Goal: Obtain resource: Download file/media

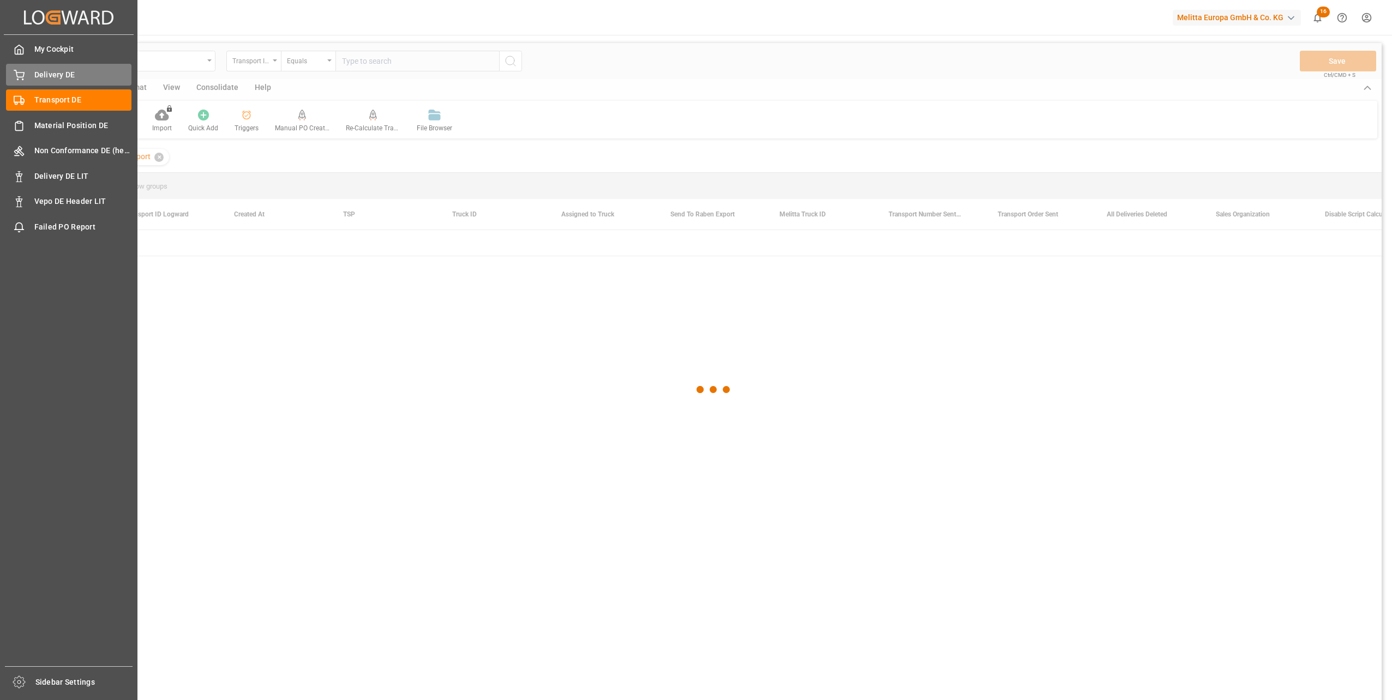
click at [53, 72] on span "Delivery DE" at bounding box center [83, 74] width 98 height 11
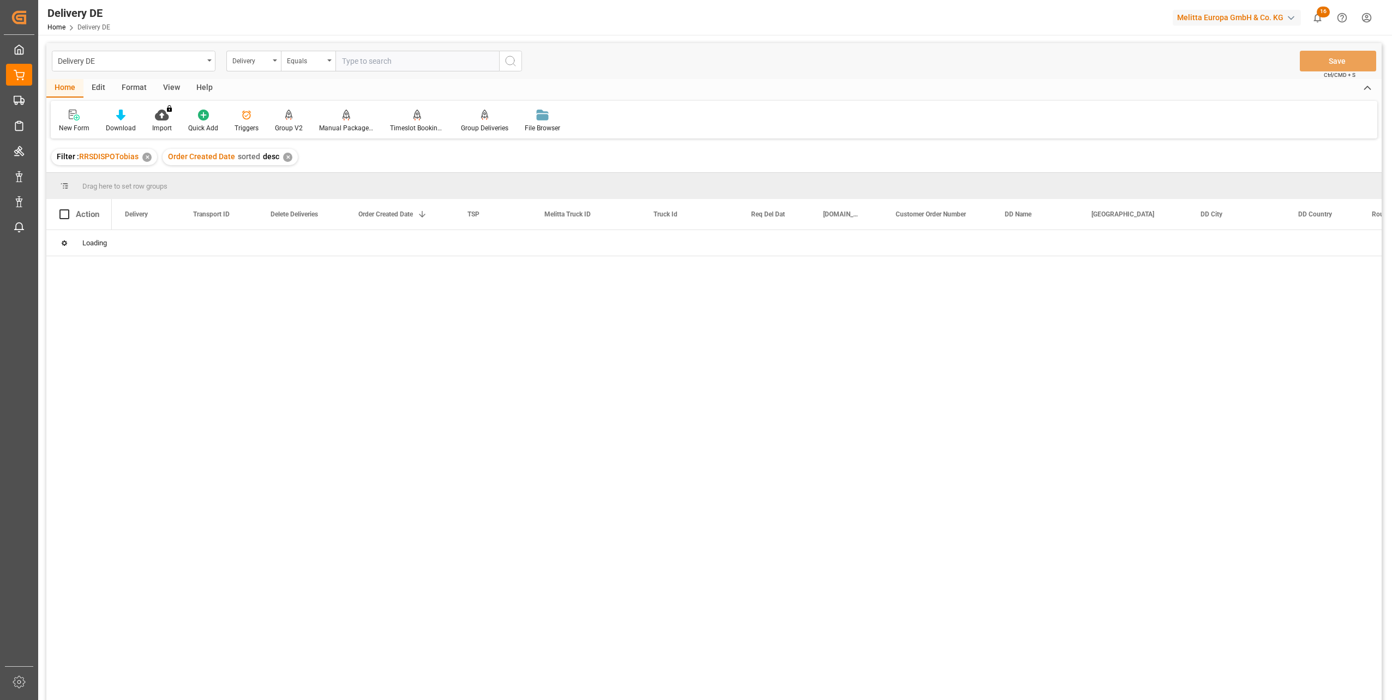
click at [369, 57] on input "text" at bounding box center [417, 61] width 164 height 21
paste input "92542558"
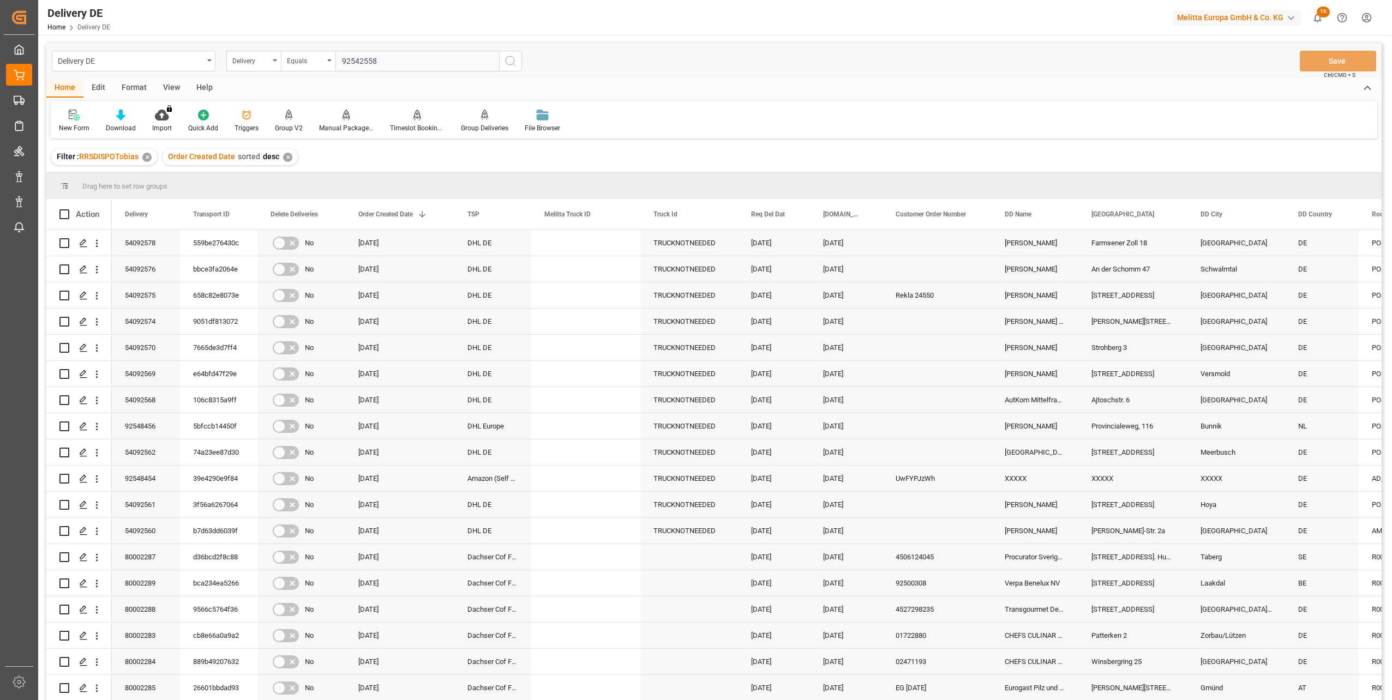
type input "92542558"
click at [518, 58] on button "search button" at bounding box center [510, 61] width 23 height 21
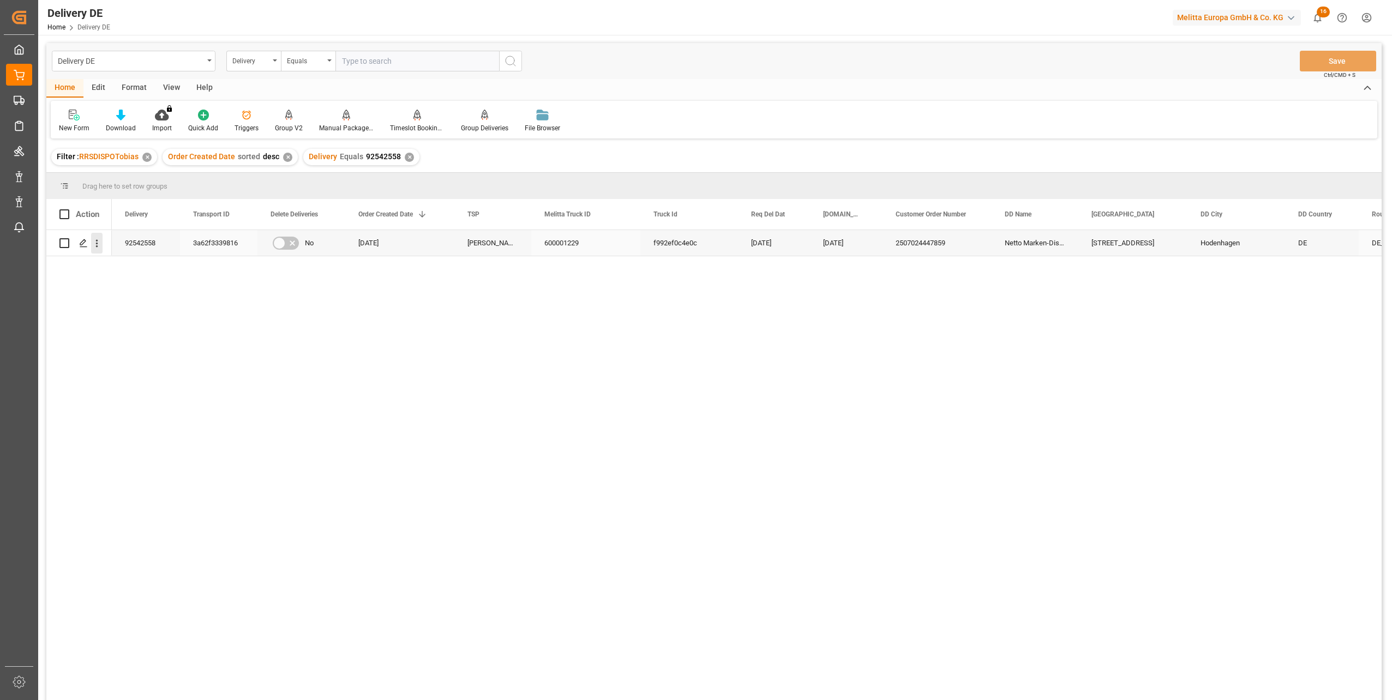
click at [97, 243] on icon "open menu" at bounding box center [96, 243] width 11 height 11
click at [135, 266] on span "Open in new tab" at bounding box center [168, 266] width 99 height 11
click at [354, 67] on input "text" at bounding box center [417, 61] width 164 height 21
paste input "92544182"
type input "92544182"
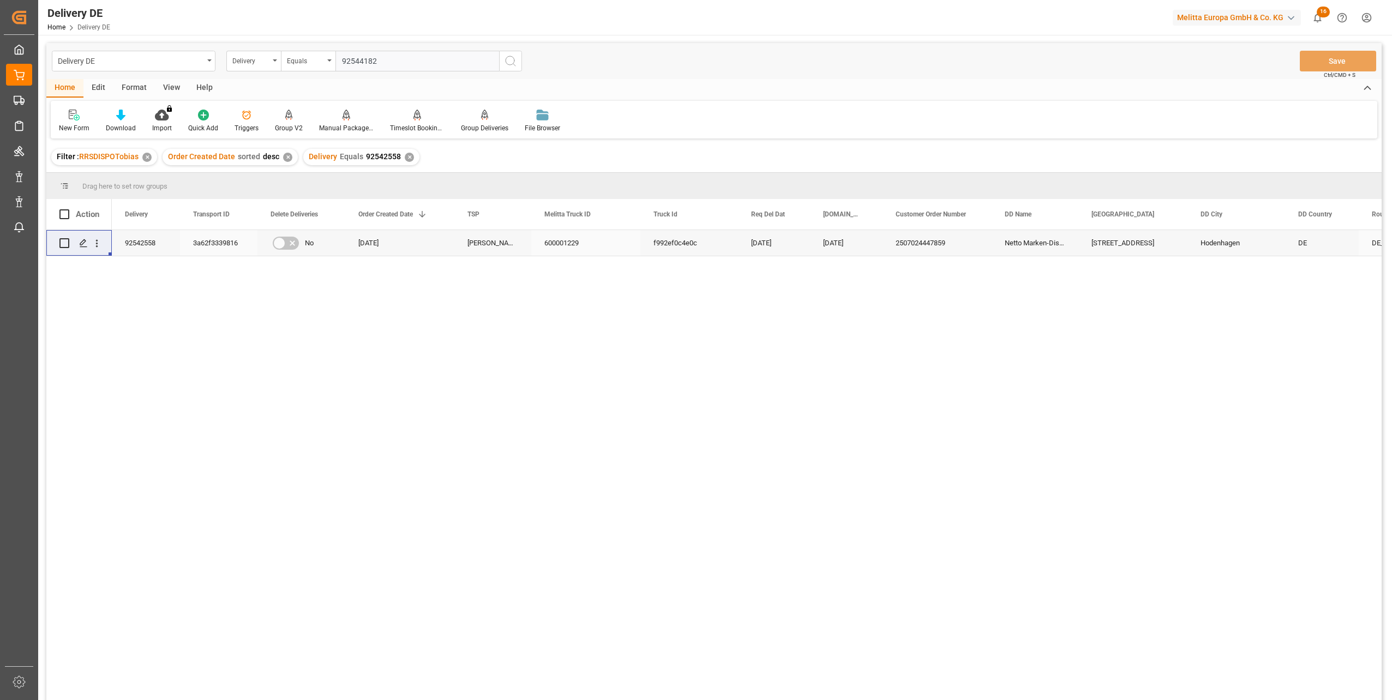
click at [514, 62] on circle "search button" at bounding box center [510, 60] width 9 height 9
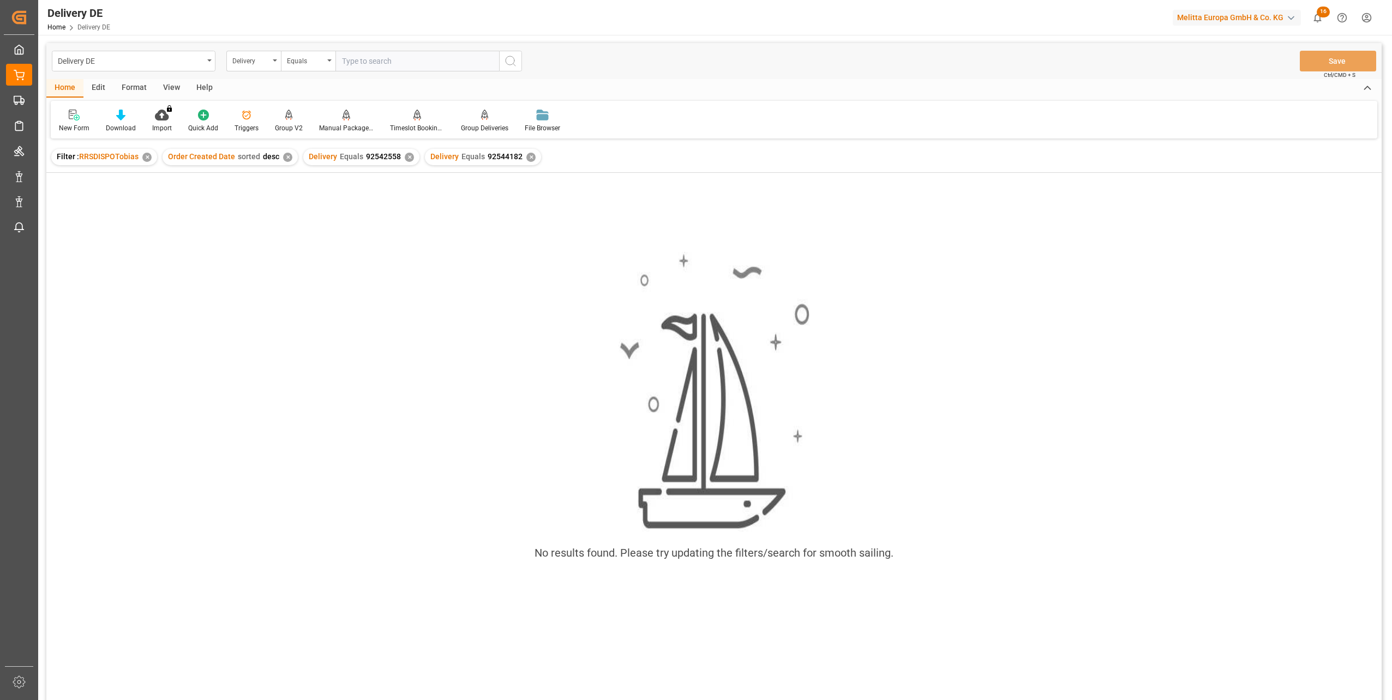
click at [409, 158] on div "✕" at bounding box center [409, 157] width 9 height 9
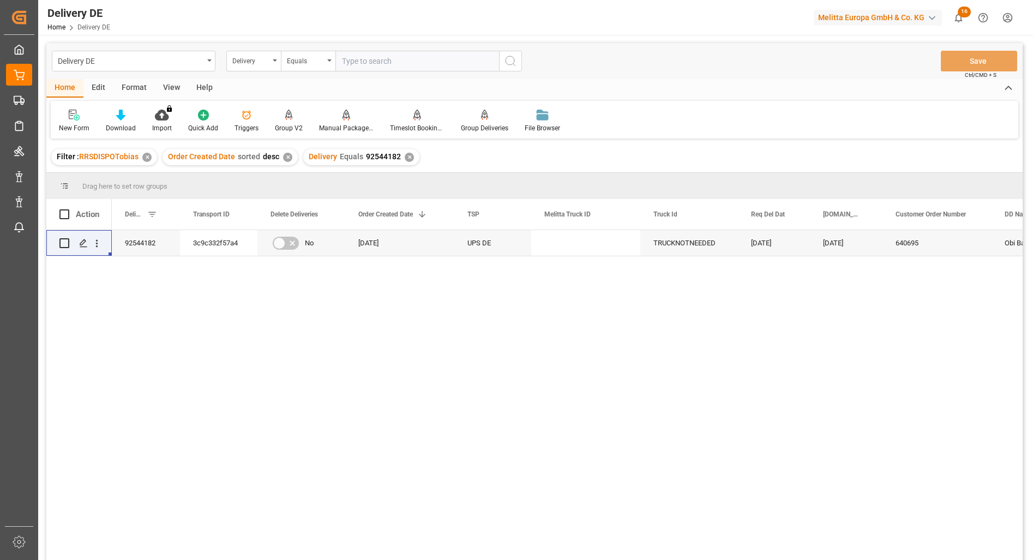
click at [334, 357] on div "92544182 3c9c332f57a4 No 29.07.2025 UPS DE TRUCKNOTNEEDED 07.08.2025 05.08.2025…" at bounding box center [567, 398] width 911 height 337
click at [261, 63] on div "Delivery" at bounding box center [250, 59] width 37 height 13
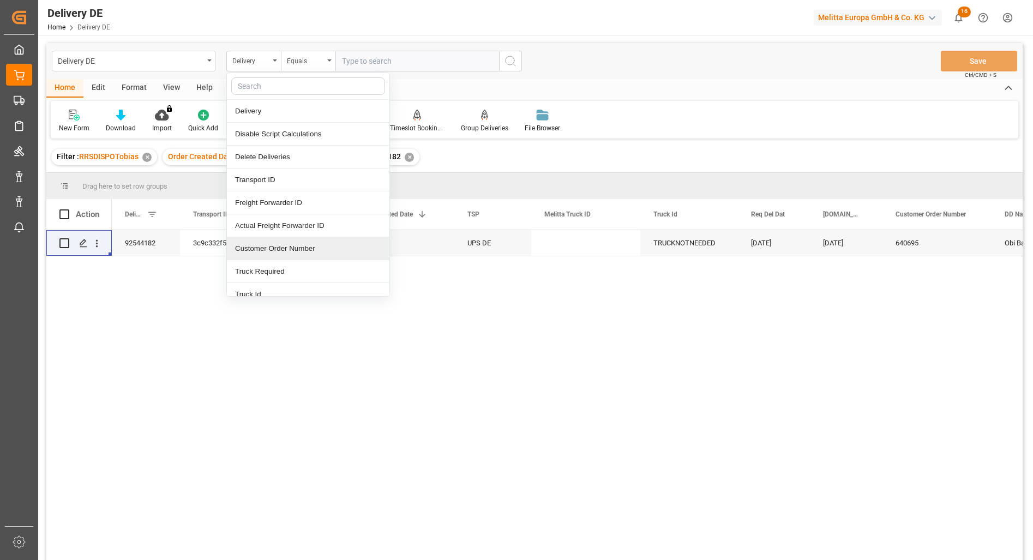
scroll to position [109, 0]
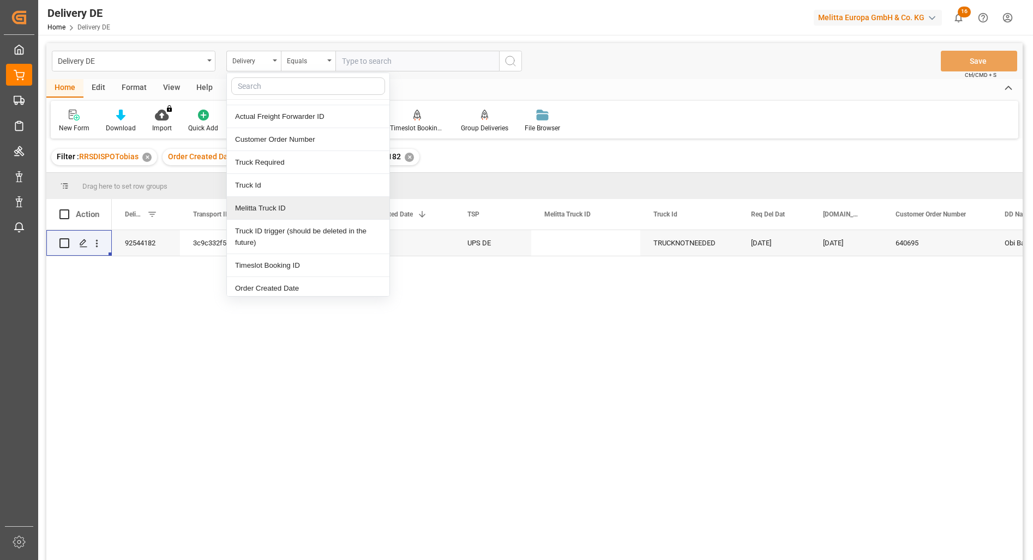
click at [273, 204] on div "Melitta Truck ID" at bounding box center [308, 208] width 163 height 23
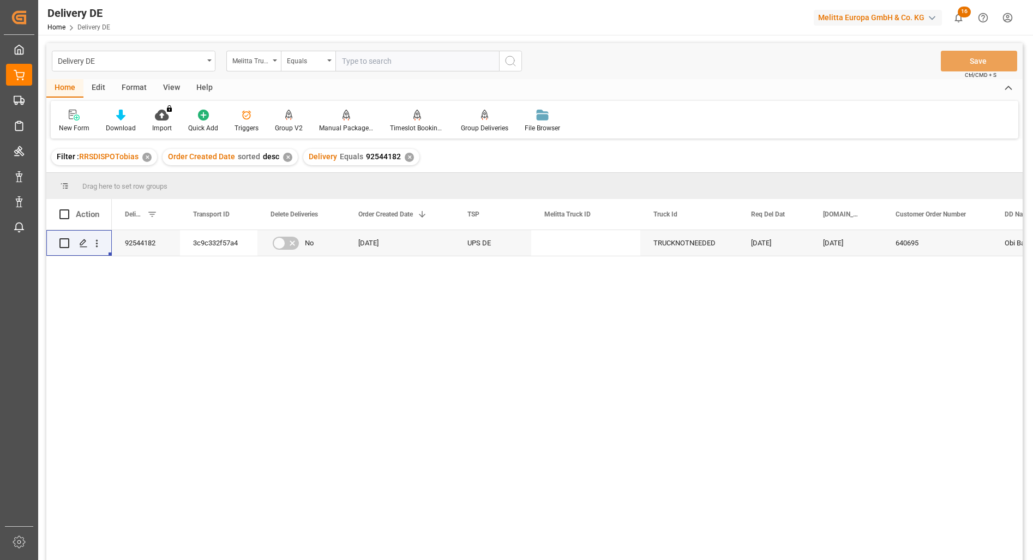
click at [367, 60] on input "text" at bounding box center [417, 61] width 164 height 21
type input "600001386"
click at [509, 65] on icon "search button" at bounding box center [510, 61] width 13 height 13
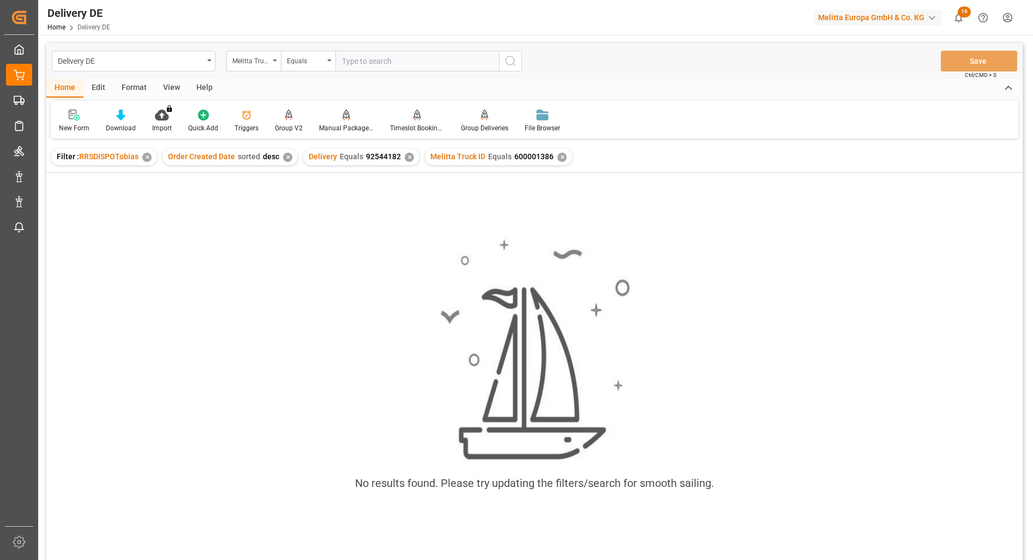
click at [407, 156] on div "✕" at bounding box center [409, 157] width 9 height 9
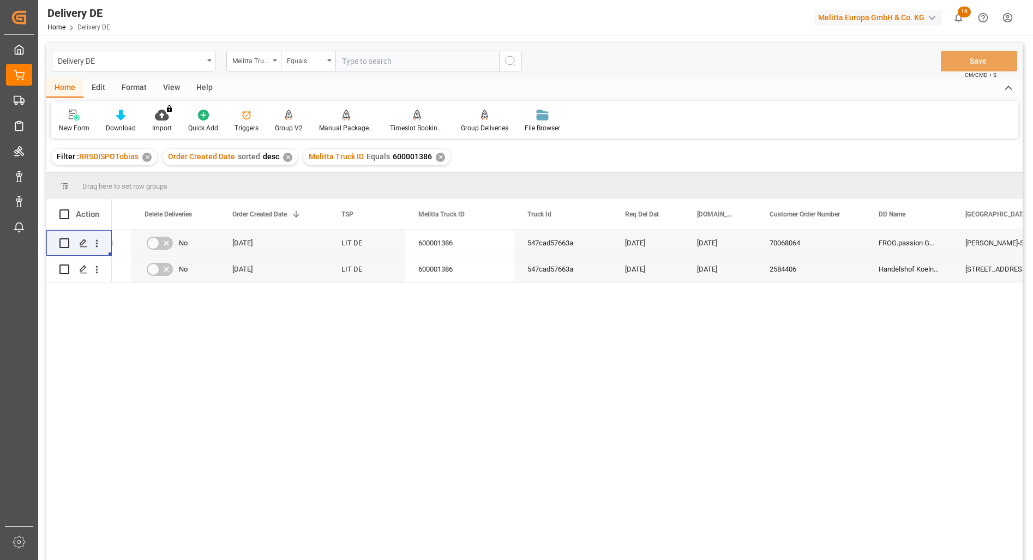
scroll to position [0, 109]
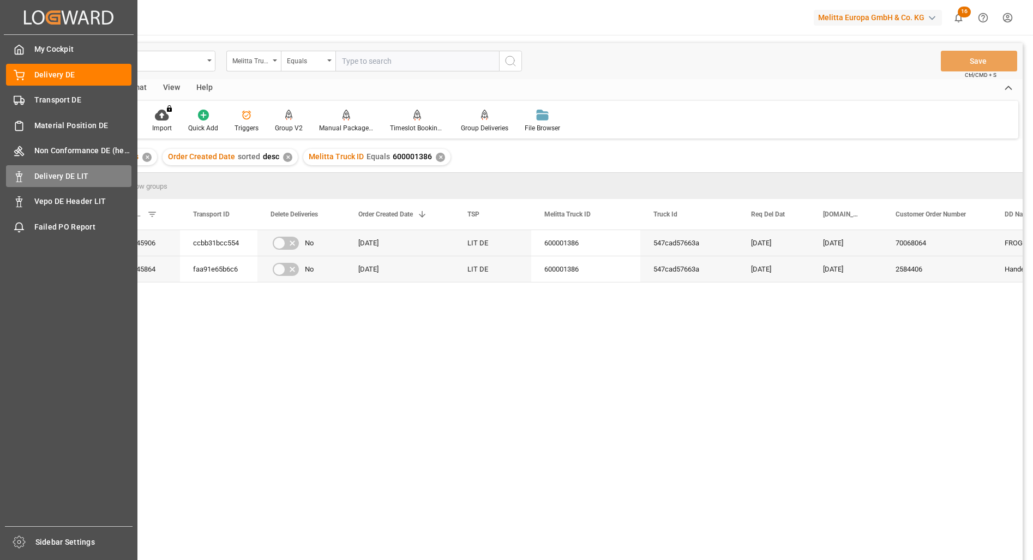
click at [40, 173] on span "Delivery DE LIT" at bounding box center [83, 176] width 98 height 11
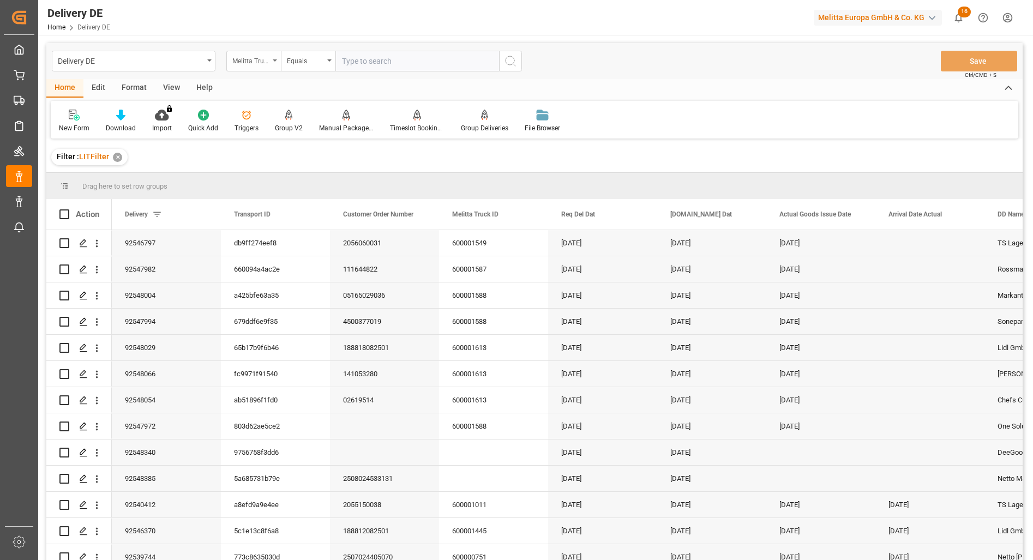
click at [255, 56] on div "Melitta Truck ID" at bounding box center [250, 59] width 37 height 13
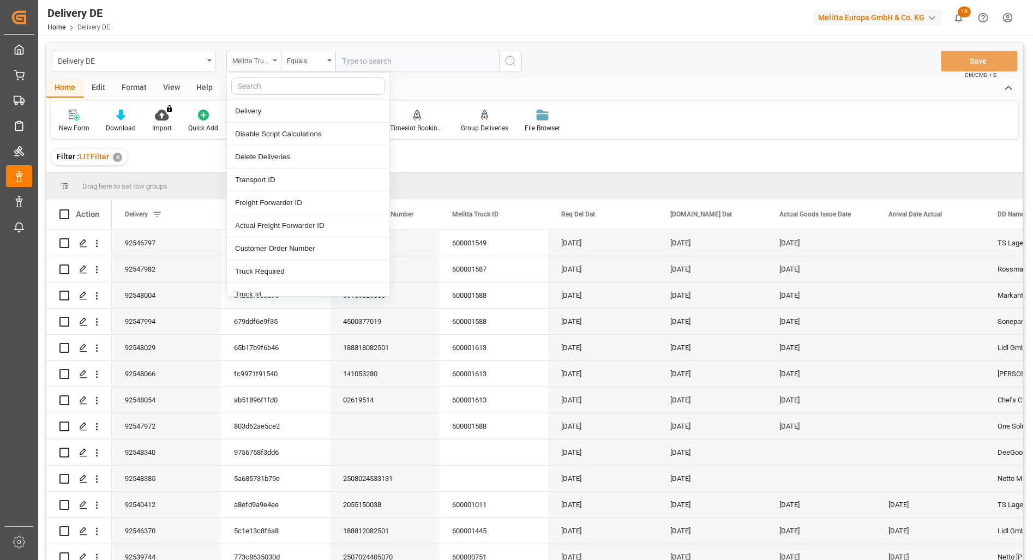
click at [253, 56] on div "Melitta Truck ID" at bounding box center [250, 59] width 37 height 13
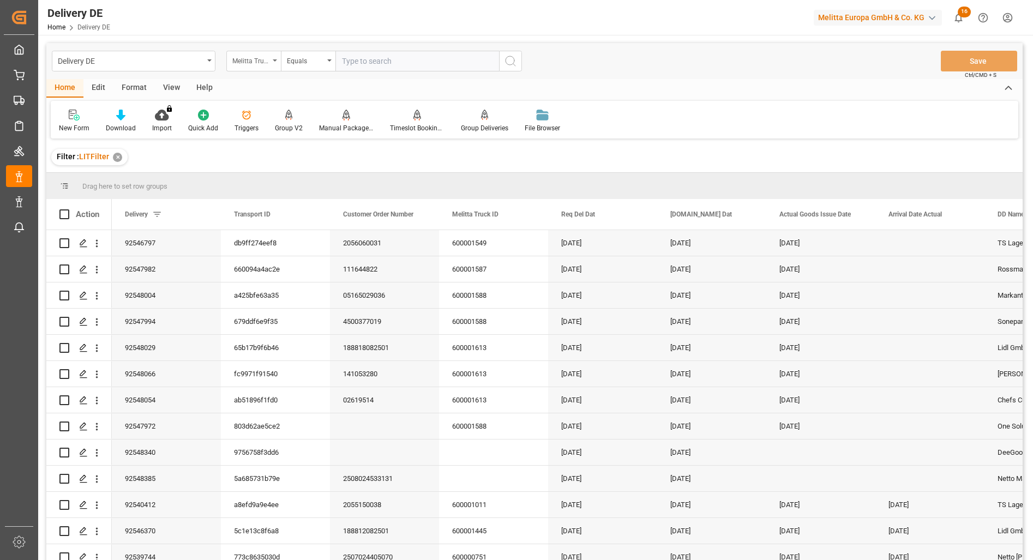
click at [254, 56] on div "Melitta Truck ID" at bounding box center [250, 59] width 37 height 13
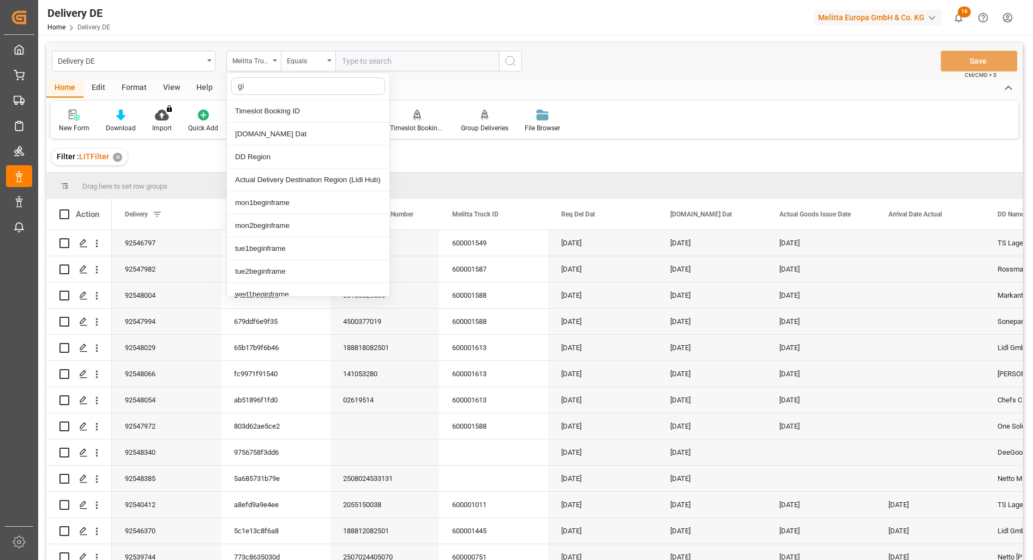
type input "g"
type input "ac"
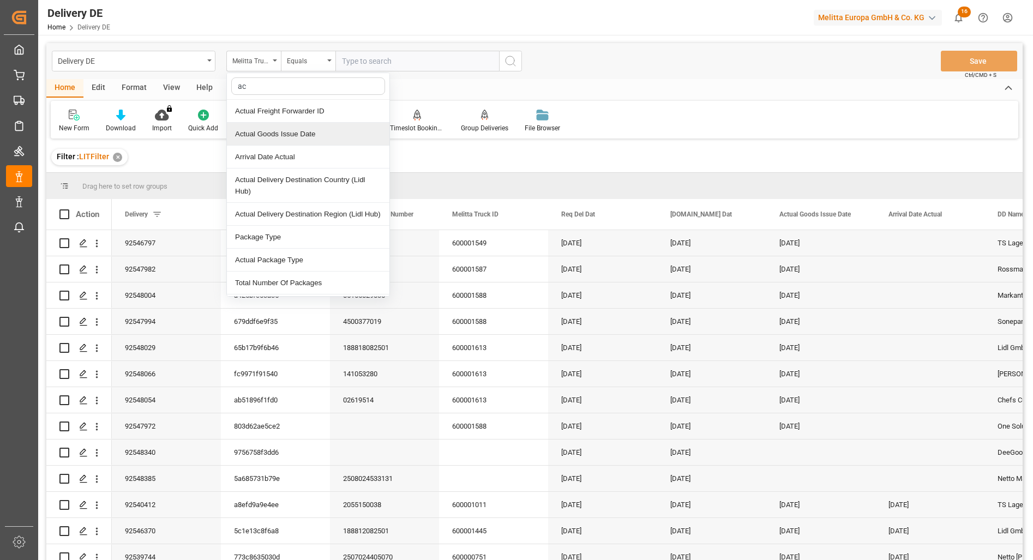
click at [286, 137] on div "Actual Goods Issue Date" at bounding box center [308, 134] width 163 height 23
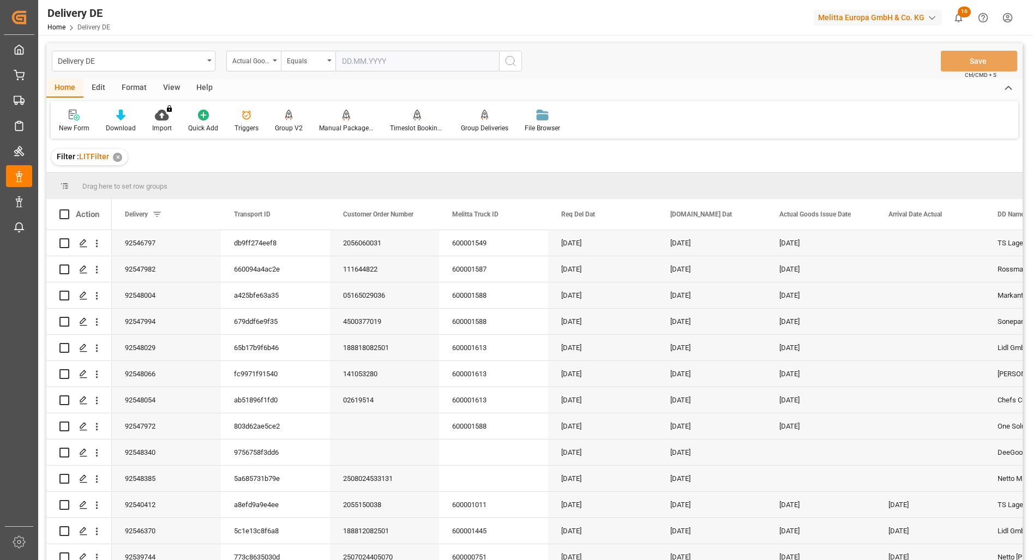
click at [388, 58] on input "text" at bounding box center [417, 61] width 164 height 21
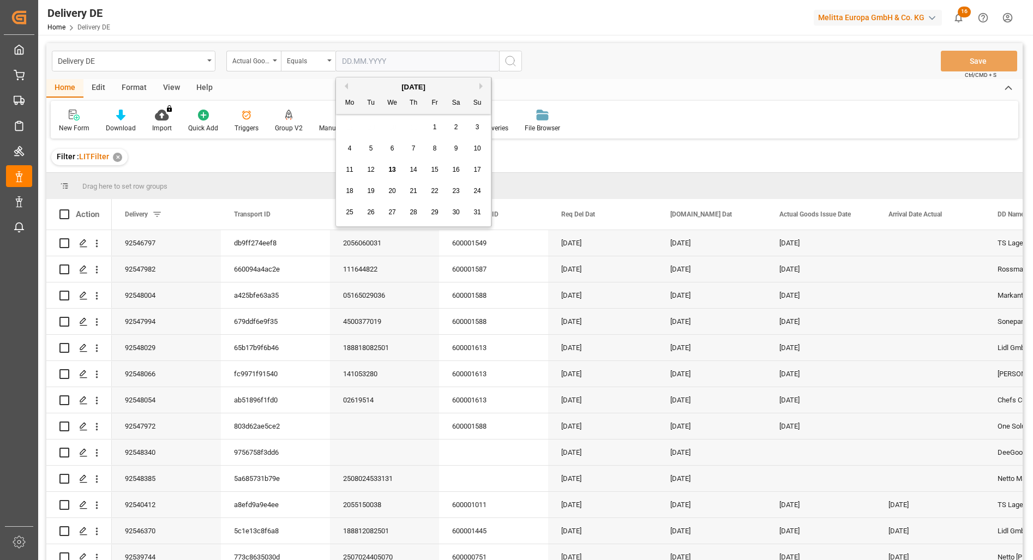
click at [393, 149] on span "6" at bounding box center [393, 149] width 4 height 8
type input "06.08.2025"
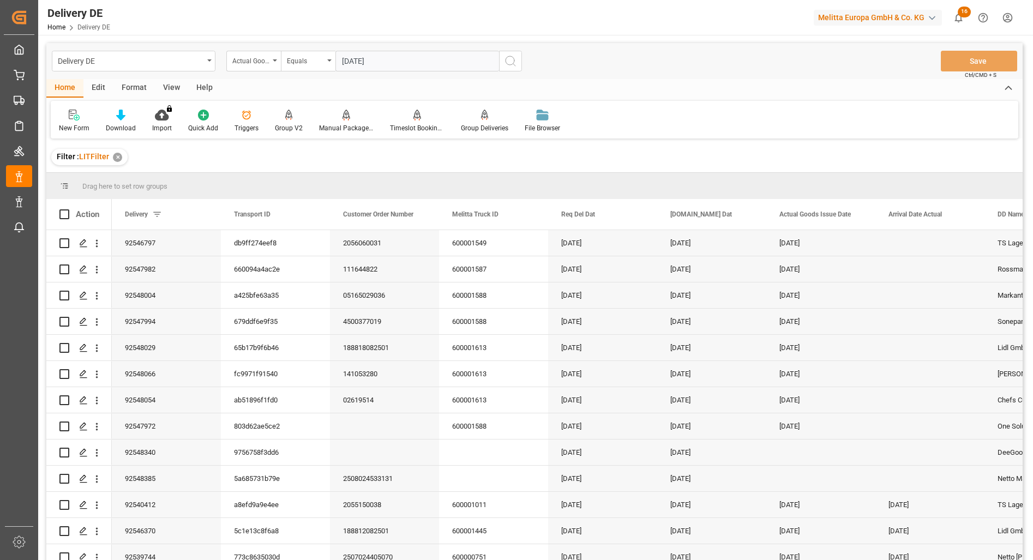
click at [511, 65] on circle "search button" at bounding box center [510, 60] width 9 height 9
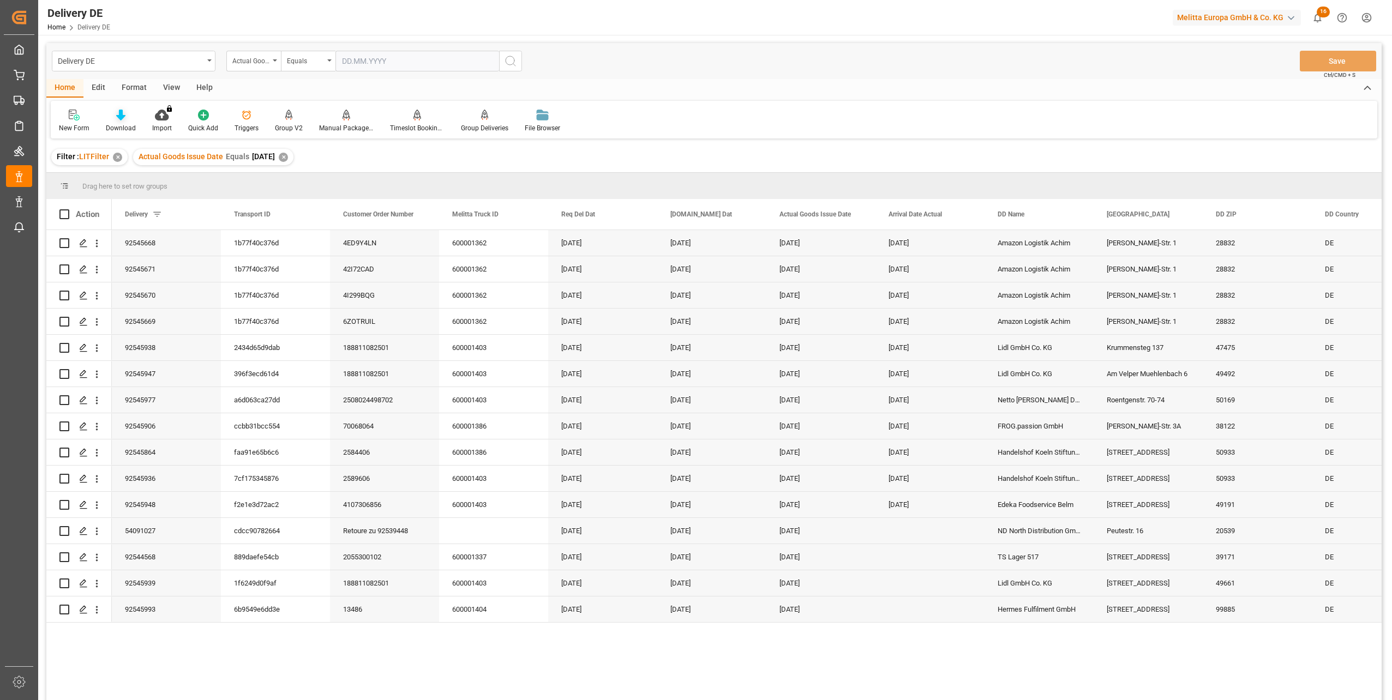
click at [119, 121] on icon at bounding box center [120, 115] width 9 height 11
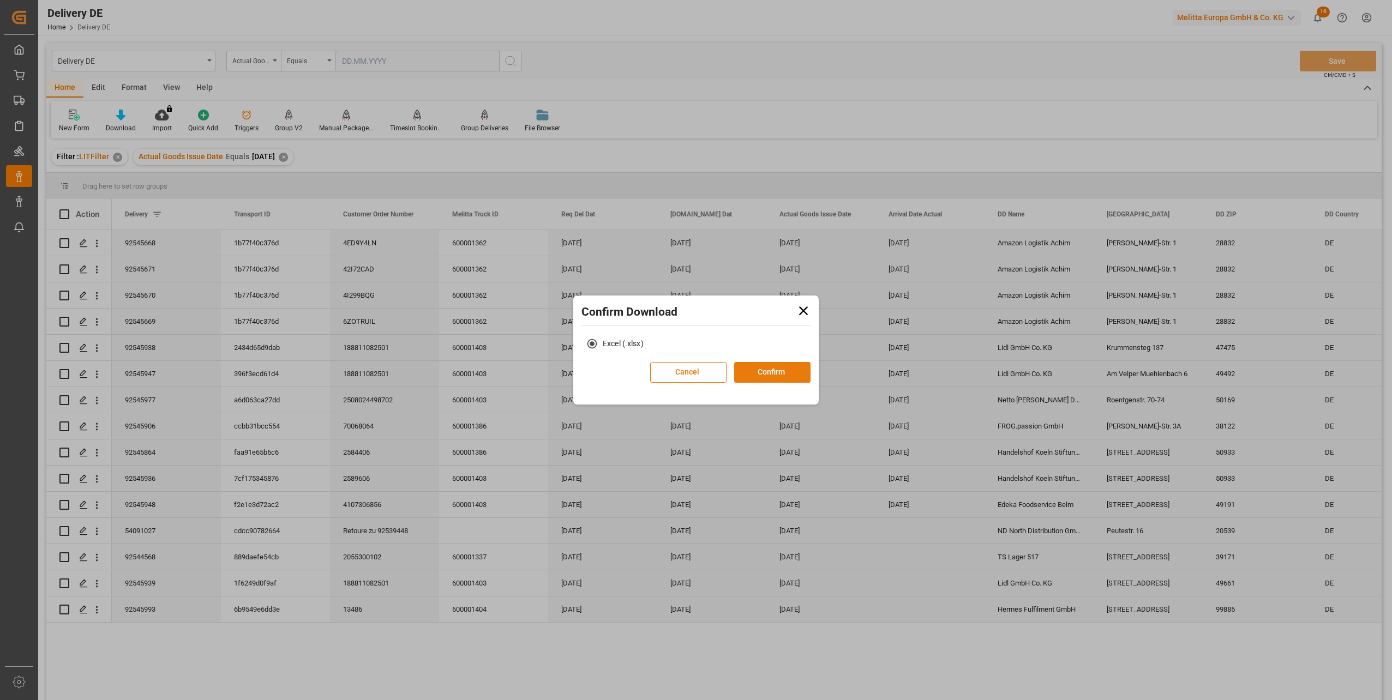
click at [776, 374] on button "Confirm" at bounding box center [772, 372] width 76 height 21
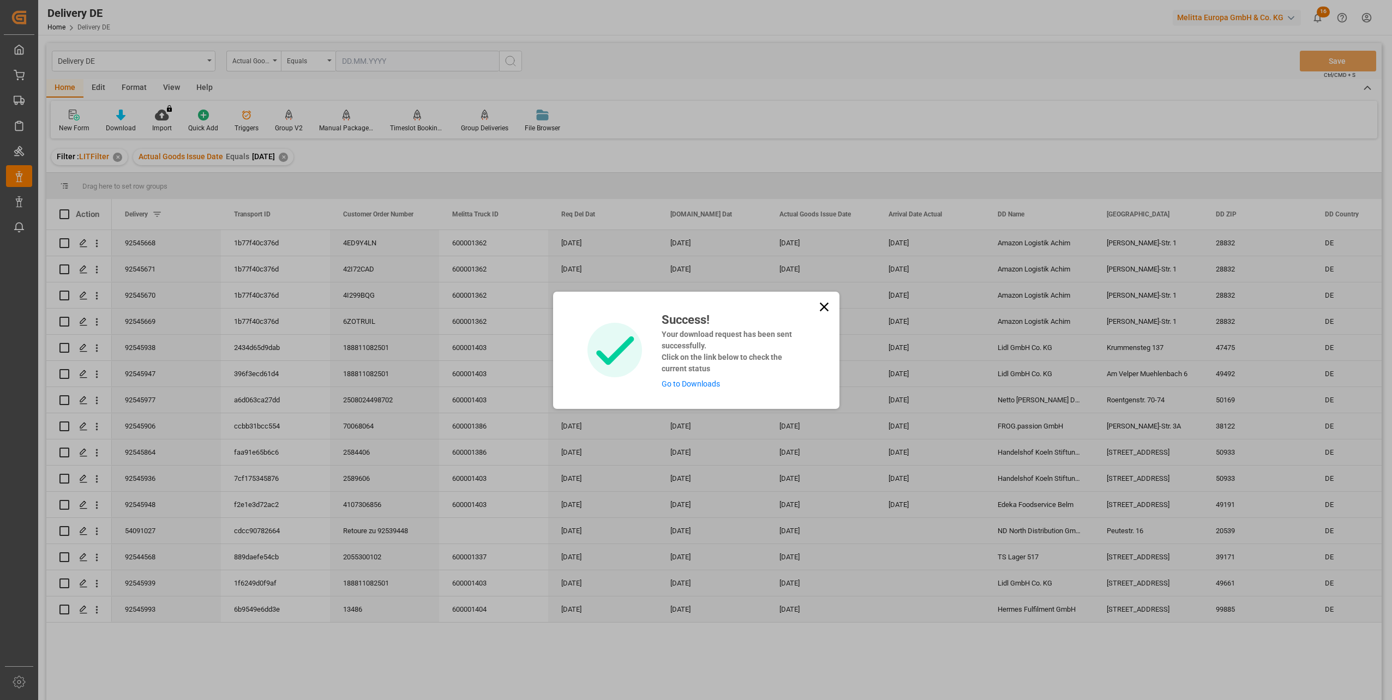
click at [709, 385] on link "Go to Downloads" at bounding box center [691, 384] width 58 height 9
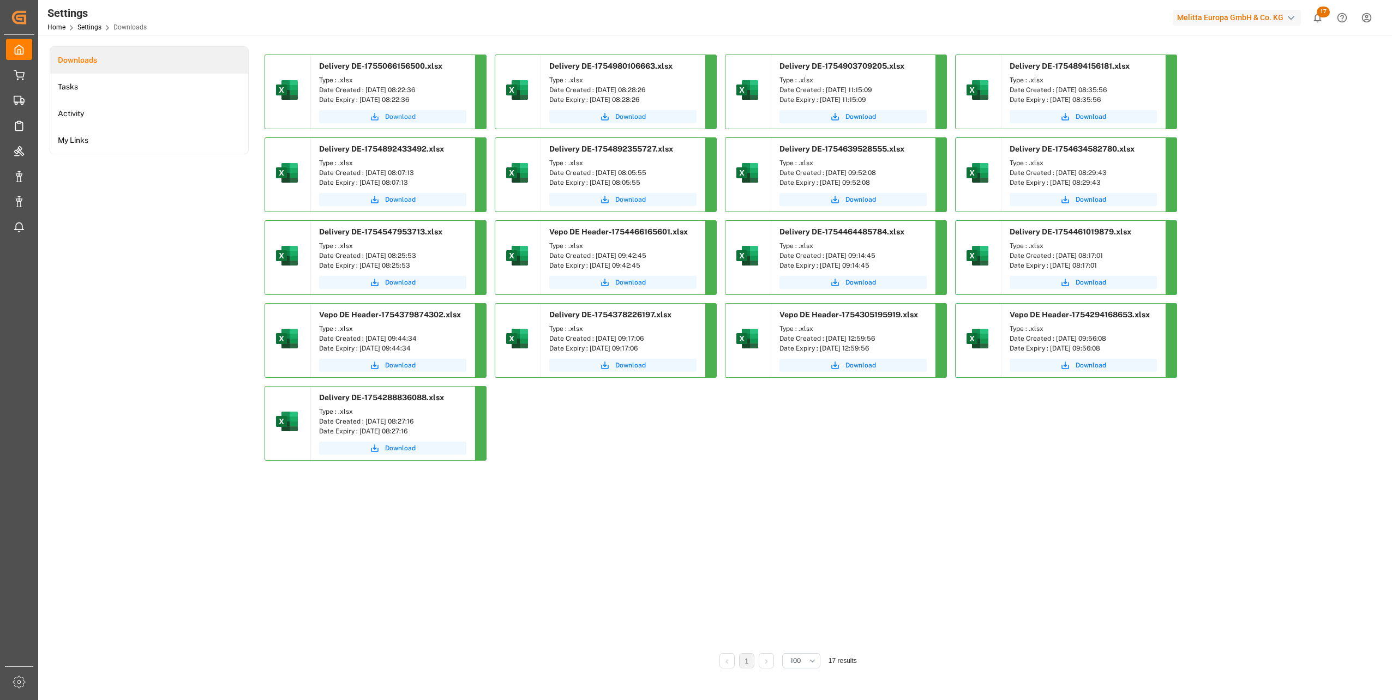
click at [403, 111] on button "Download" at bounding box center [392, 116] width 147 height 13
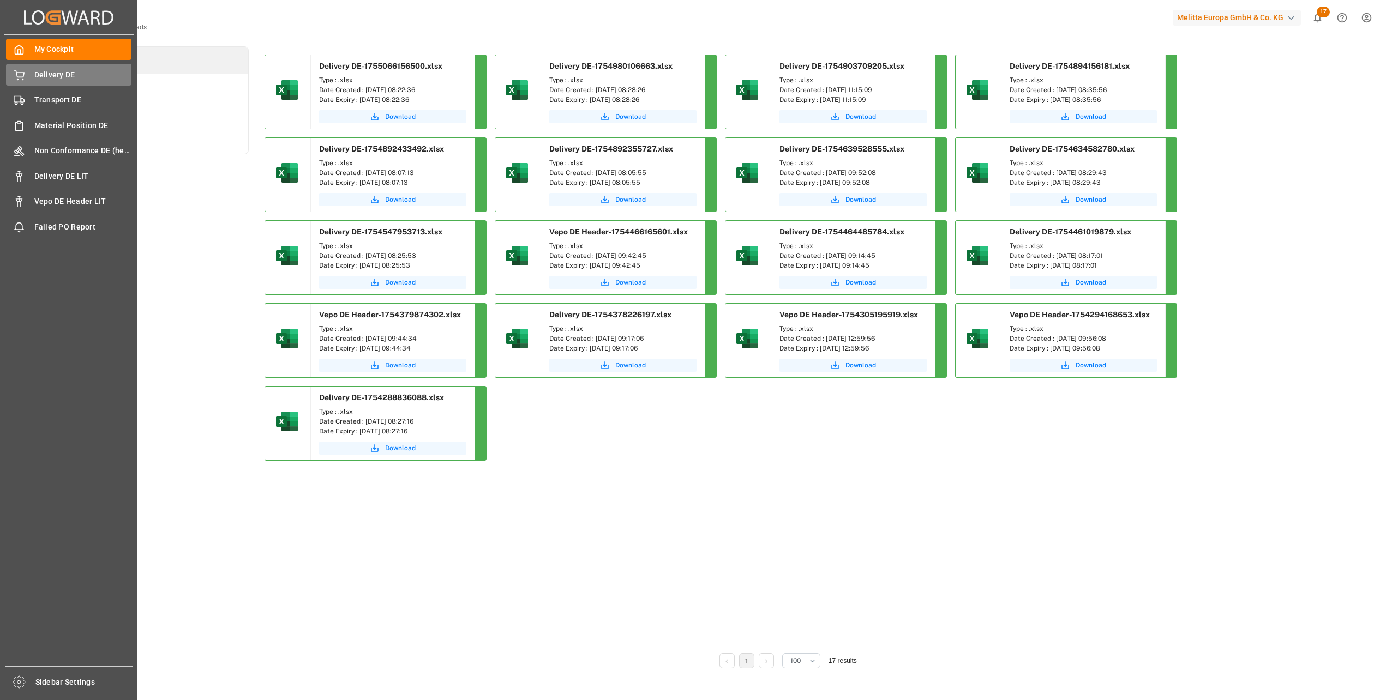
click at [25, 73] on div "Delivery DE Delivery DE" at bounding box center [68, 74] width 125 height 21
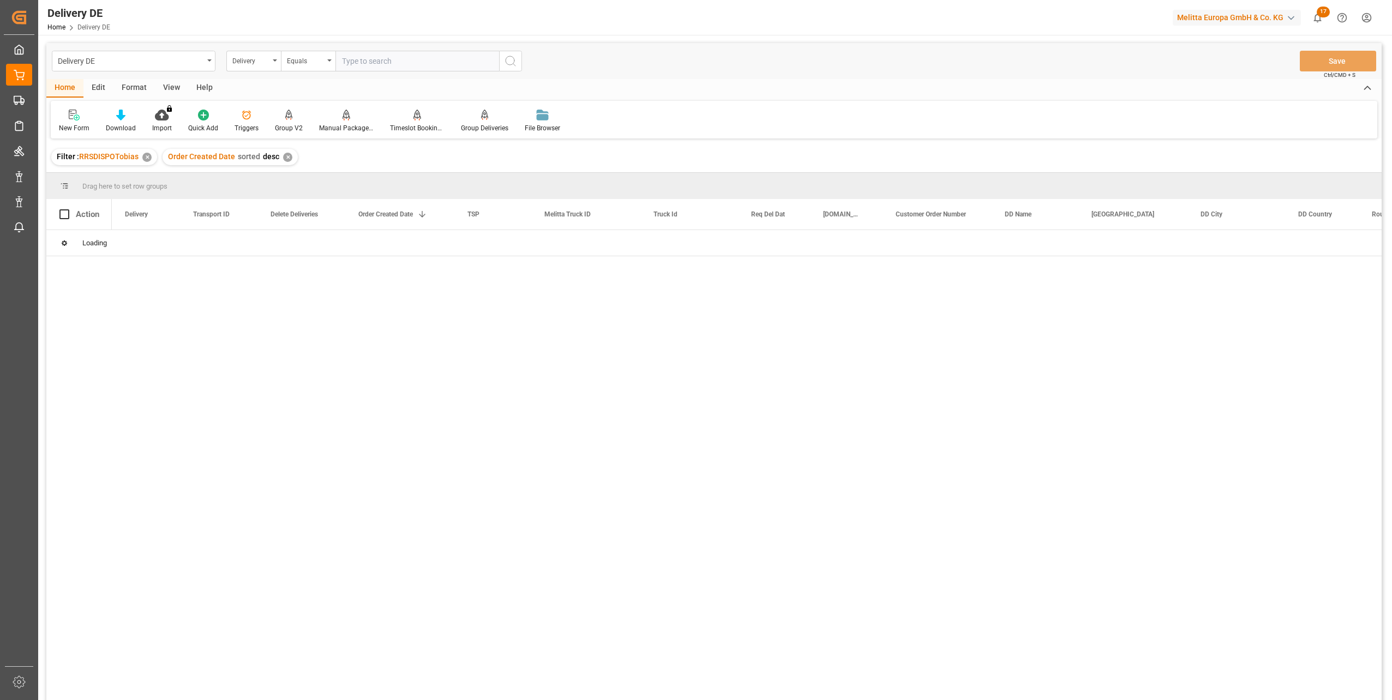
click at [392, 67] on input "text" at bounding box center [417, 61] width 164 height 21
type input "92548397"
click at [508, 57] on icon "search button" at bounding box center [510, 61] width 13 height 13
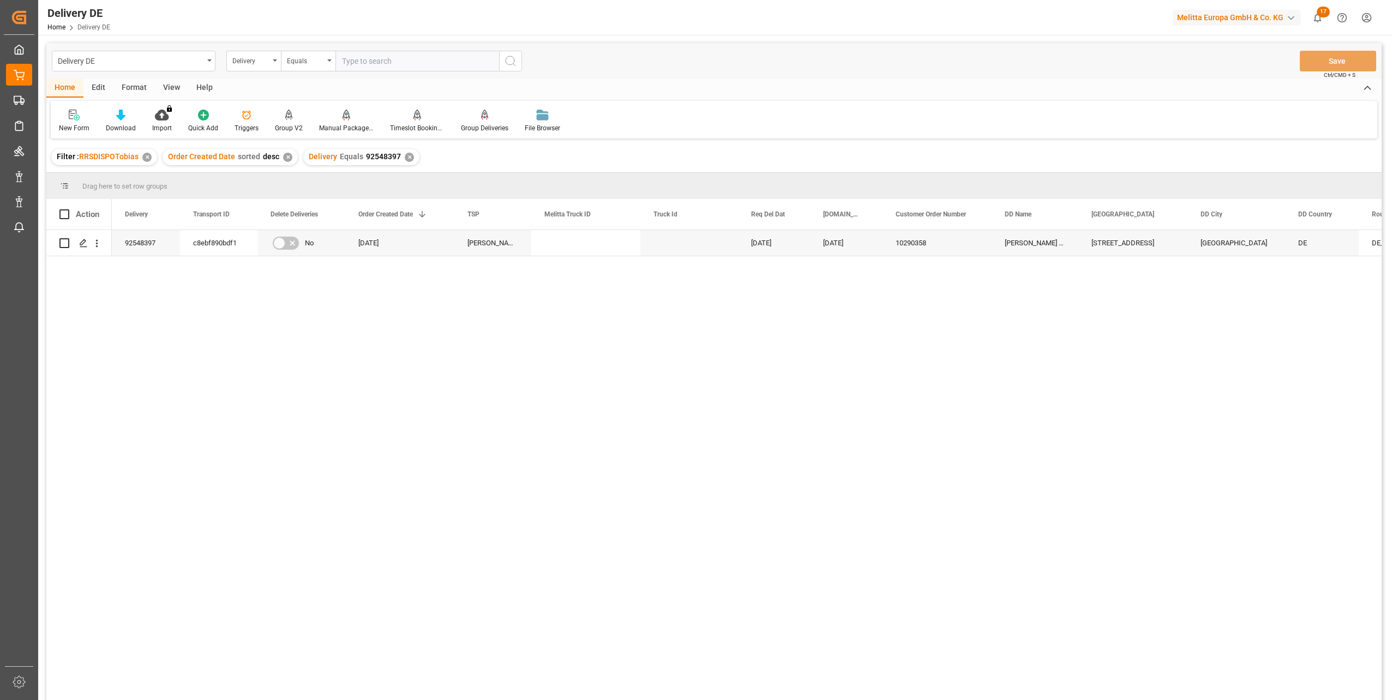
click at [271, 395] on div "92548397 c8ebf890bdf1 No 12.08.2025 Moeller DE 19.08.2025 15.08.2025 10290358 E…" at bounding box center [747, 468] width 1270 height 477
click at [98, 238] on icon "open menu" at bounding box center [96, 243] width 11 height 11
click at [148, 267] on span "Open in new tab" at bounding box center [168, 266] width 99 height 11
click at [1119, 239] on div "[STREET_ADDRESS]" at bounding box center [1132, 243] width 109 height 26
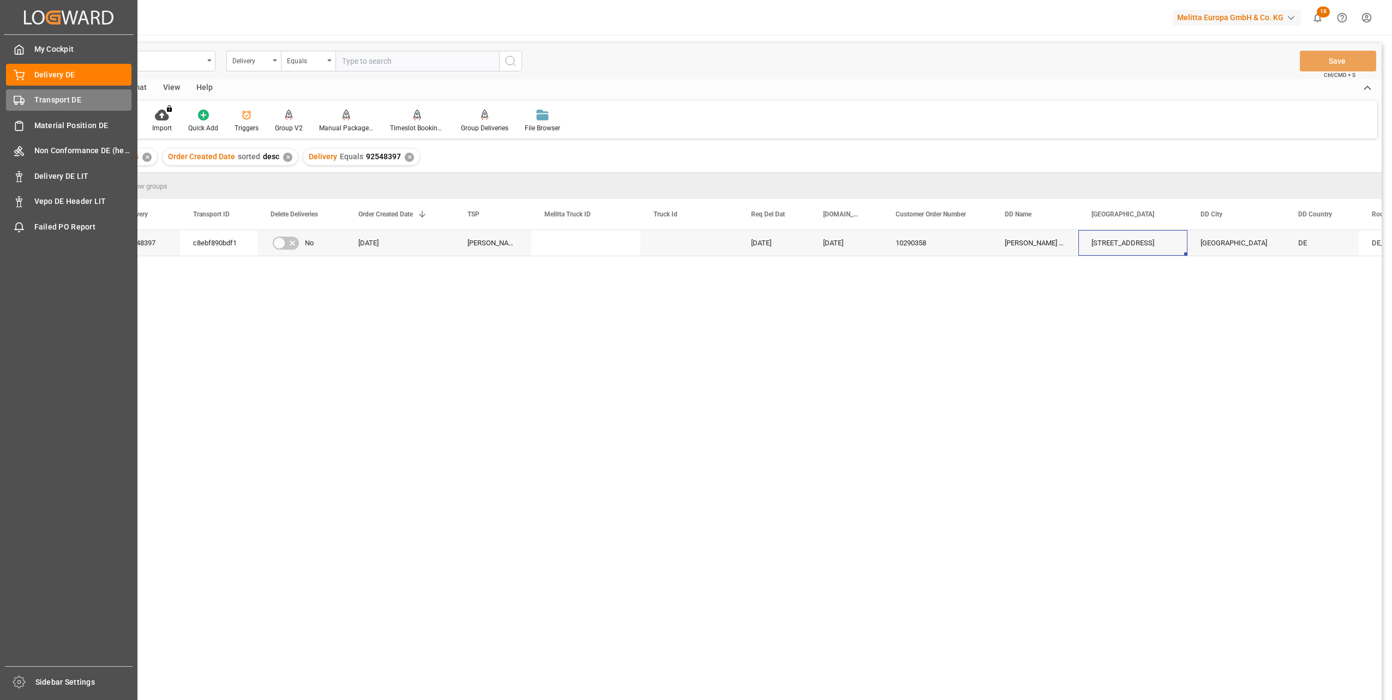
click at [70, 106] on span "Transport DE" at bounding box center [83, 99] width 98 height 11
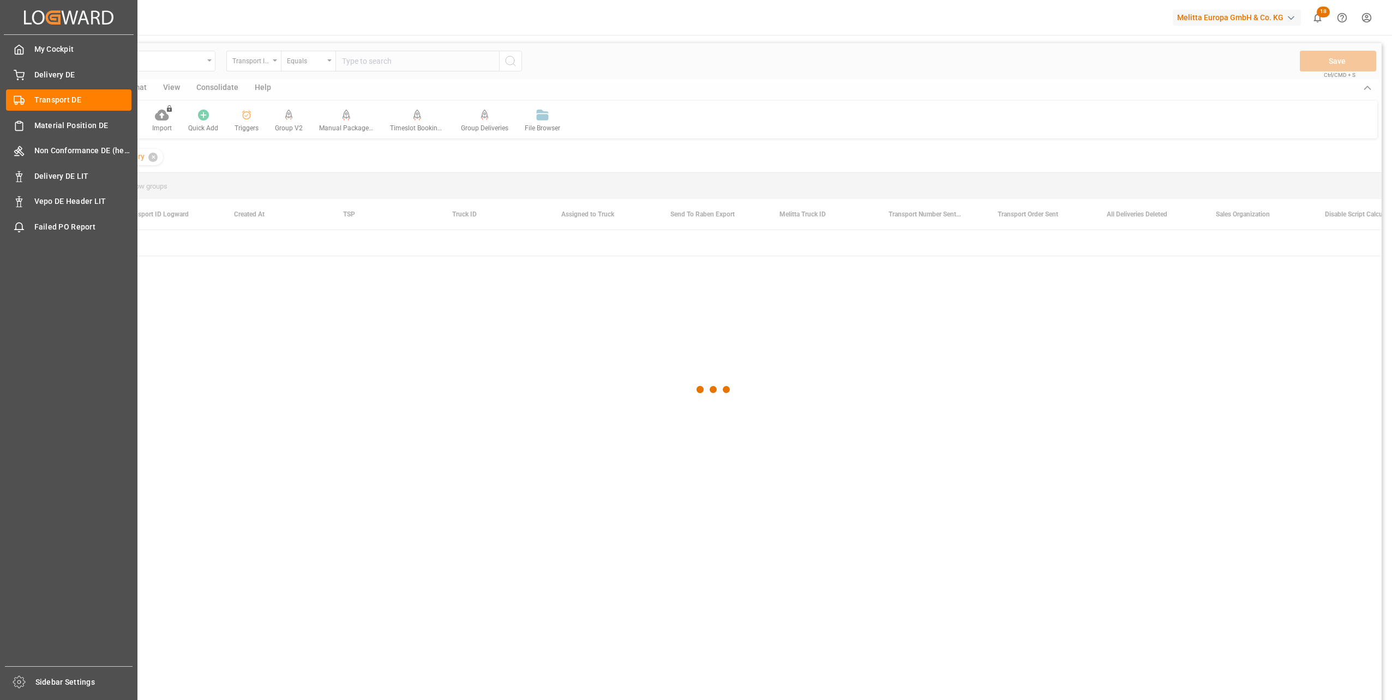
click at [74, 87] on div "My Cockpit My Cockpit Delivery DE Delivery DE Transport DE Transport DE Materia…" at bounding box center [69, 351] width 130 height 632
click at [70, 76] on span "Delivery DE" at bounding box center [83, 74] width 98 height 11
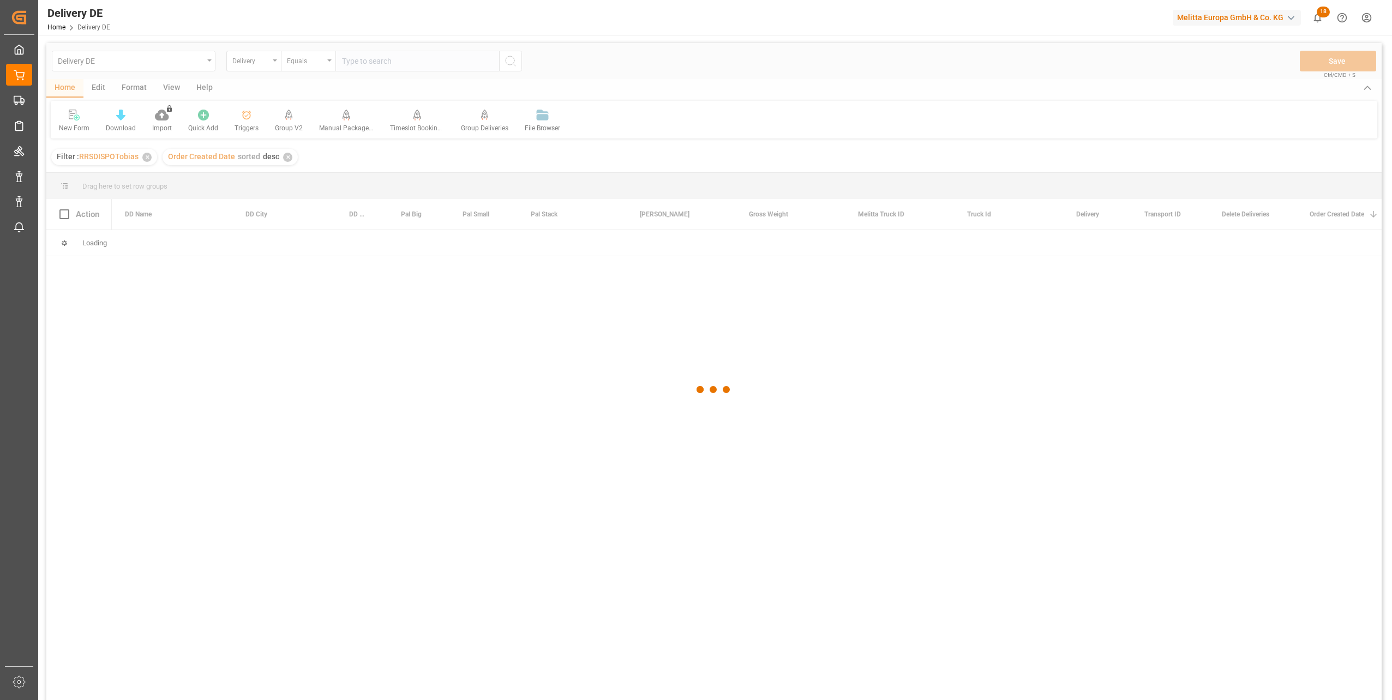
click at [380, 63] on div at bounding box center [713, 390] width 1335 height 694
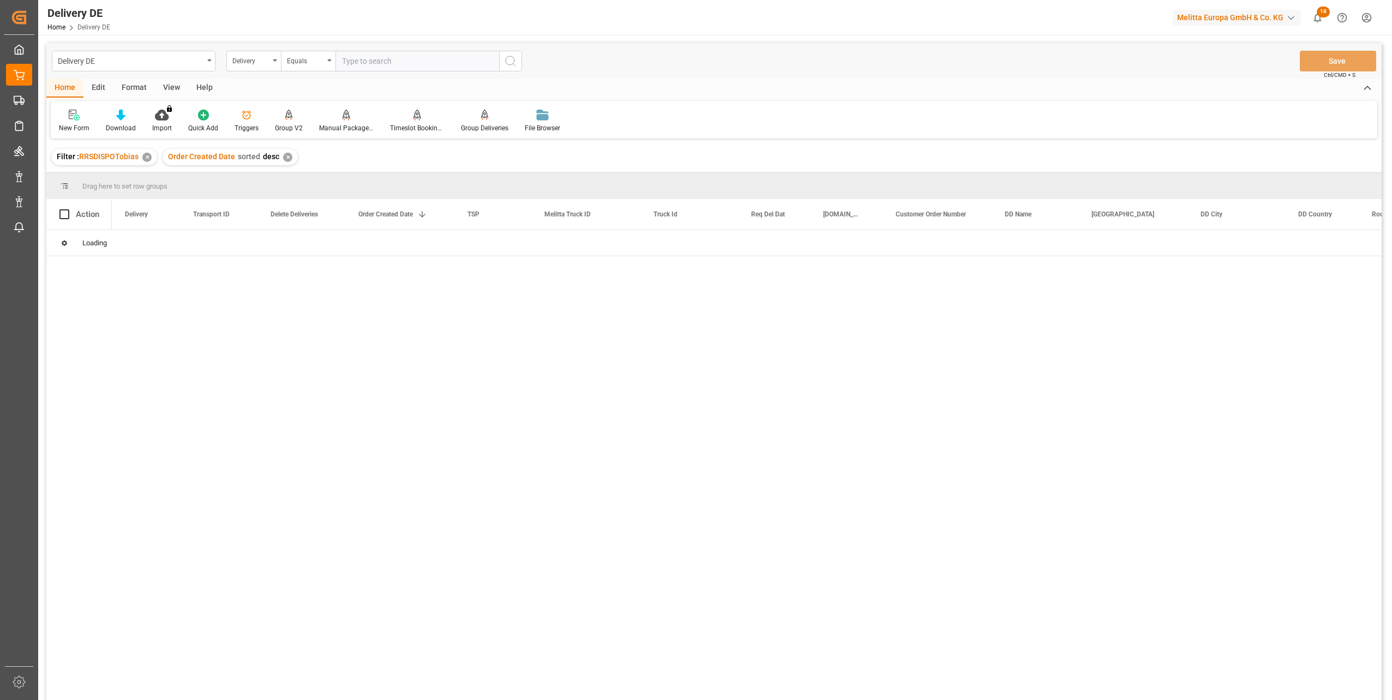
click at [380, 63] on input "text" at bounding box center [417, 61] width 164 height 21
paste input "[STREET_ADDRESS]"
type input "[STREET_ADDRESS]"
click at [508, 59] on icon "search button" at bounding box center [510, 61] width 13 height 13
click at [242, 62] on div "Delivery" at bounding box center [250, 59] width 37 height 13
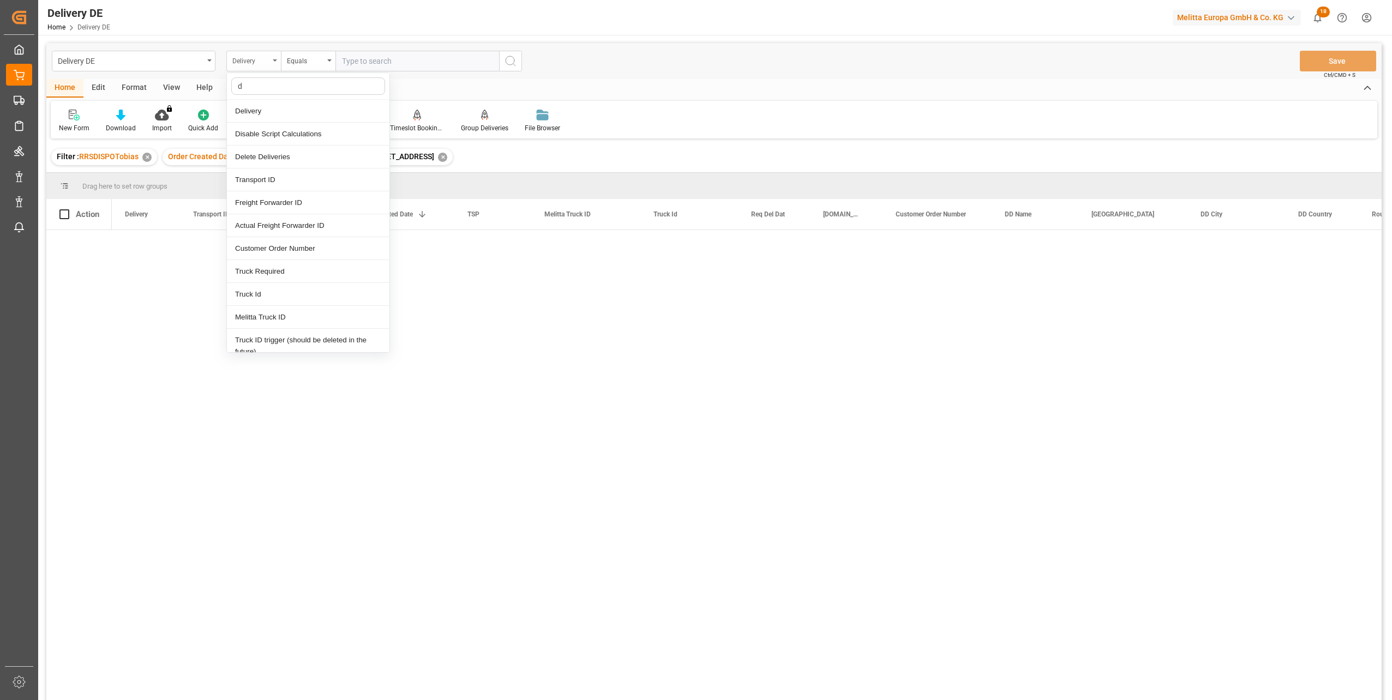
type input "dd"
click at [269, 156] on div "[GEOGRAPHIC_DATA]" at bounding box center [308, 157] width 163 height 23
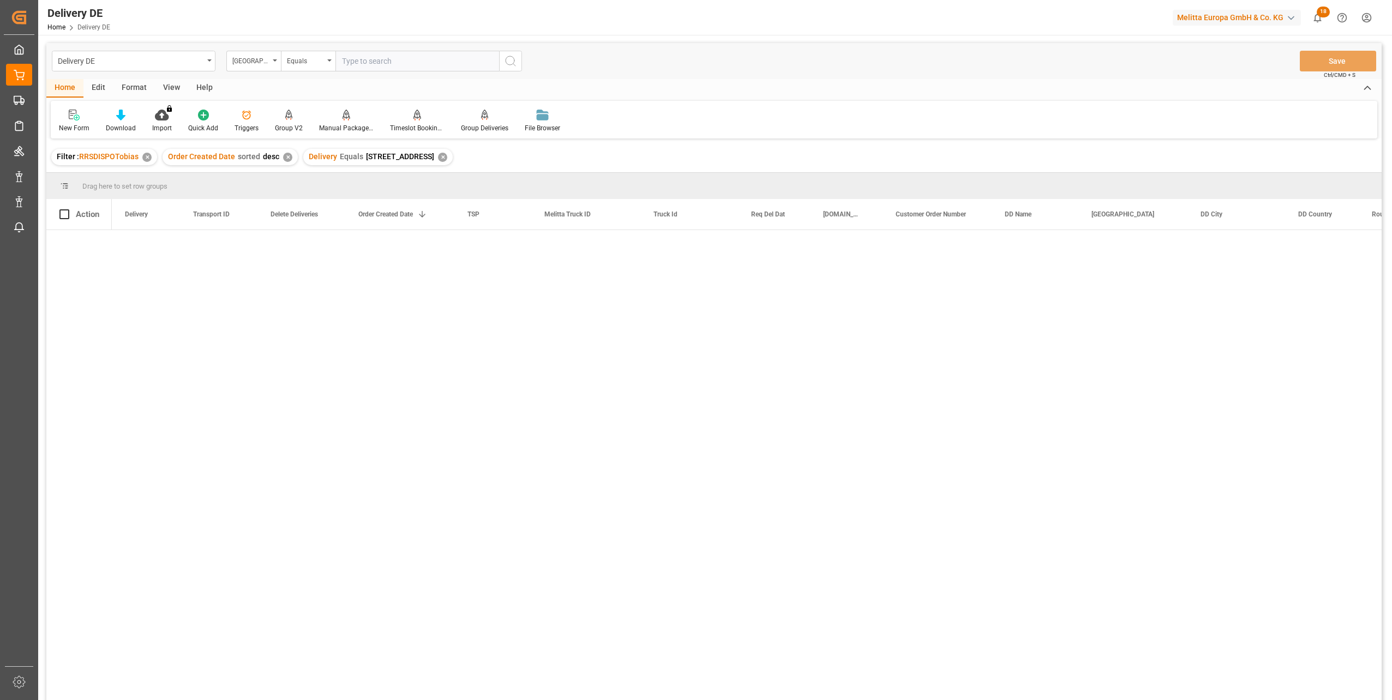
click at [369, 65] on input "text" at bounding box center [417, 61] width 164 height 21
paste input "[STREET_ADDRESS]"
type input "[STREET_ADDRESS]"
click at [507, 67] on icon "search button" at bounding box center [510, 61] width 13 height 13
click at [438, 158] on div "✕" at bounding box center [442, 157] width 9 height 9
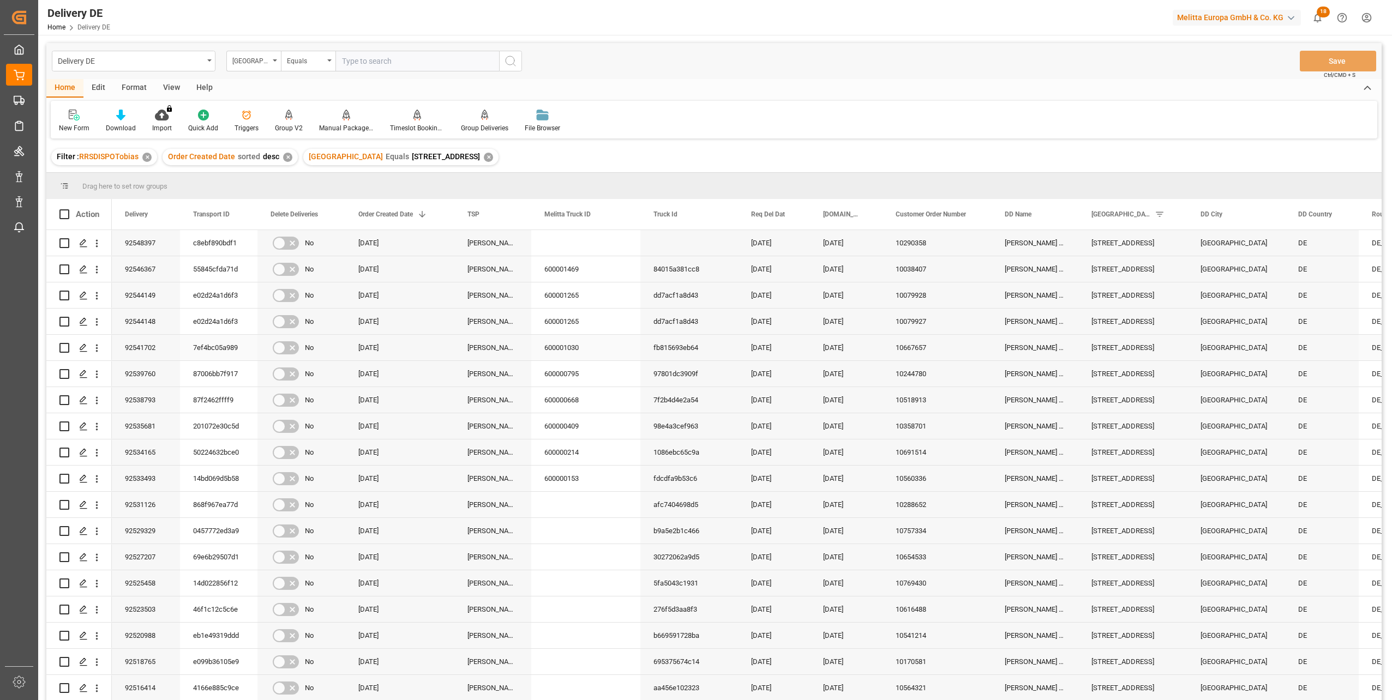
click at [65, 349] on input "Press Space to toggle row selection (unchecked)" at bounding box center [64, 348] width 10 height 10
click at [65, 349] on input "Press Space to toggle row selection (checked)" at bounding box center [64, 348] width 10 height 10
checkbox input "false"
click at [99, 347] on icon "open menu" at bounding box center [96, 348] width 11 height 11
click at [147, 366] on span "Open in new tab" at bounding box center [168, 370] width 99 height 11
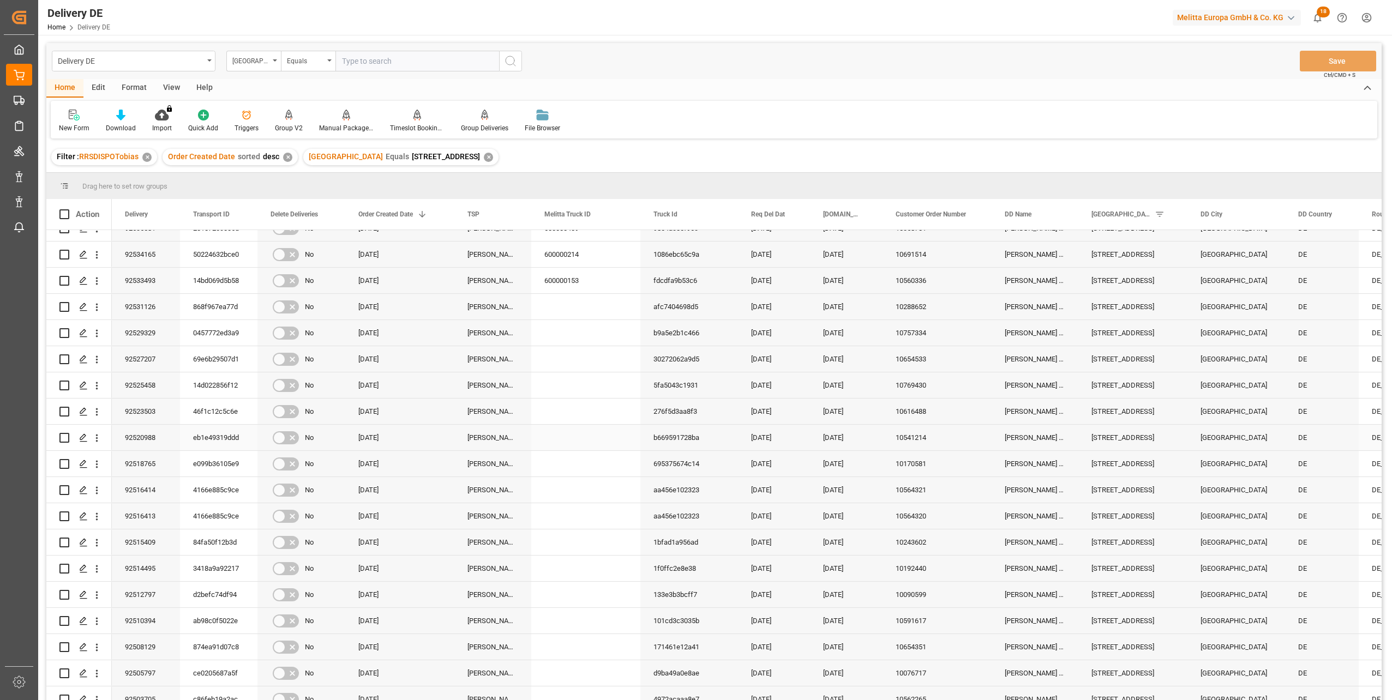
scroll to position [218, 0]
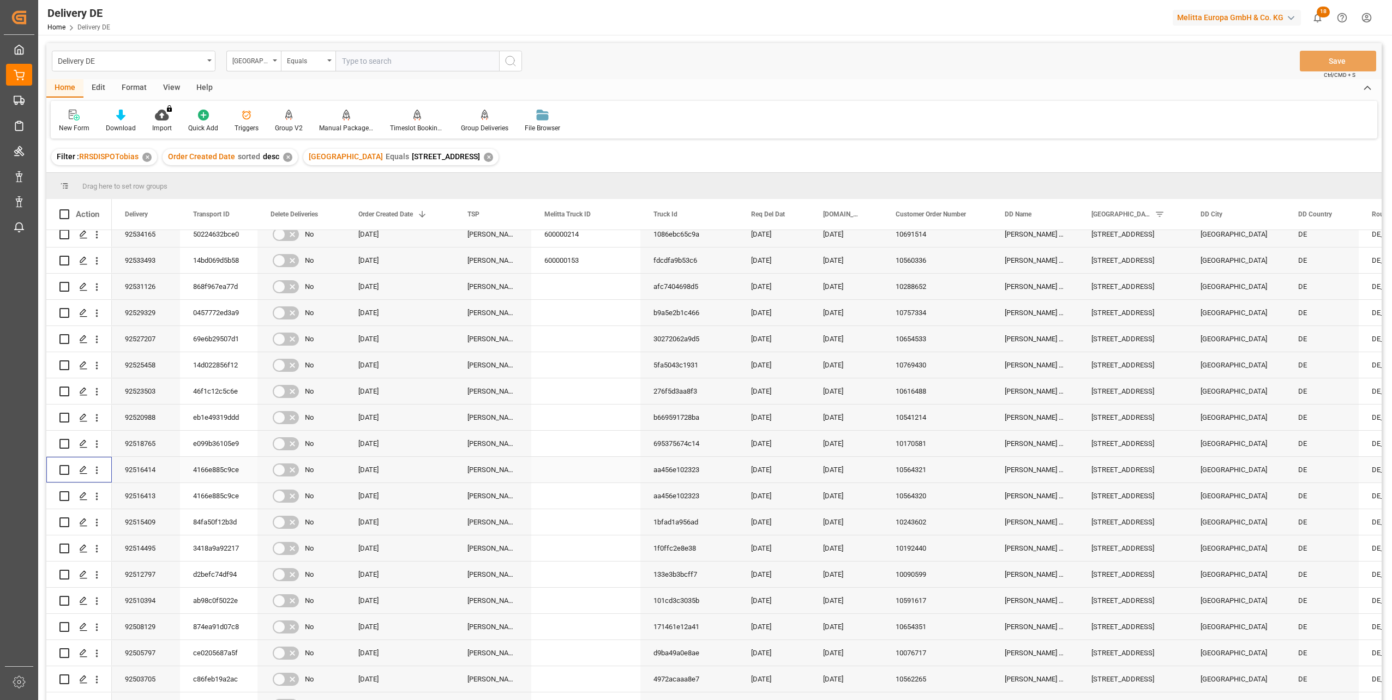
click at [64, 471] on input "Press Space to toggle row selection (unchecked)" at bounding box center [64, 470] width 10 height 10
click at [64, 471] on input "Press Space to toggle row selection (checked)" at bounding box center [64, 470] width 10 height 10
checkbox input "false"
click at [100, 469] on icon "open menu" at bounding box center [96, 470] width 11 height 11
click at [177, 489] on span "Open in new tab" at bounding box center [168, 493] width 99 height 11
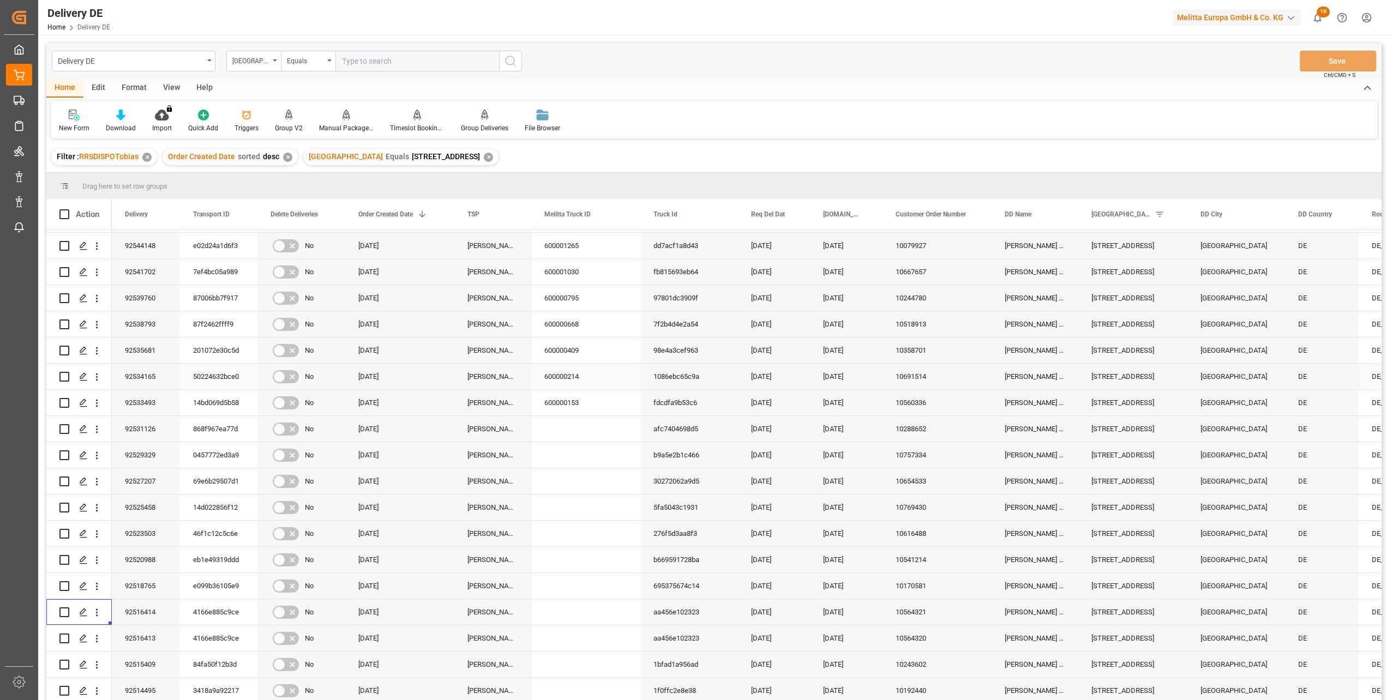
scroll to position [0, 0]
click at [95, 268] on icon "open menu" at bounding box center [96, 269] width 11 height 11
click at [145, 289] on span "Open in new tab" at bounding box center [168, 292] width 99 height 11
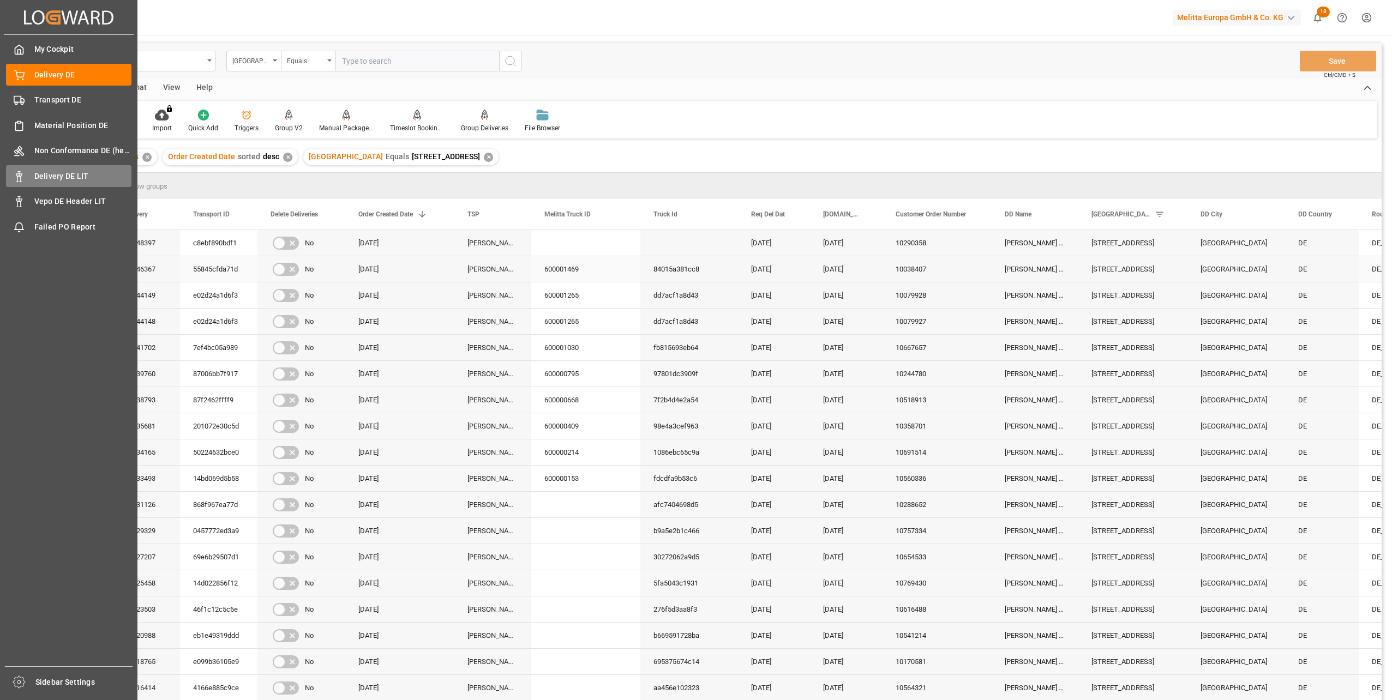
click at [46, 178] on span "Delivery DE LIT" at bounding box center [83, 176] width 98 height 11
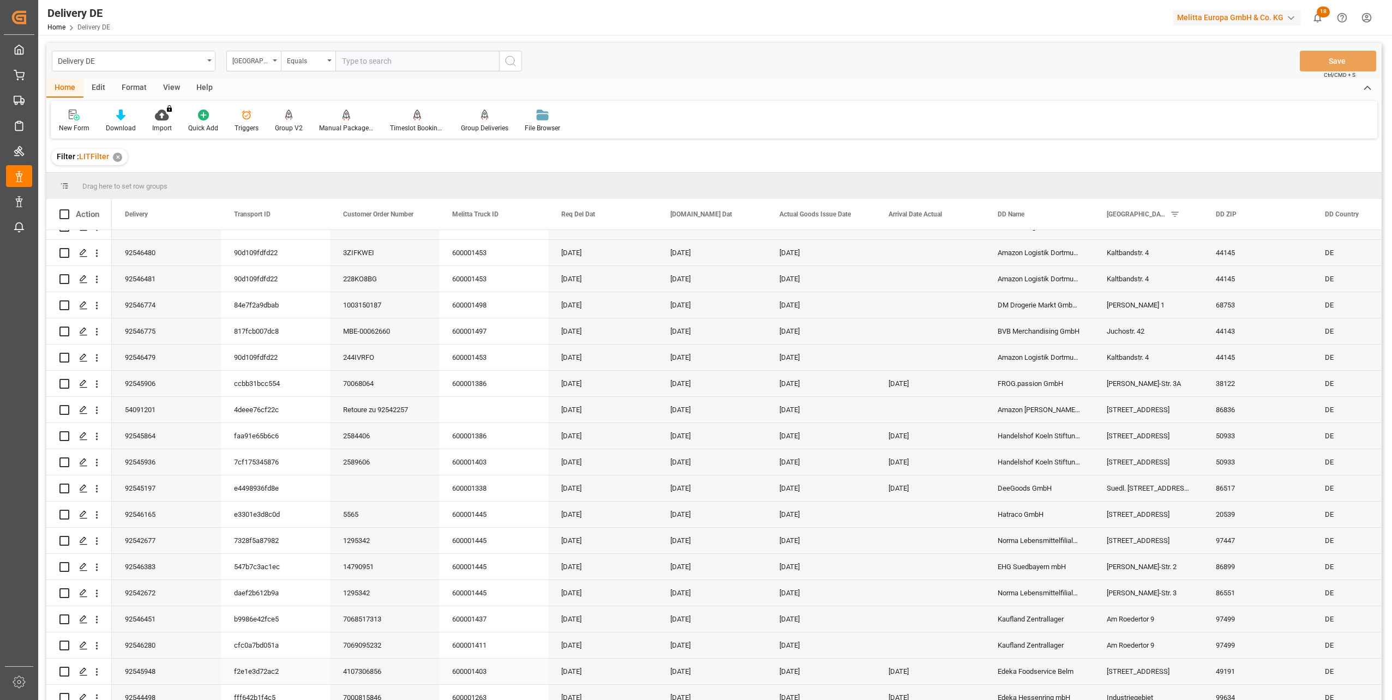
scroll to position [1712, 0]
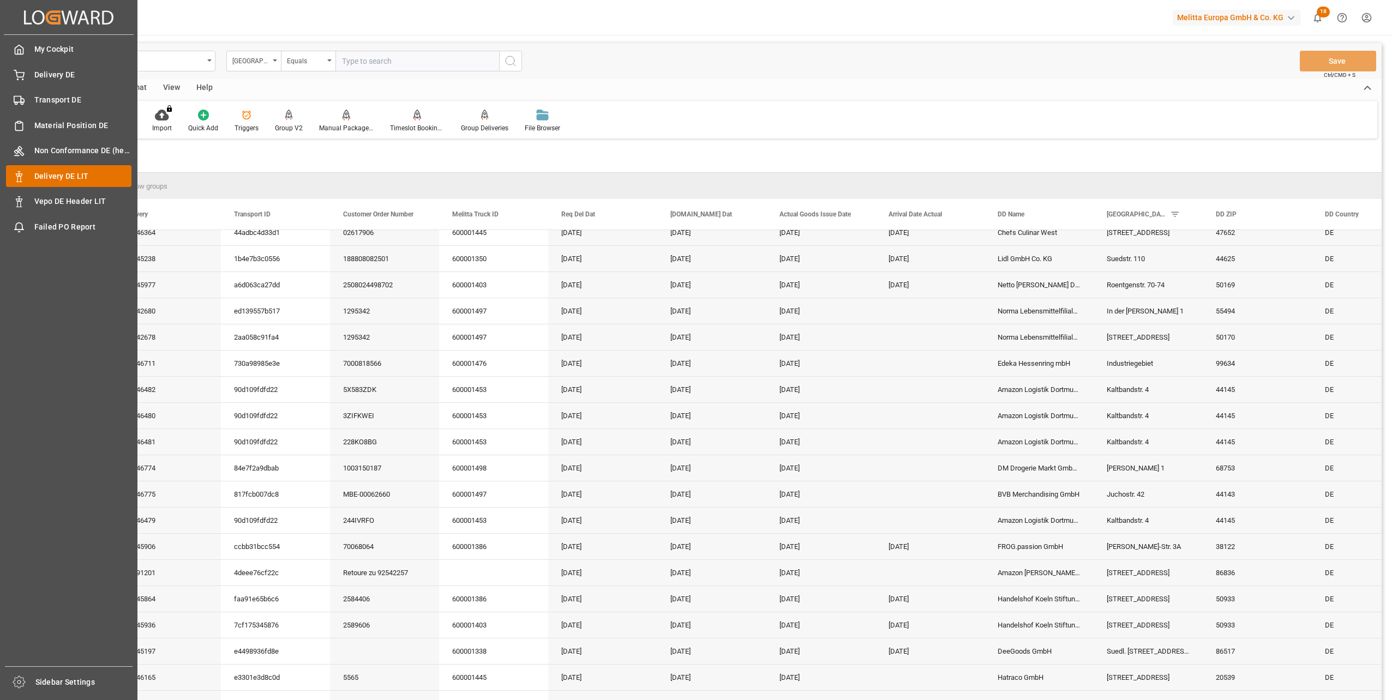
click at [83, 171] on span "Delivery DE LIT" at bounding box center [83, 176] width 98 height 11
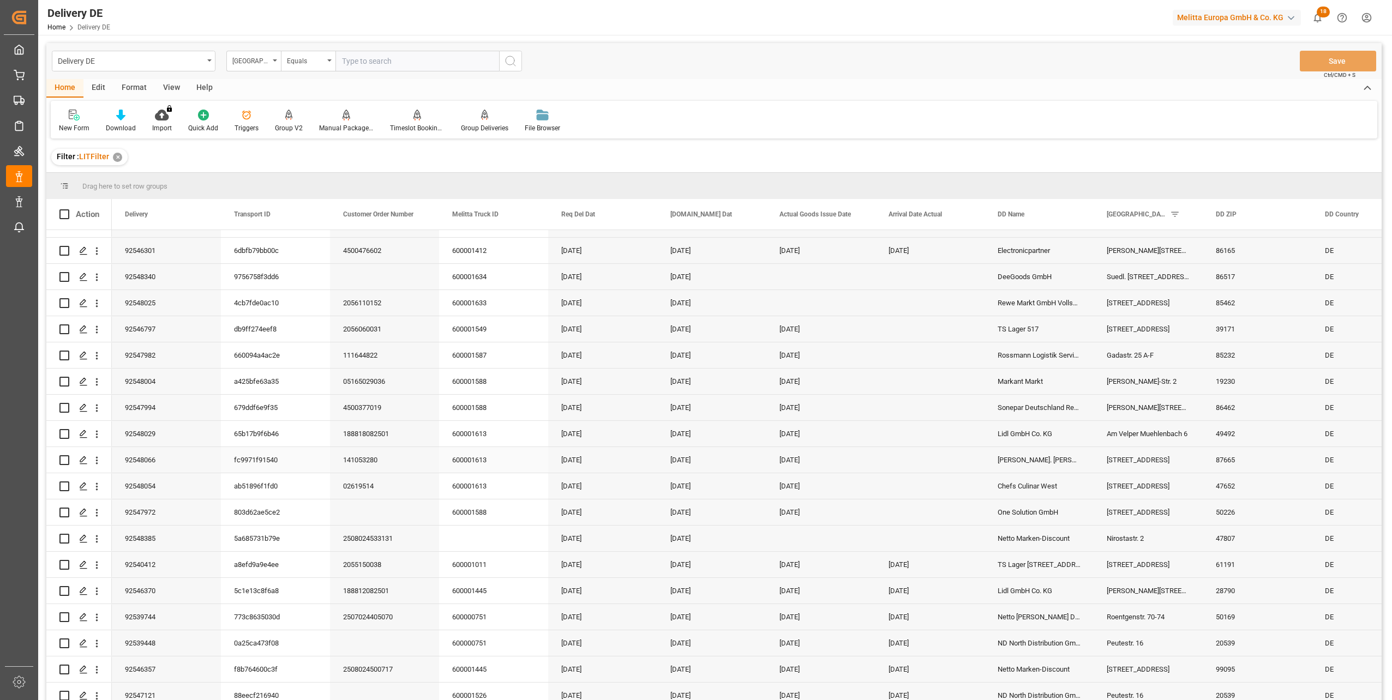
scroll to position [0, 0]
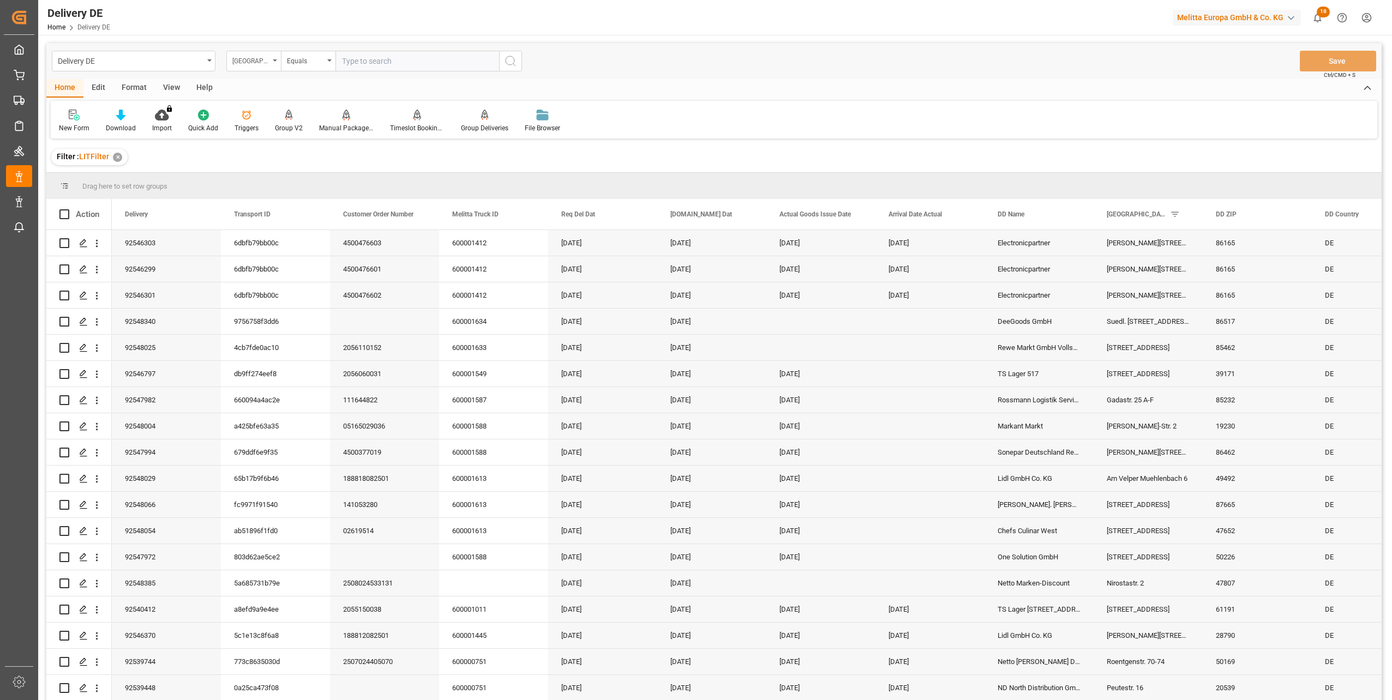
click at [272, 62] on div "[GEOGRAPHIC_DATA]" at bounding box center [253, 61] width 55 height 21
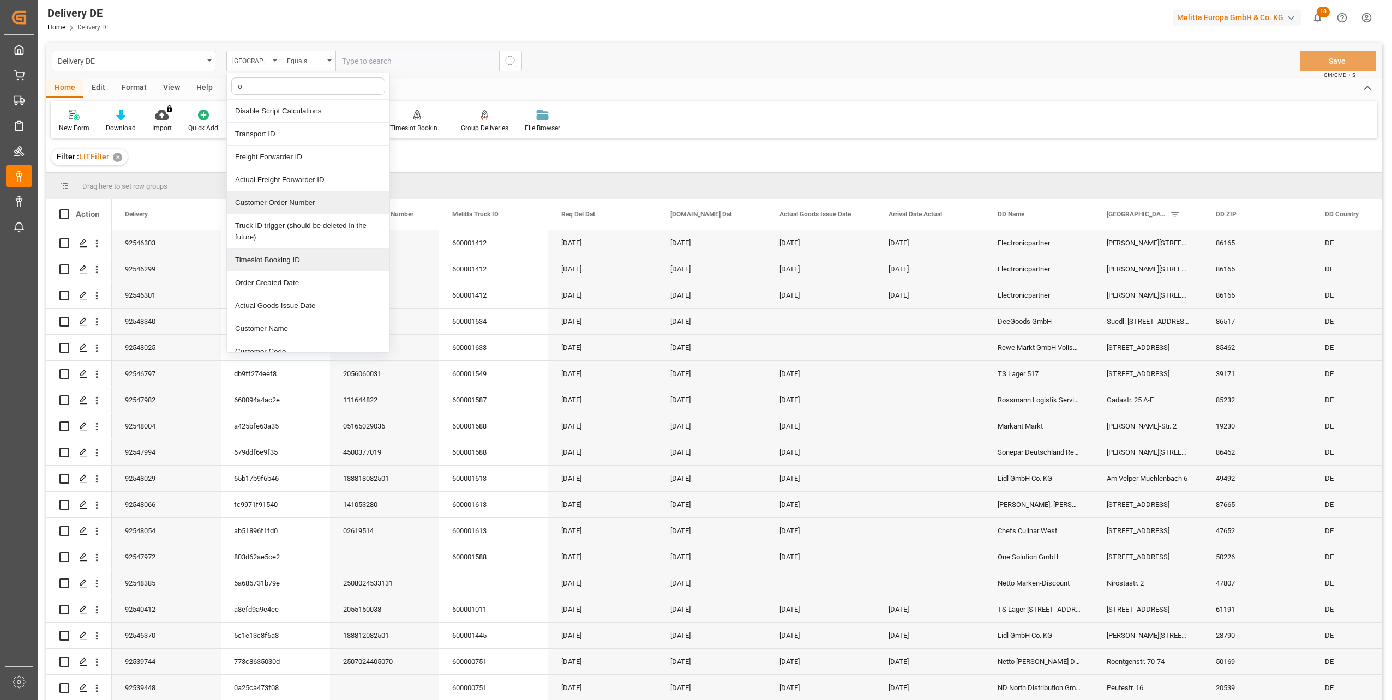
type input "or"
click at [298, 203] on div "Order Created Date" at bounding box center [308, 202] width 163 height 23
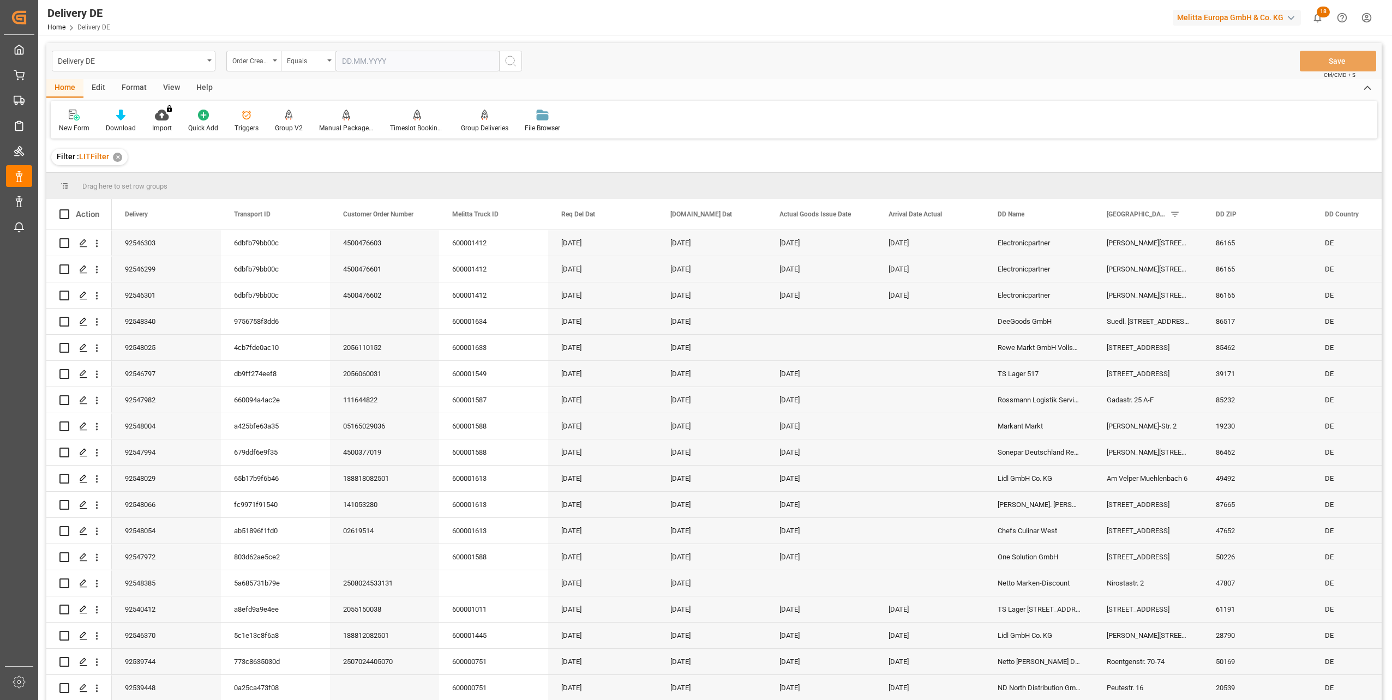
click at [508, 62] on icon "search button" at bounding box center [510, 61] width 13 height 13
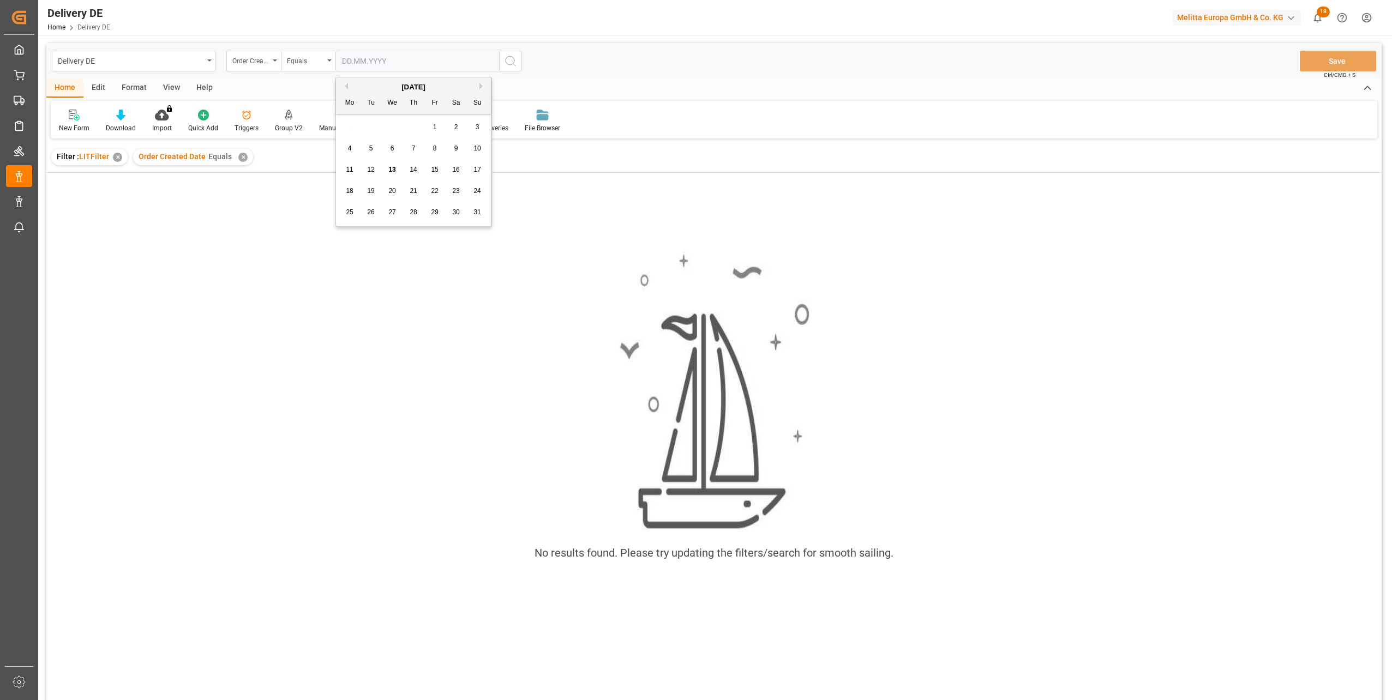
click at [457, 62] on input "text" at bounding box center [417, 61] width 164 height 21
click at [373, 169] on span "12" at bounding box center [370, 170] width 7 height 8
type input "[DATE]"
click at [511, 61] on icon "search button" at bounding box center [510, 61] width 13 height 13
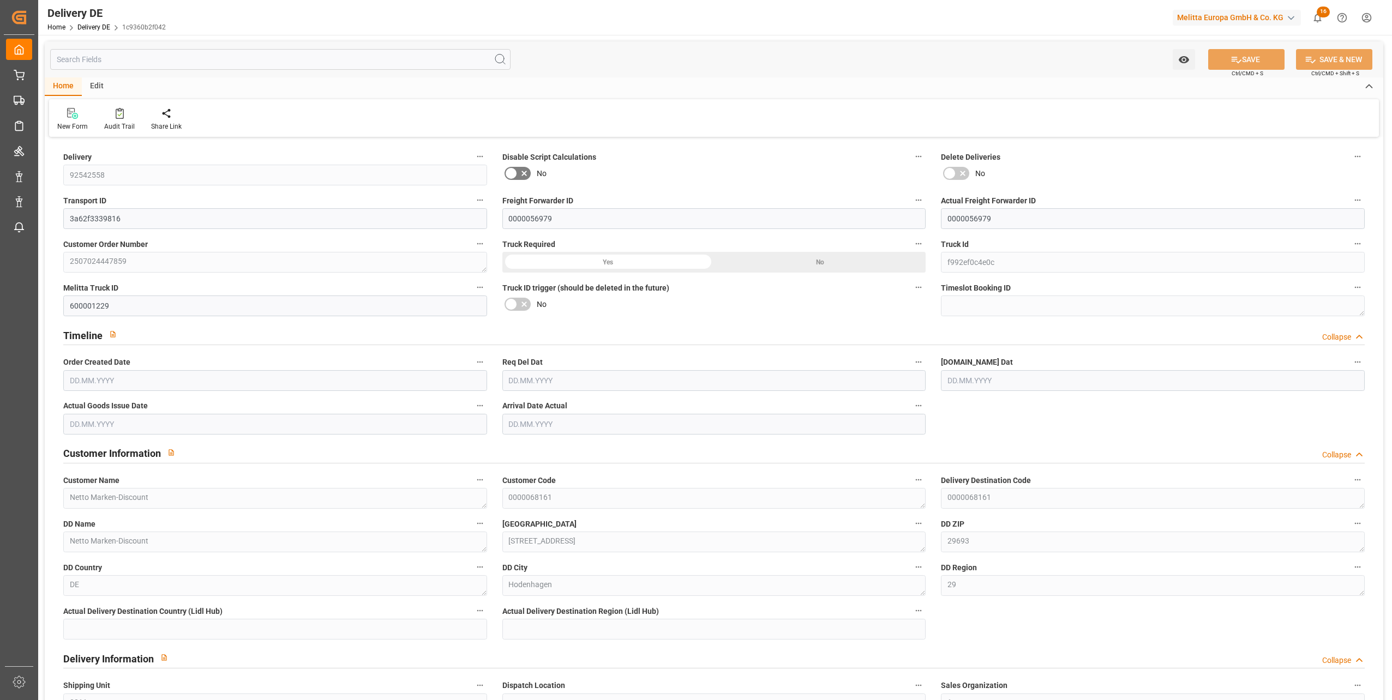
type input "2"
type input "1"
type input "0.75"
type input "185.472"
type input "305"
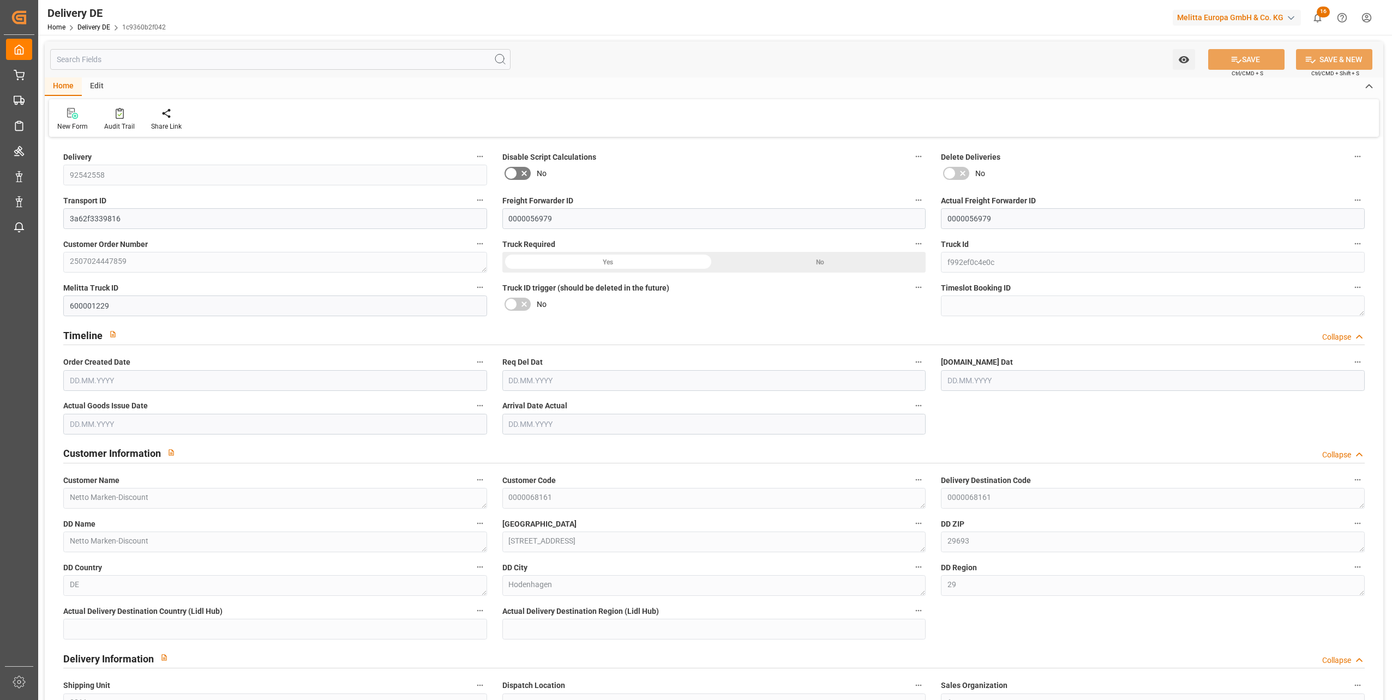
type input "1685.28"
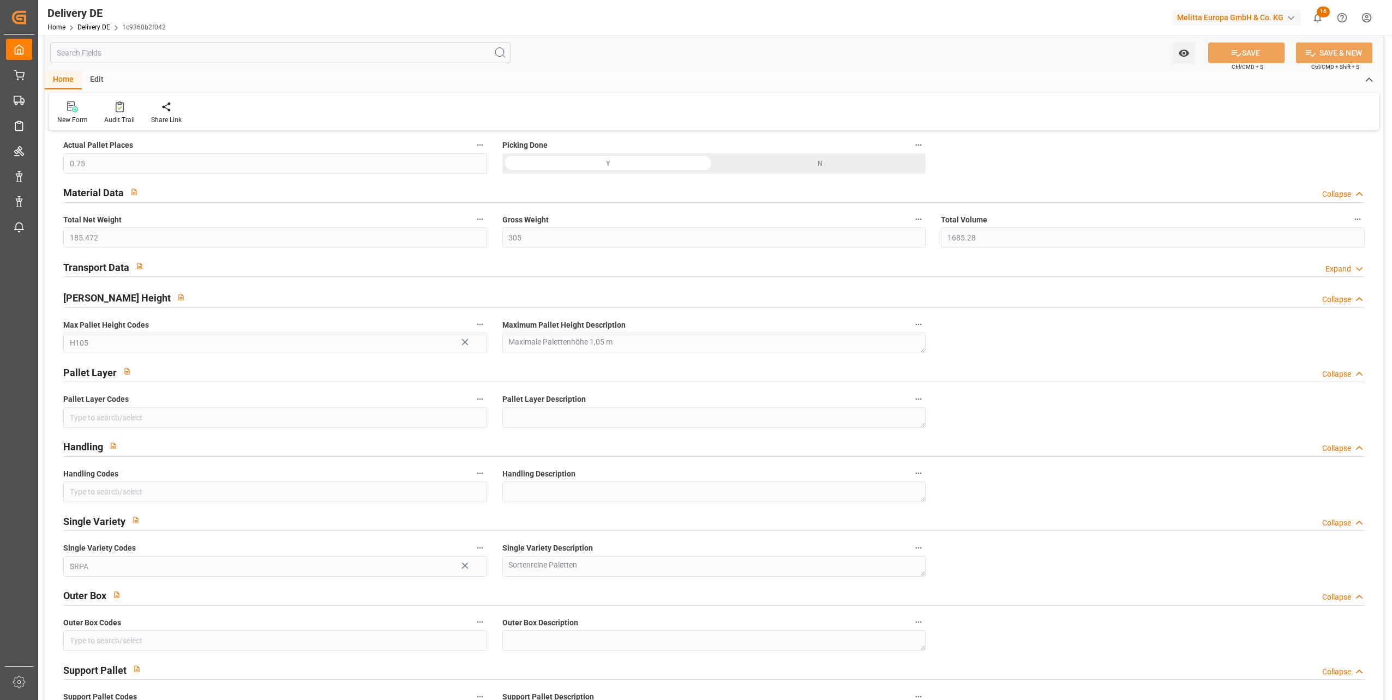
type input "[DATE]"
type input "04.08.2025"
type input "31.07.2025"
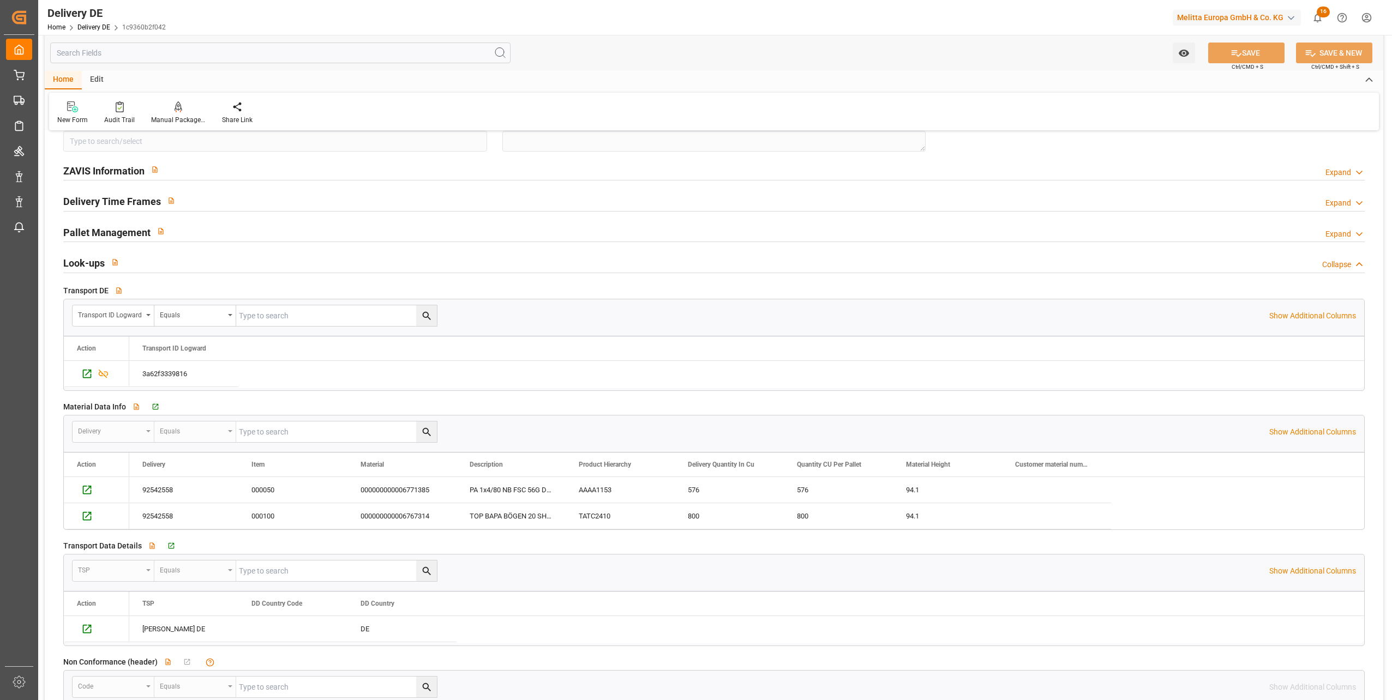
scroll to position [1636, 0]
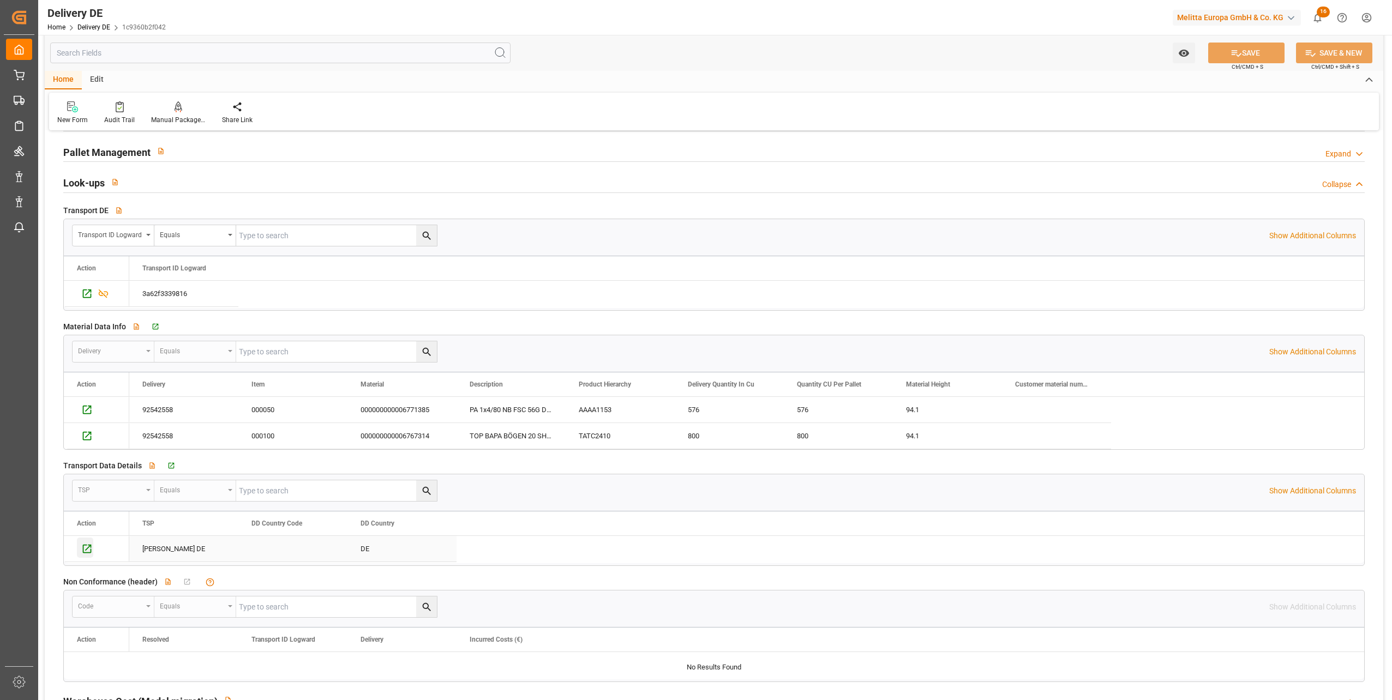
click at [88, 548] on icon "Press SPACE to select this row." at bounding box center [87, 549] width 9 height 9
click at [161, 406] on div "92542558" at bounding box center [183, 410] width 109 height 26
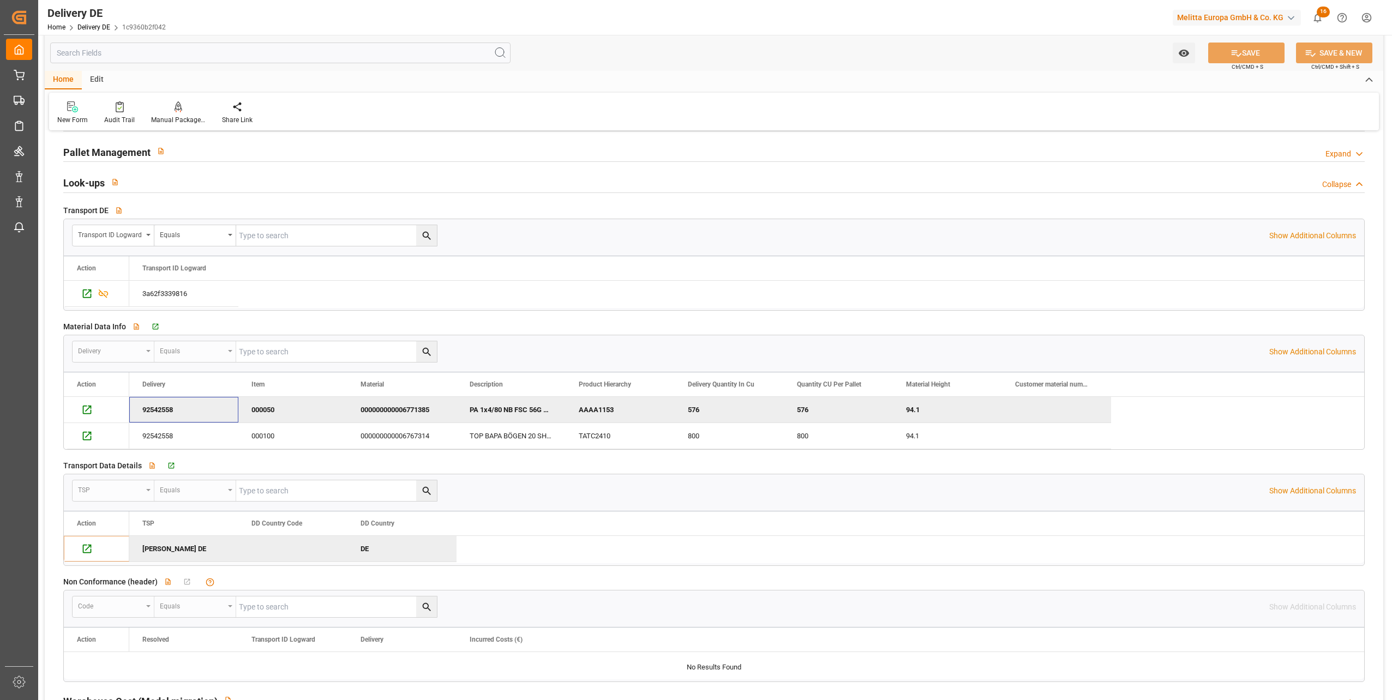
click at [161, 406] on div "92542558" at bounding box center [183, 410] width 109 height 26
click at [165, 410] on div "92542558" at bounding box center [183, 410] width 109 height 26
click at [190, 389] on span "Copy" at bounding box center [224, 387] width 80 height 21
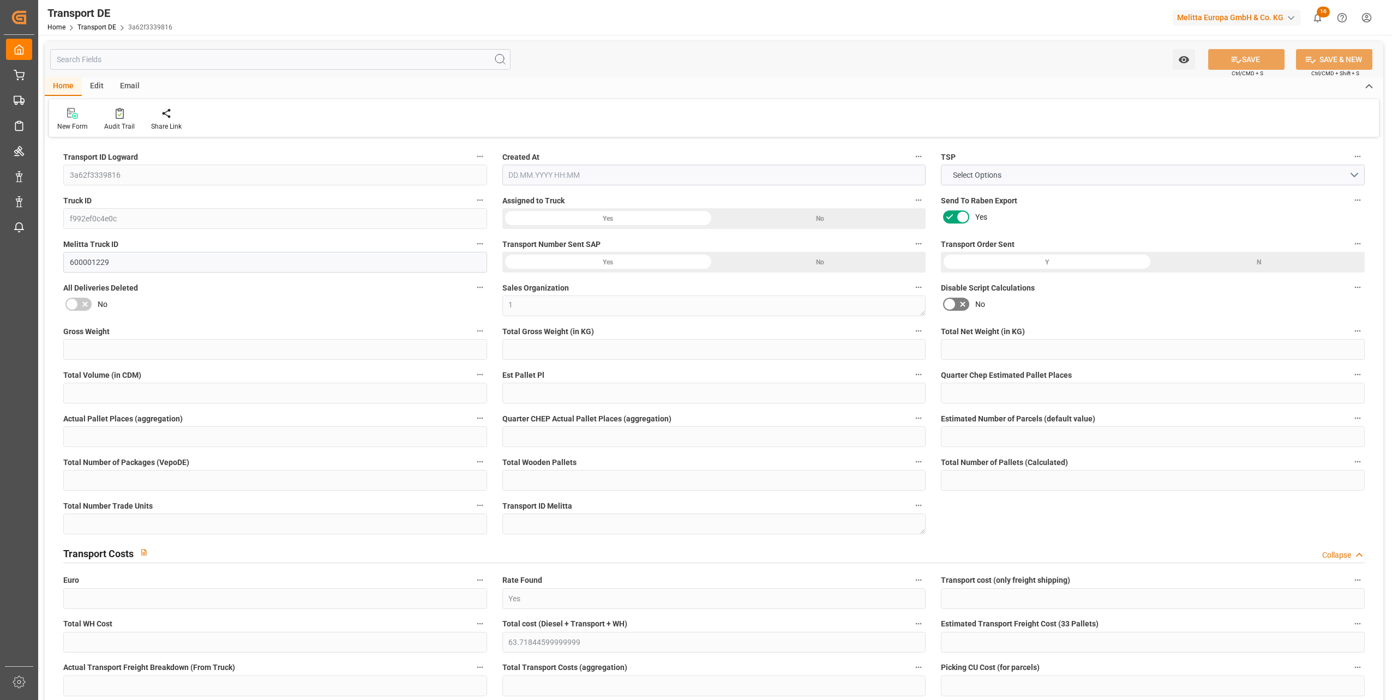
type input "3a62f3339816"
type input "f992ef0c4e0c"
type input "600001229"
type textarea "1"
type input "Yes"
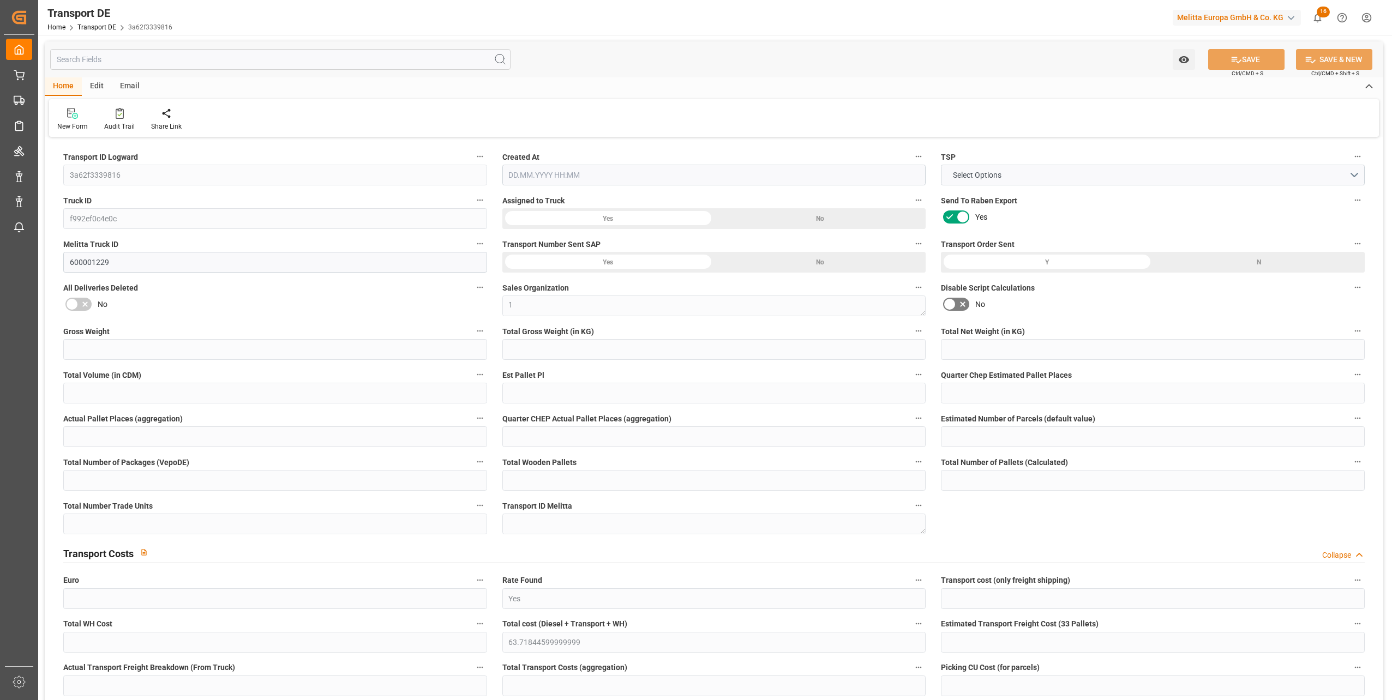
type input "63.71844599999999"
type textarea "0000068161"
type textarea "Netto Marken-Discount"
type input "[STREET_ADDRESS]"
type input "29693"
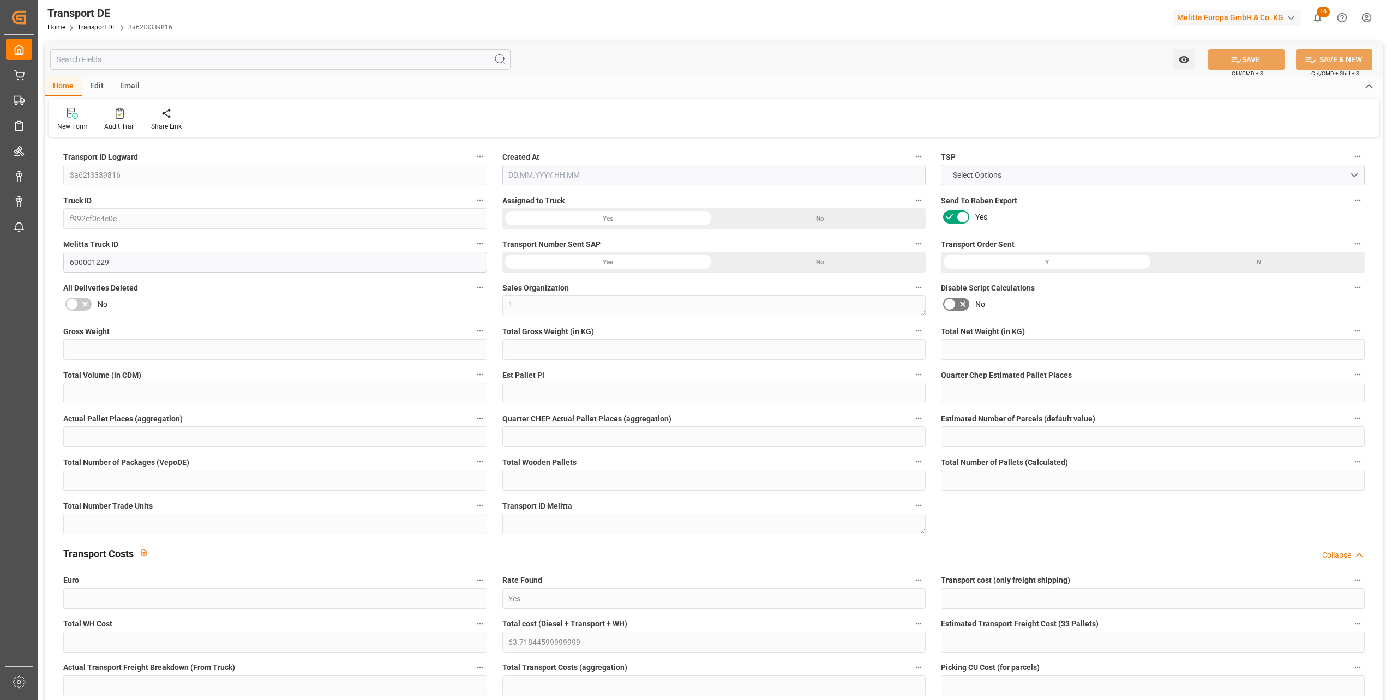
type textarea "Hodenhagen"
type input "DE"
type input "DE-32423"
type input "Rhenus Retail Services GmbH"
type input "Hans-Böckler-Strasse 37"
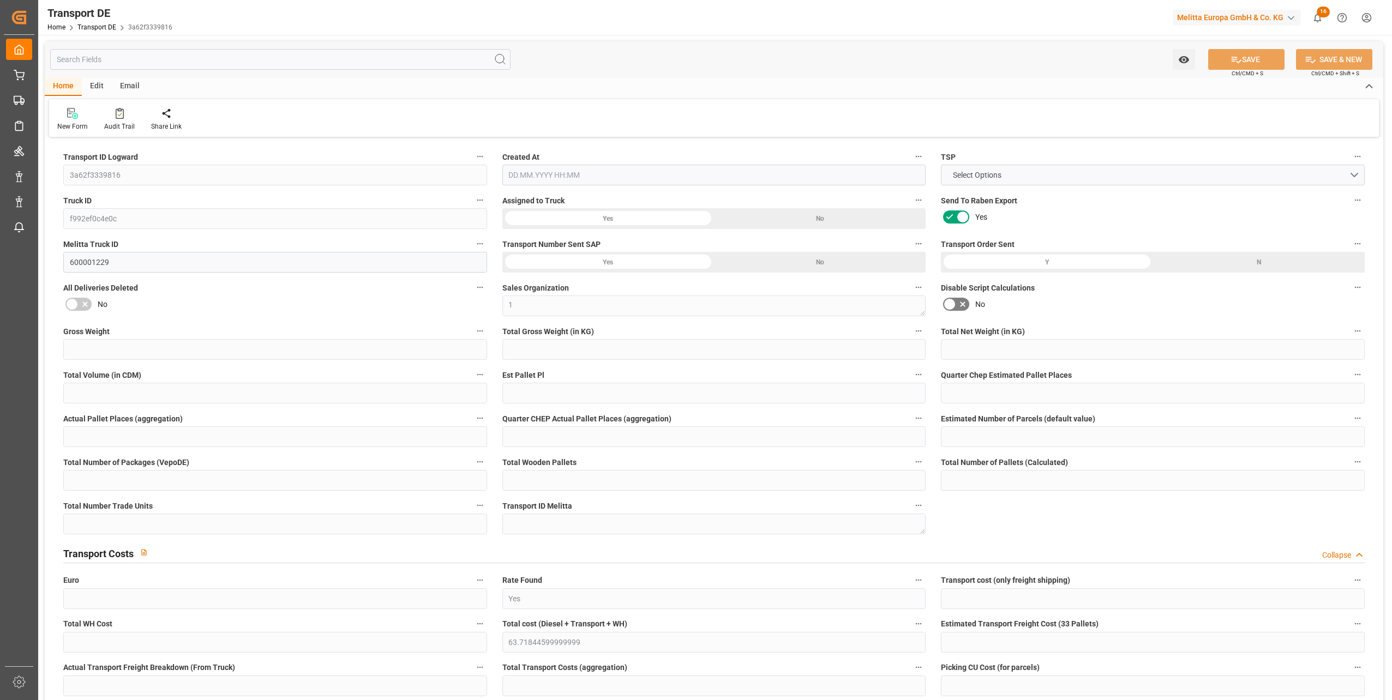
type input "32423"
type input "Minden"
type input "DE"
type input "Melitta Europa GmbH & Co. KG"
type input "[STREET_ADDRESS]"
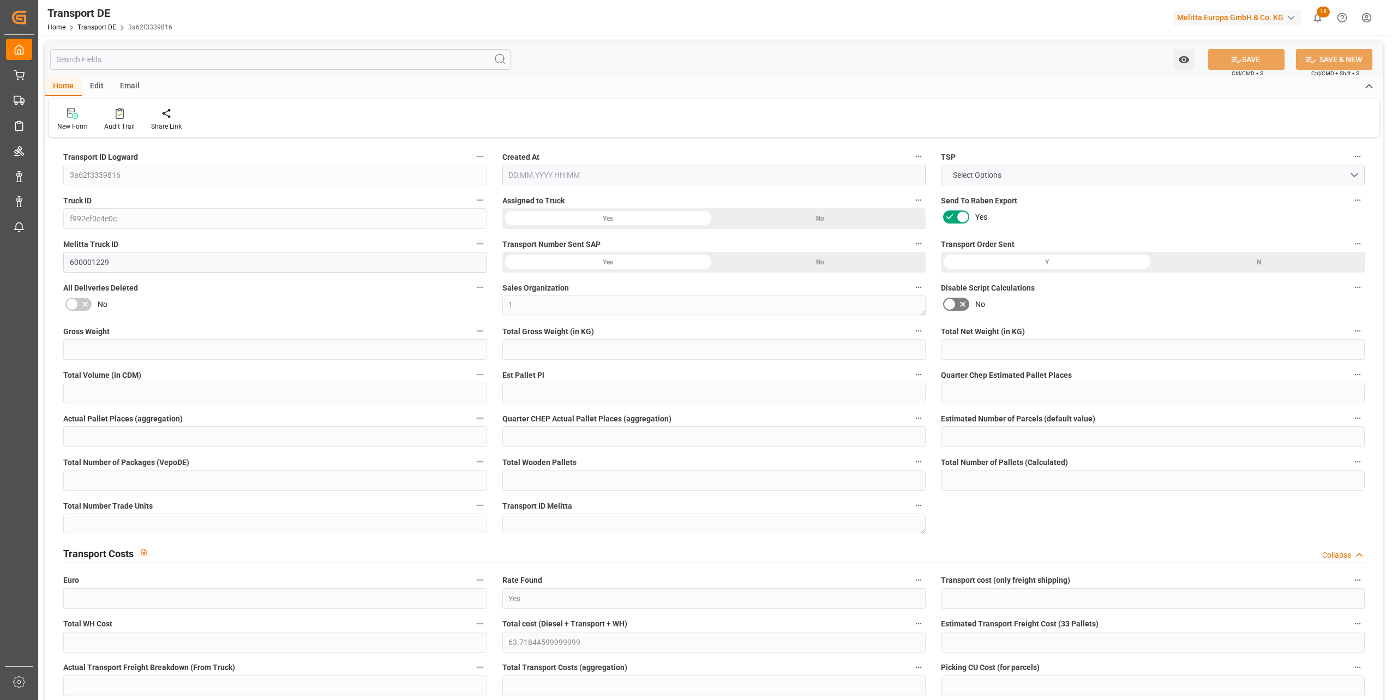
type input "32427"
type input "Minden"
type input "DE"
type textarea "b5f9f7d93a00"
type input "Road"
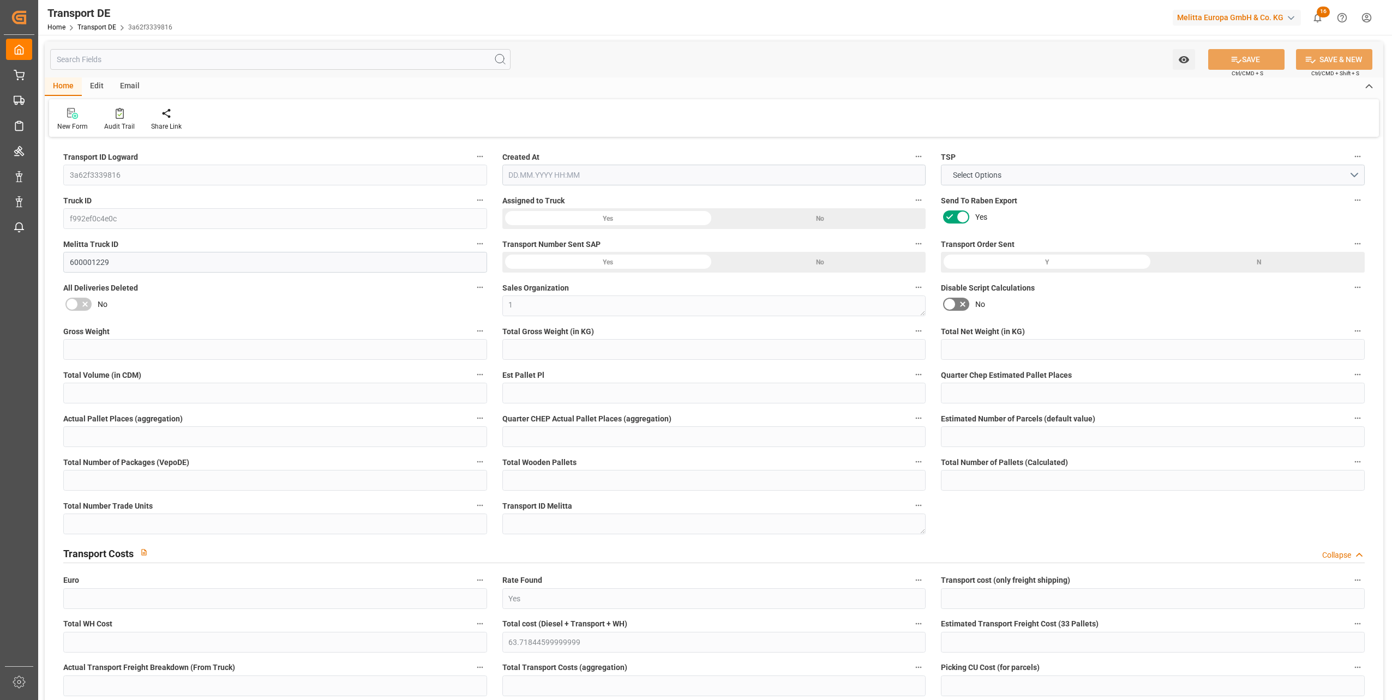
type input "DE"
type input "32423"
type input "DE"
type input "29693"
type input "Small Shipment"
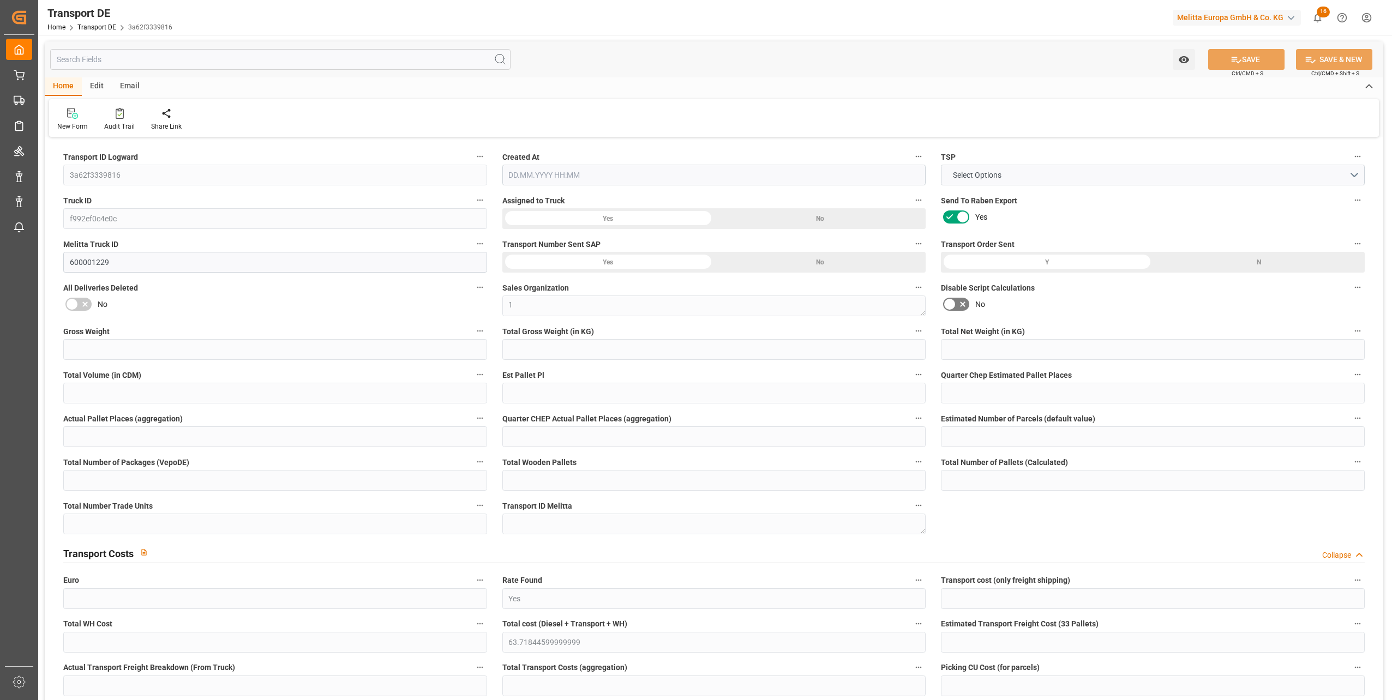
type input "3.5-7.5 t"
type input "EURO 6"
type input "Diesel"
type input "DE_02"
type input "DAP"
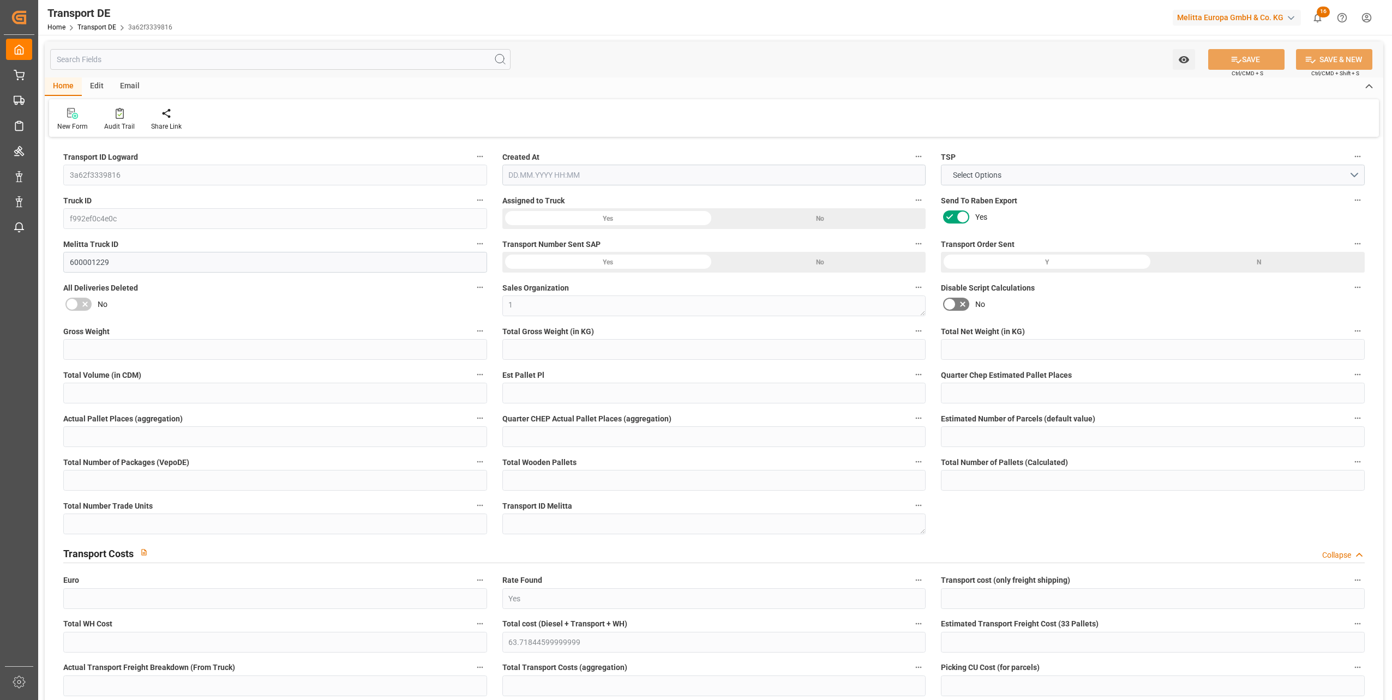
type input "DE 126011900"
type input "305"
type input "254.528"
type input "185.472"
type input "1685.28"
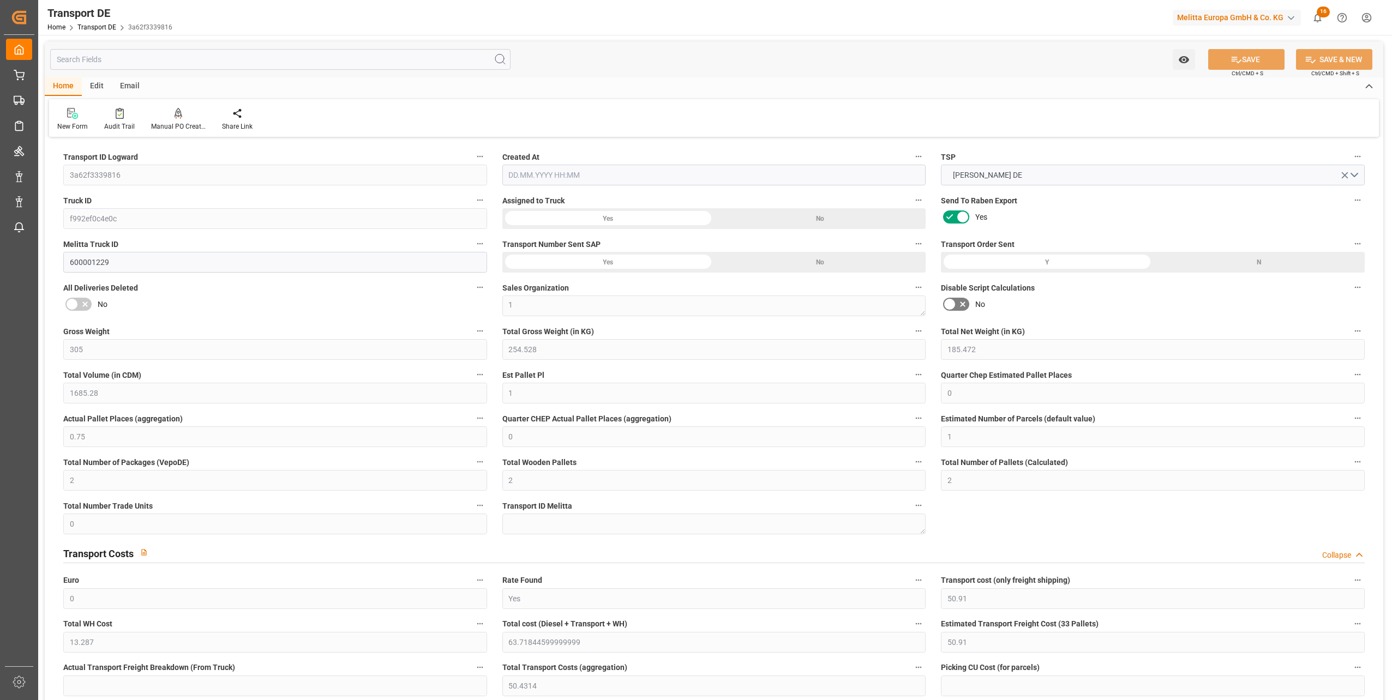
type input "1"
type input "0"
type input "0.75"
type input "0"
type input "1"
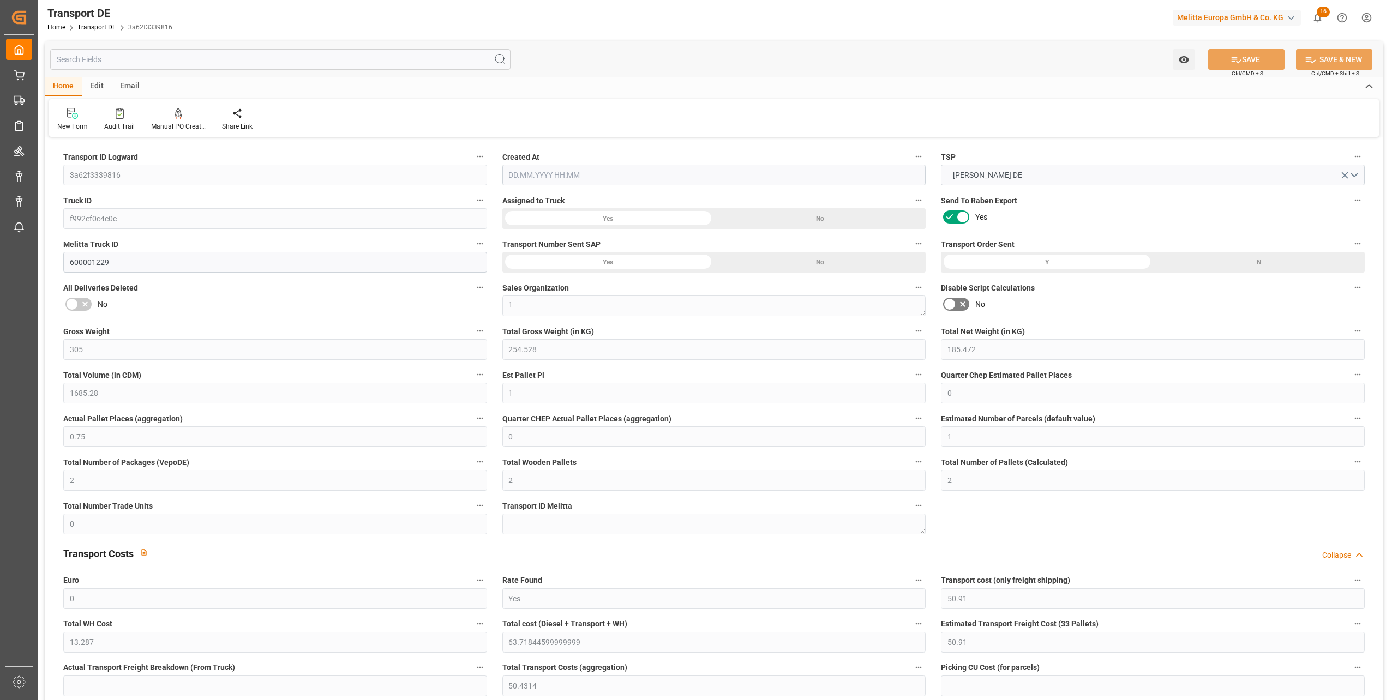
type input "2"
type input "0"
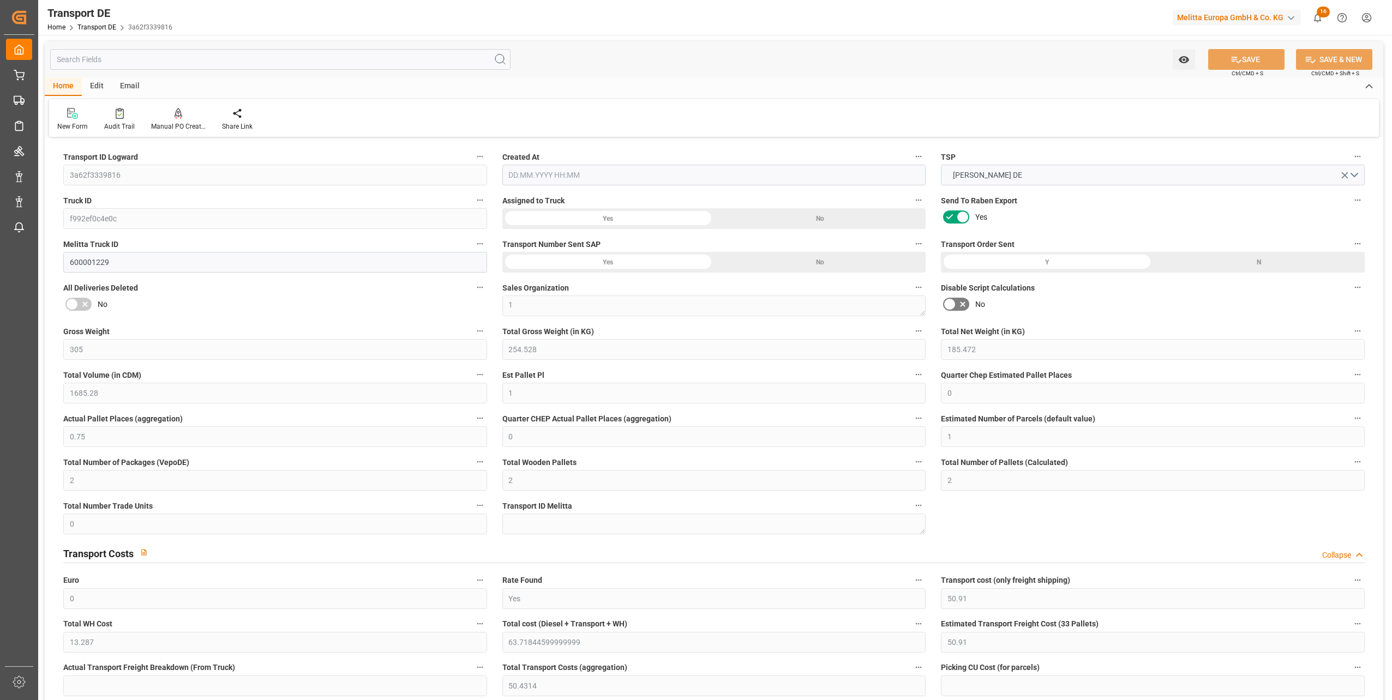
type input "50.91"
type input "13.287"
type input "50.91"
type input "50.4314"
type input "29"
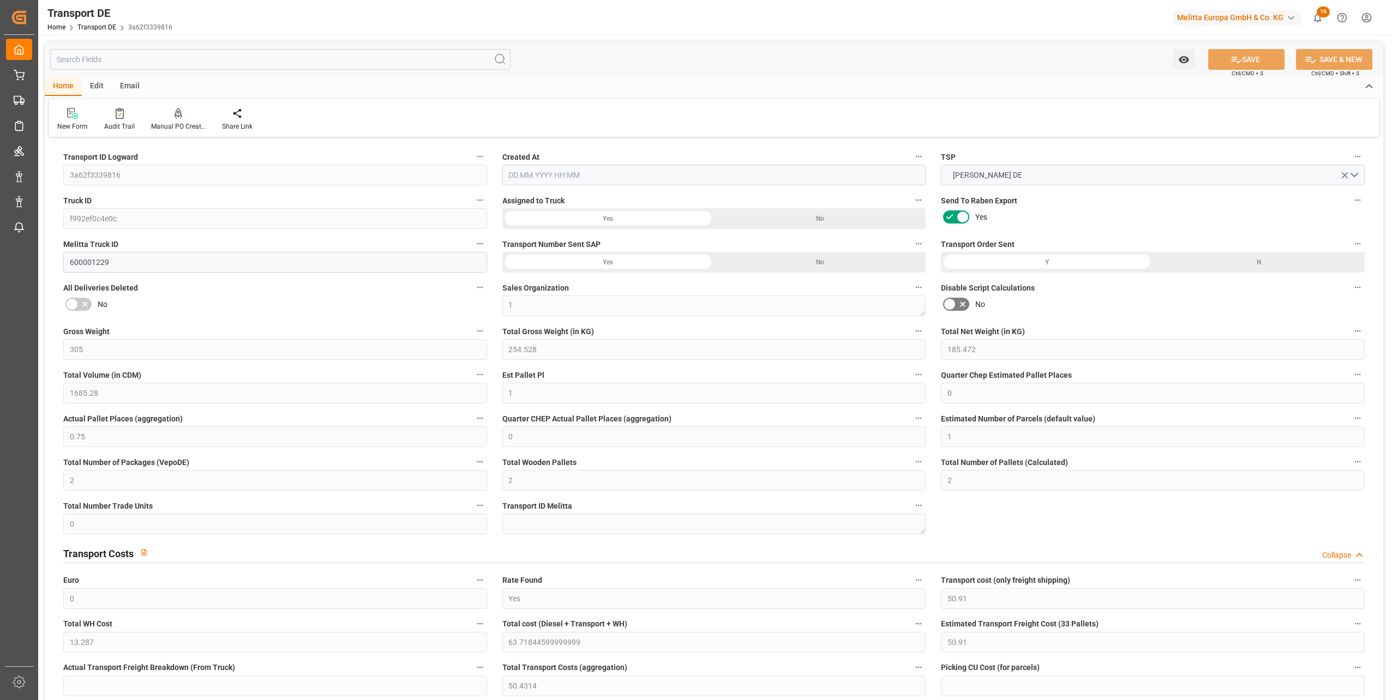
type input "2"
type input "0"
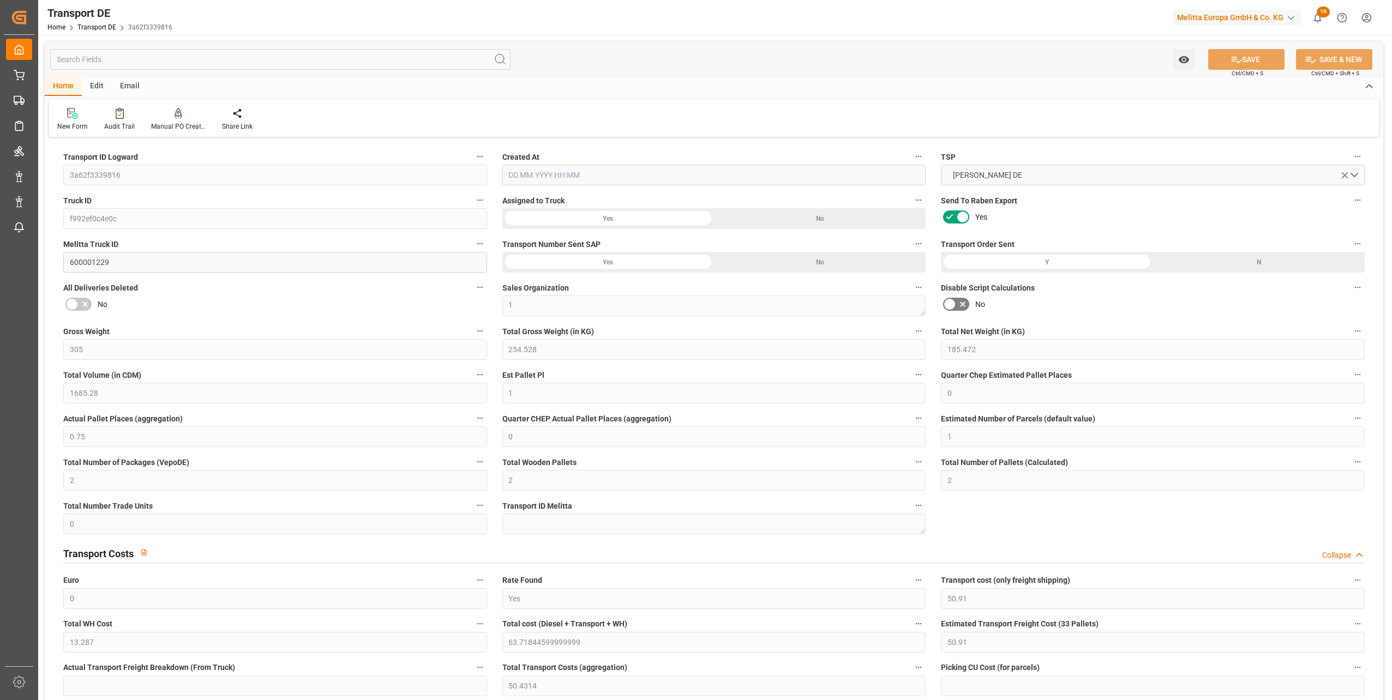
type input "0"
type input "-0.4786"
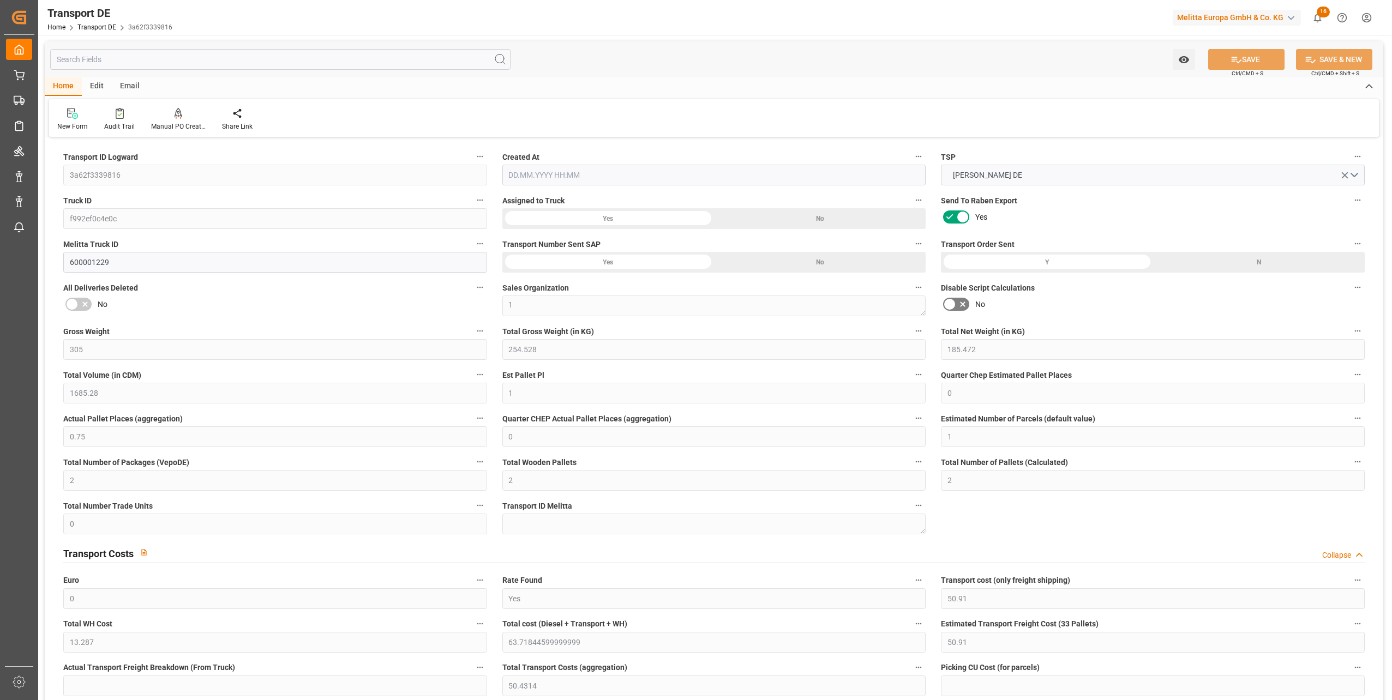
type input "0"
type input "254.528"
type input "4710.8598"
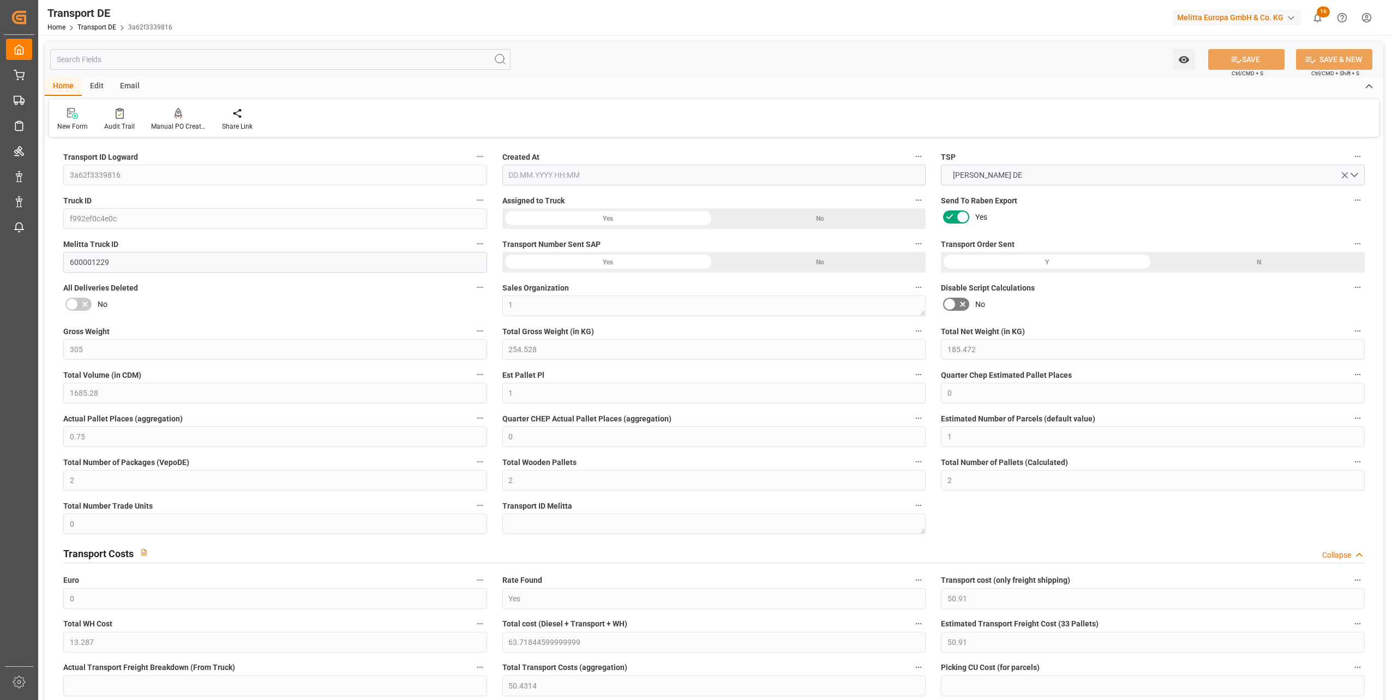
type input "21"
type input "35"
type input "0"
type input "2"
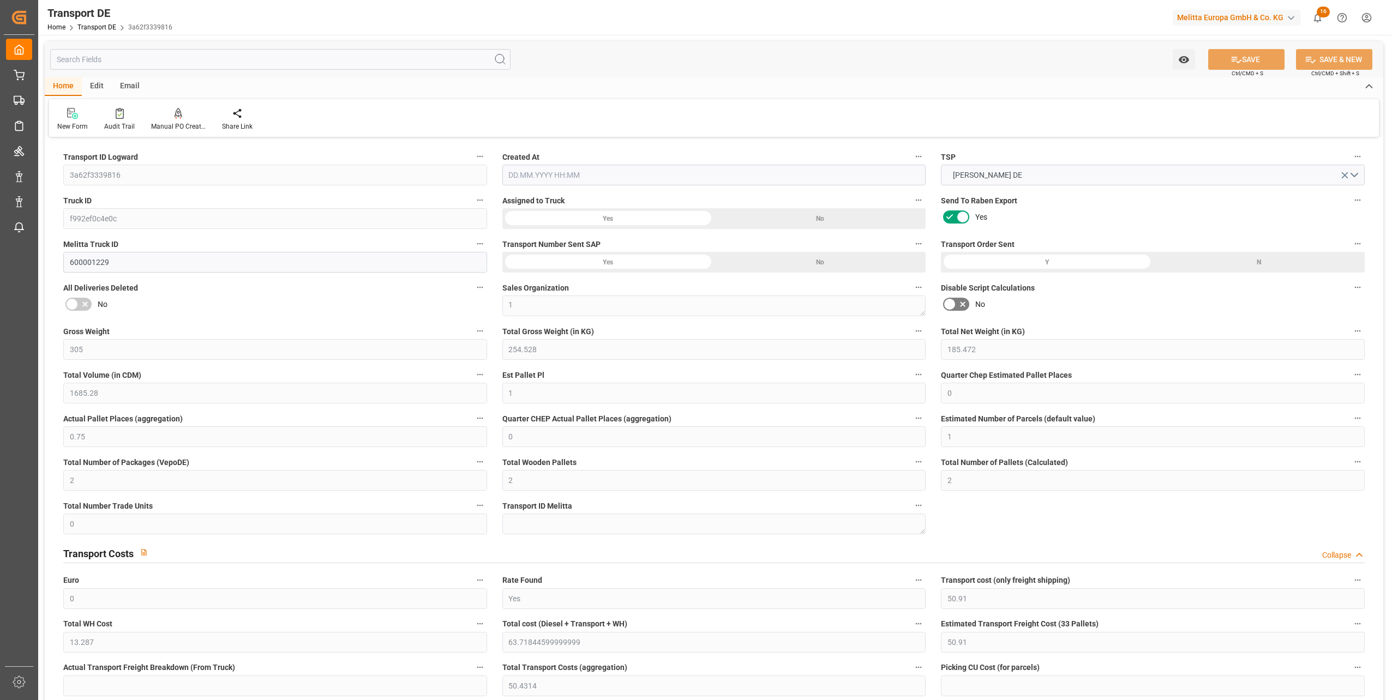
type input "0"
type input "1"
type input "0"
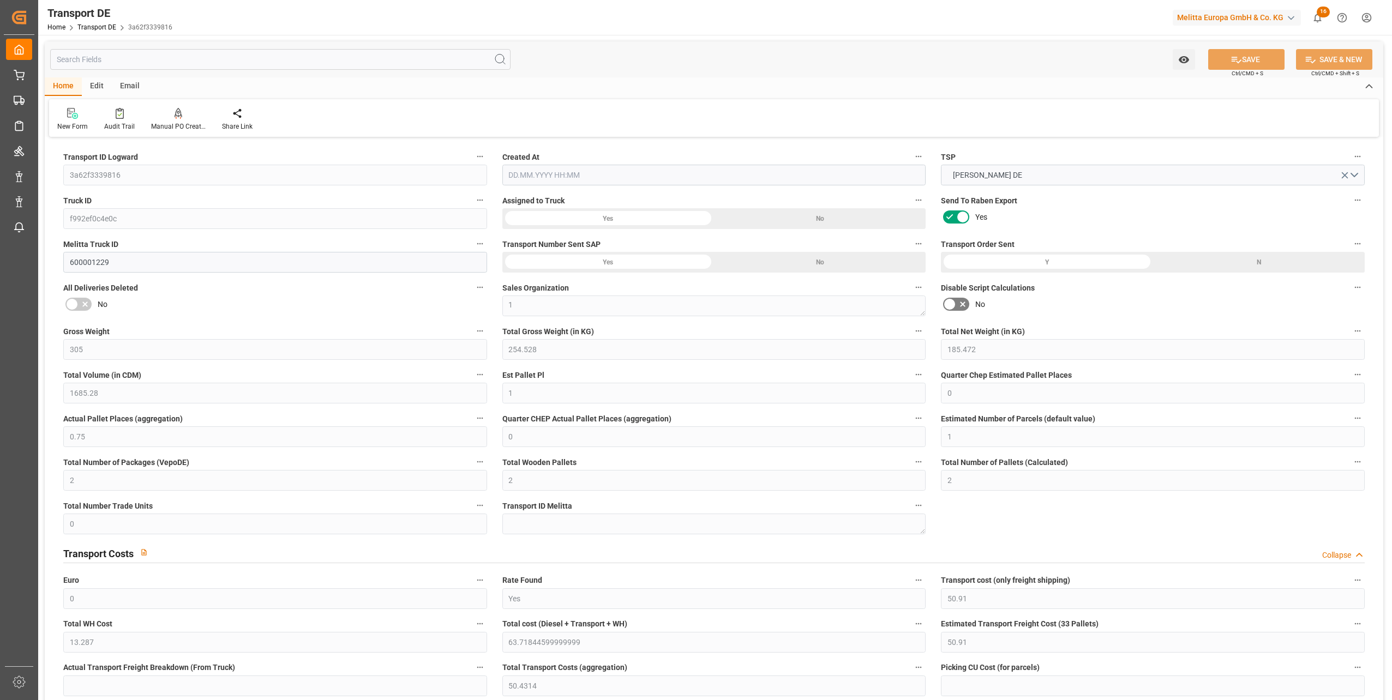
type input "0"
type input "104"
type input "63.7184"
type input "50.4314"
type input "23.07.2025 21:01"
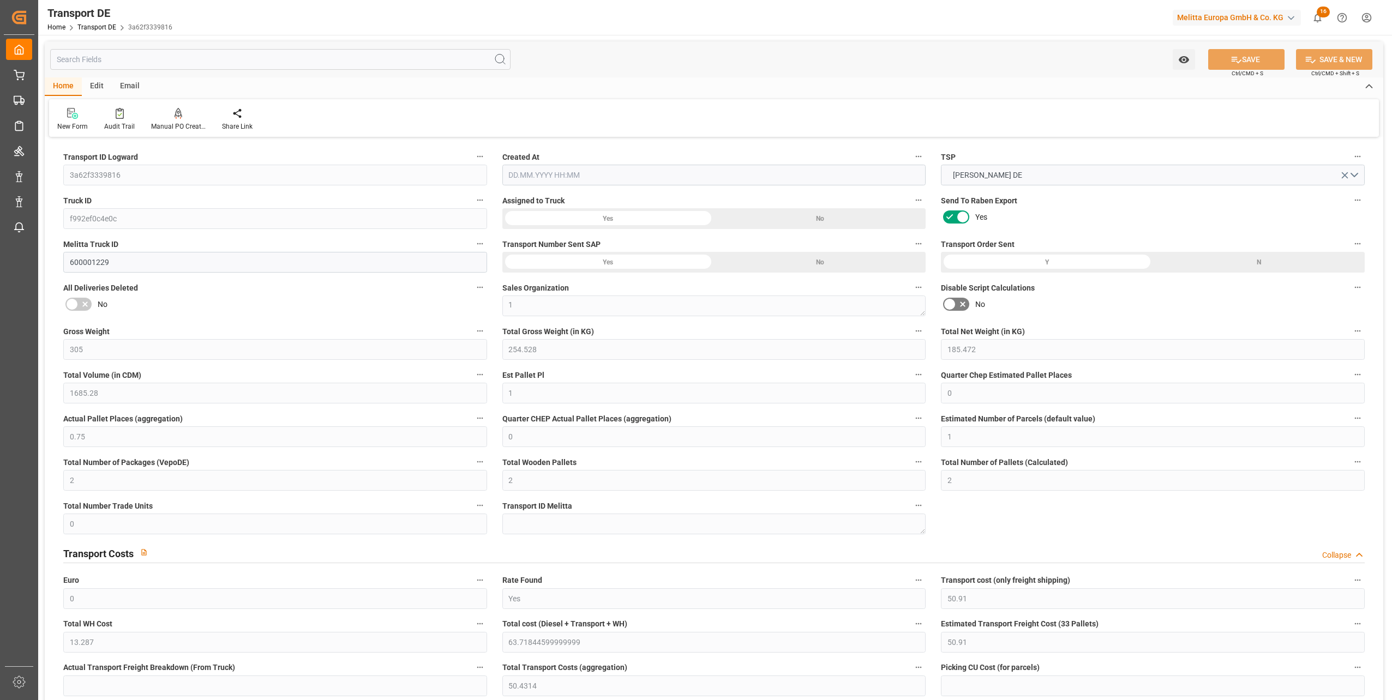
type input "31.07.2025"
type input "04.08.2025"
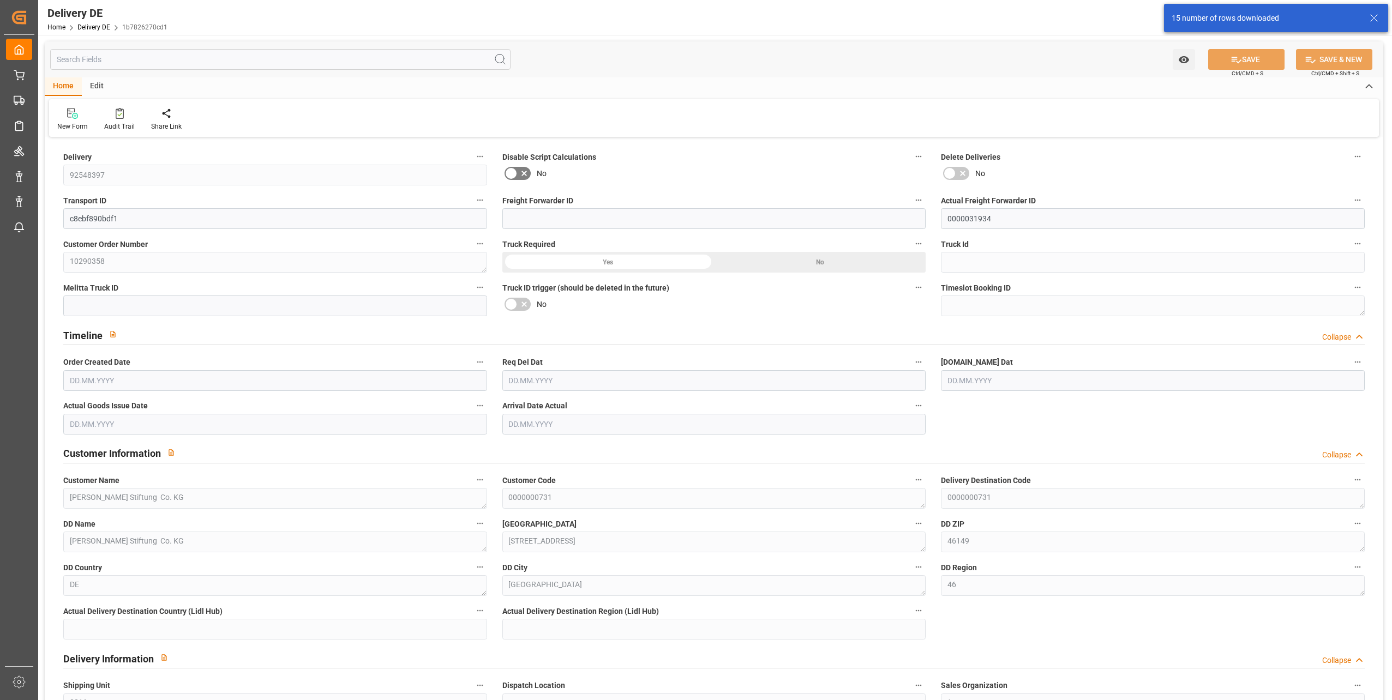
type input "0"
type input "11"
type input "2398.768"
type input "3748.351"
type input "17424.372"
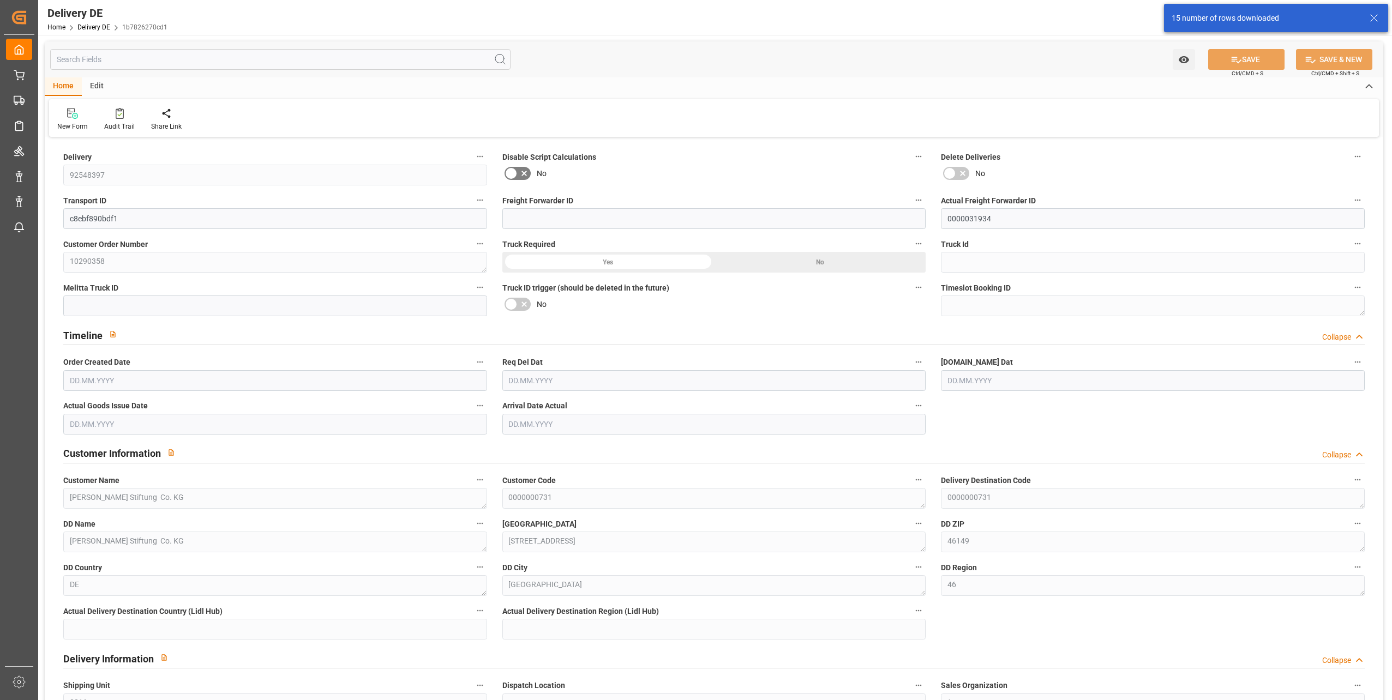
type input "[DATE]"
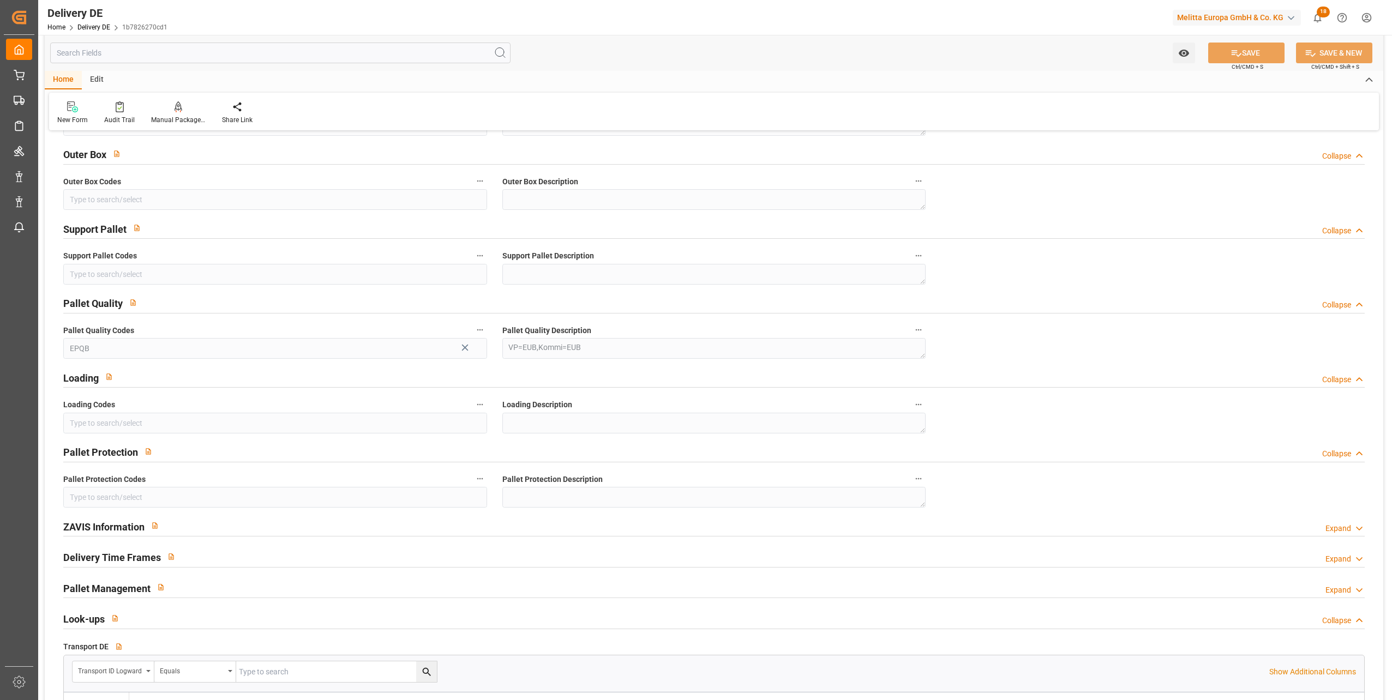
scroll to position [1309, 0]
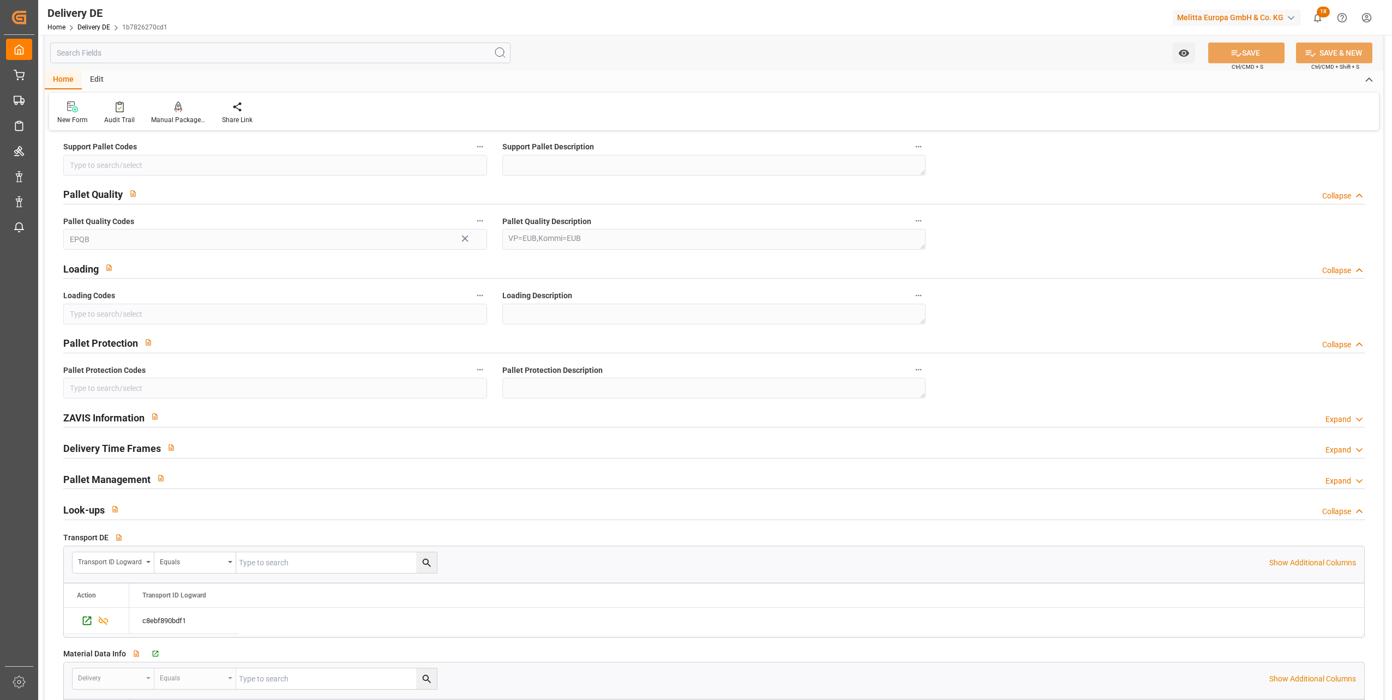
click at [1332, 417] on div "Expand" at bounding box center [1338, 419] width 26 height 11
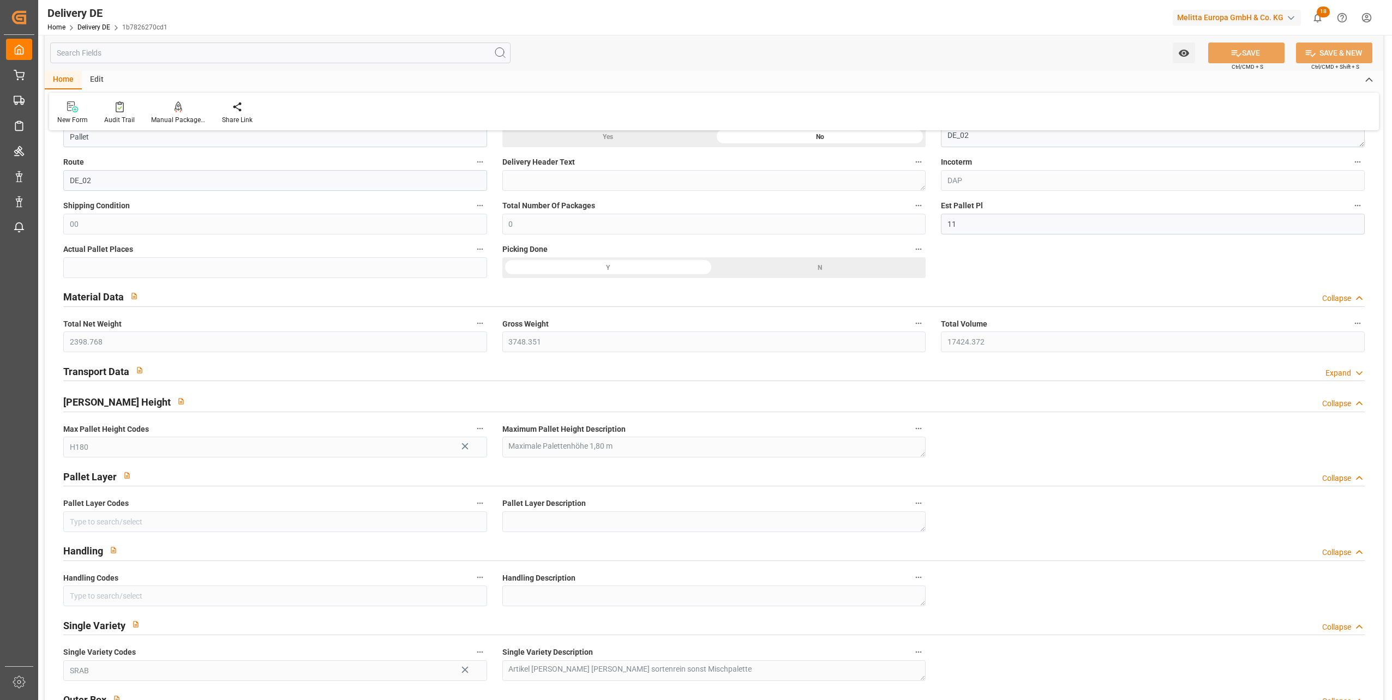
scroll to position [545, 0]
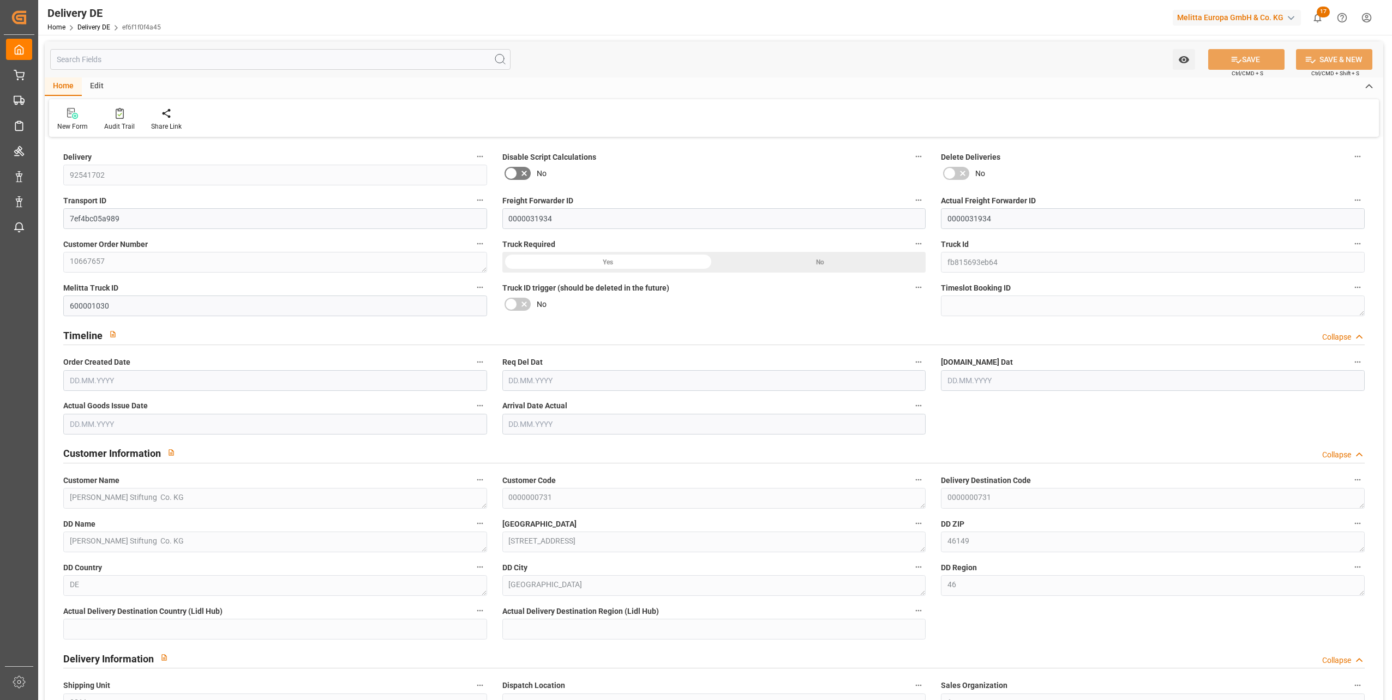
type input "44"
type input "22"
type input "20"
type input "5573.835"
type input "7993.161"
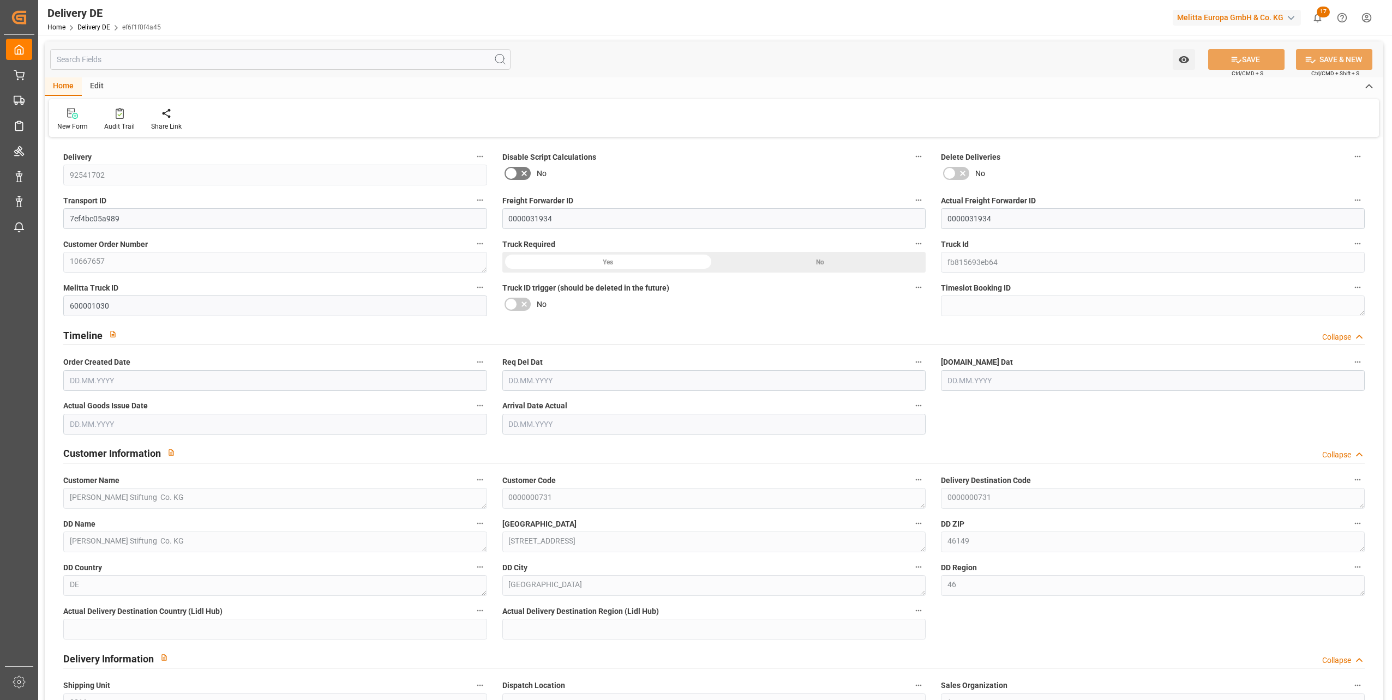
type input "34757.028"
type input "[DATE]"
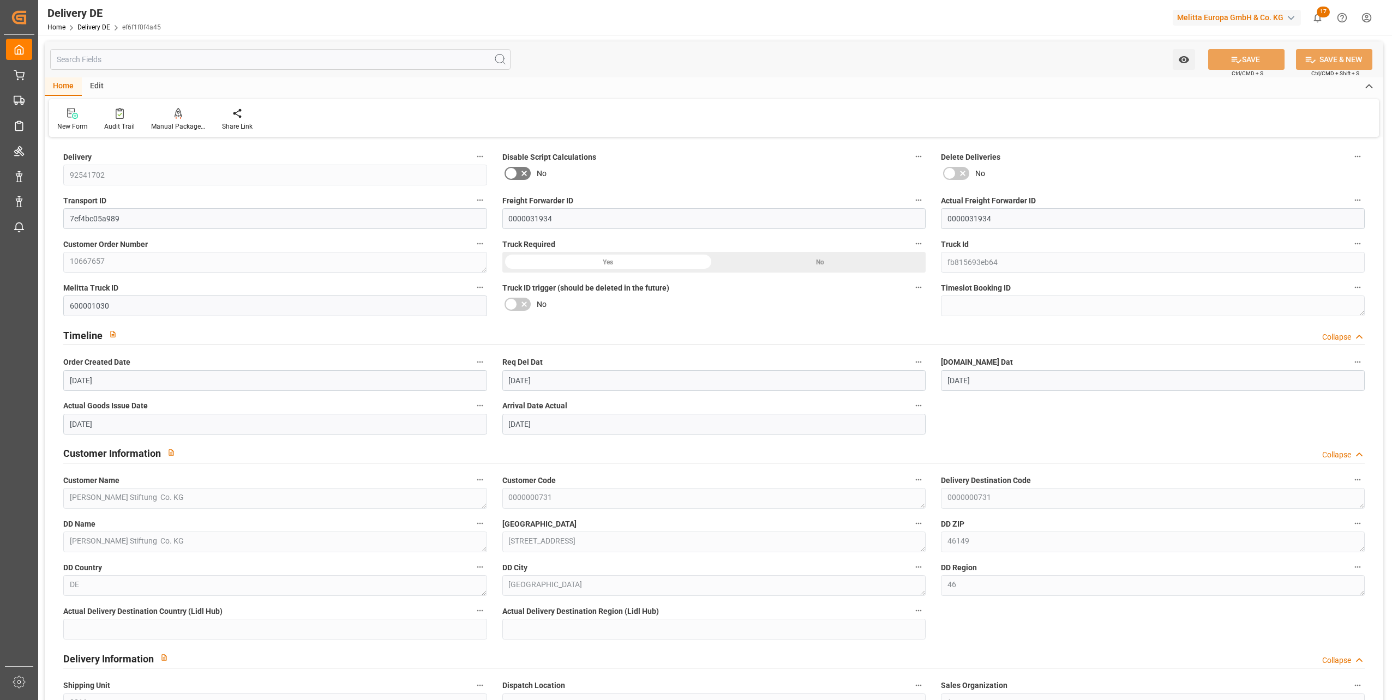
type input "[DATE]"
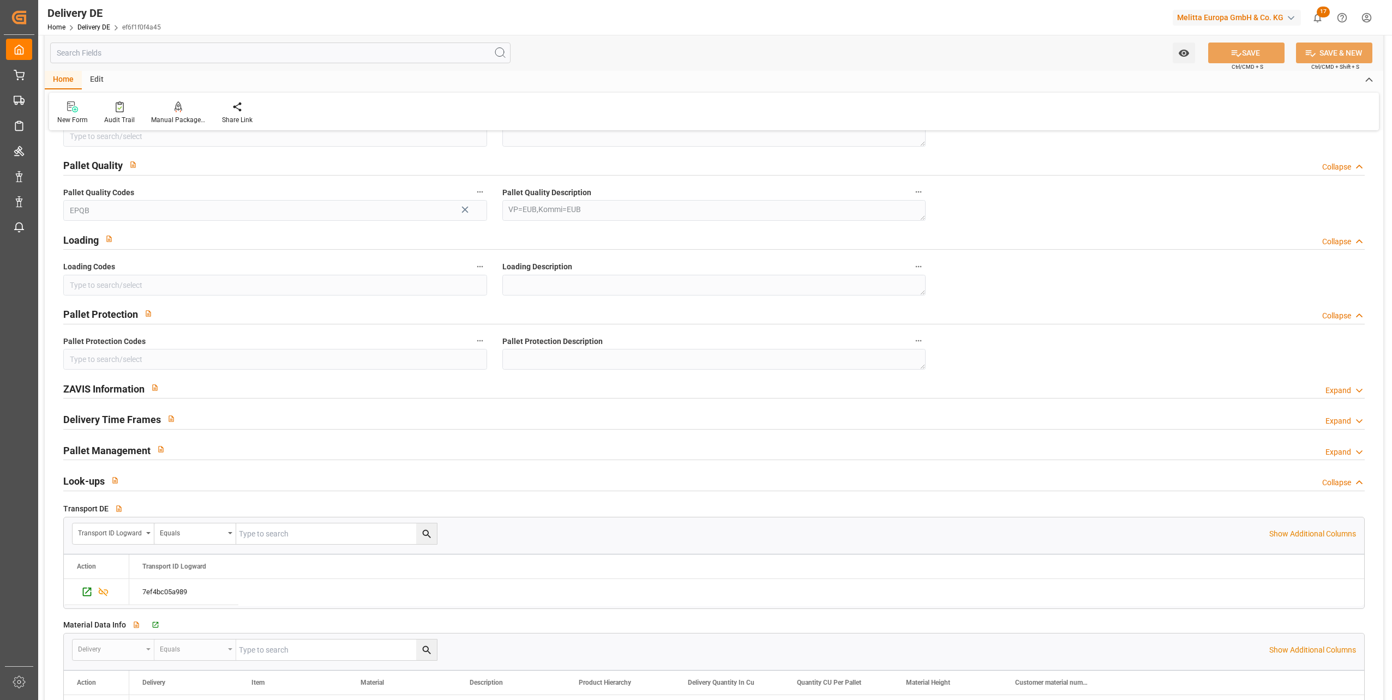
scroll to position [1309, 0]
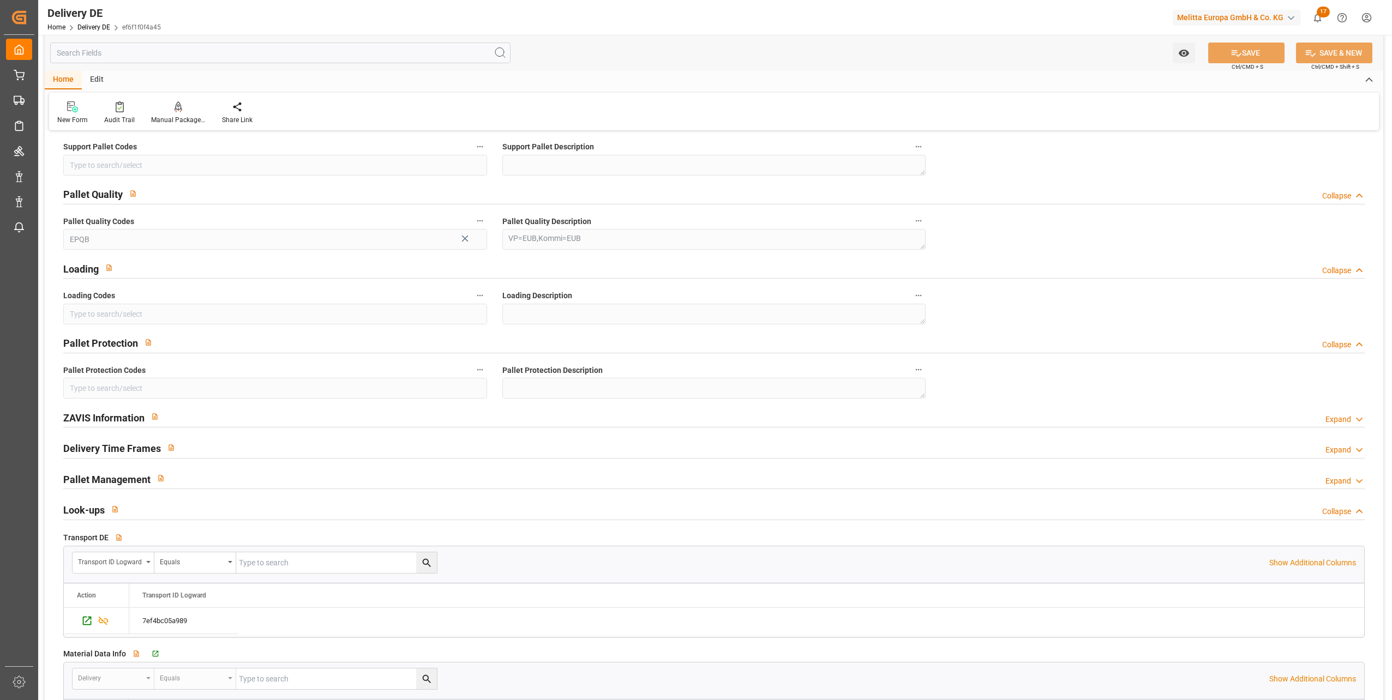
click at [1336, 418] on div "Expand" at bounding box center [1338, 419] width 26 height 11
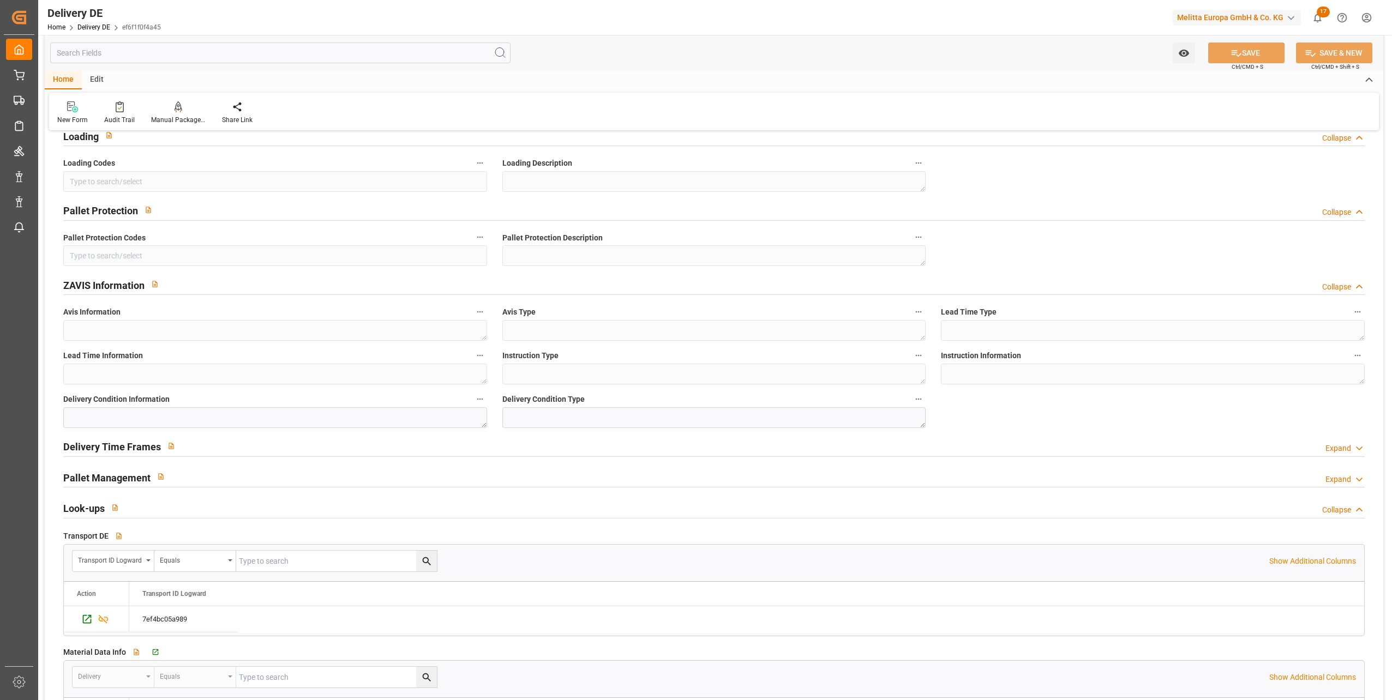
scroll to position [1418, 0]
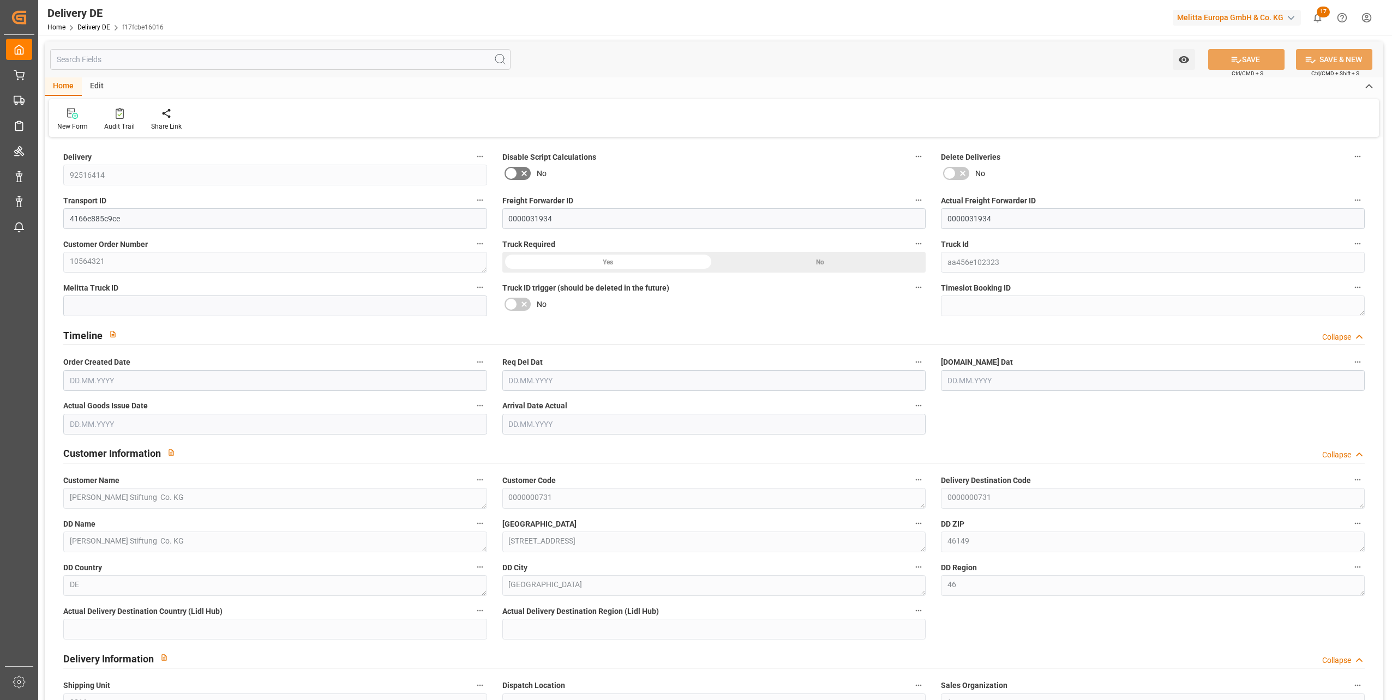
type input "11"
type input "6"
type input "4.75"
type input "935.859"
type input "1456.051"
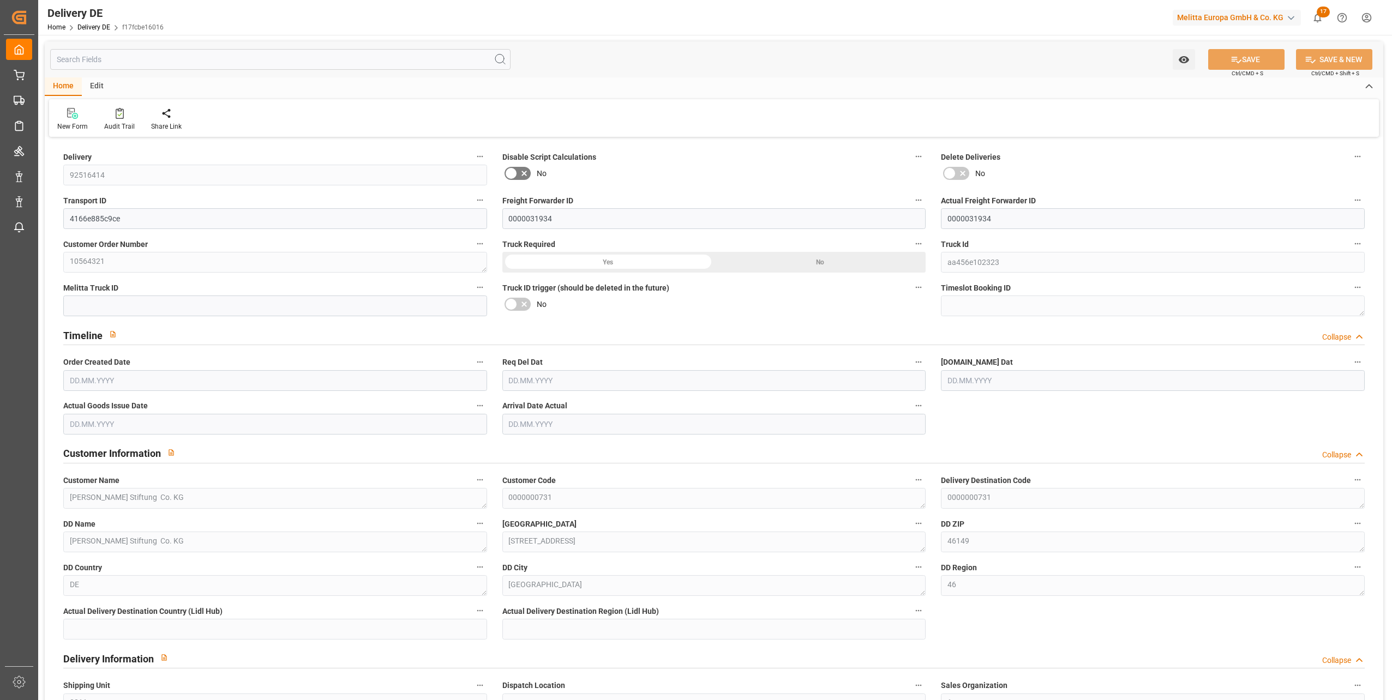
type input "7067.38"
type input "[DATE]"
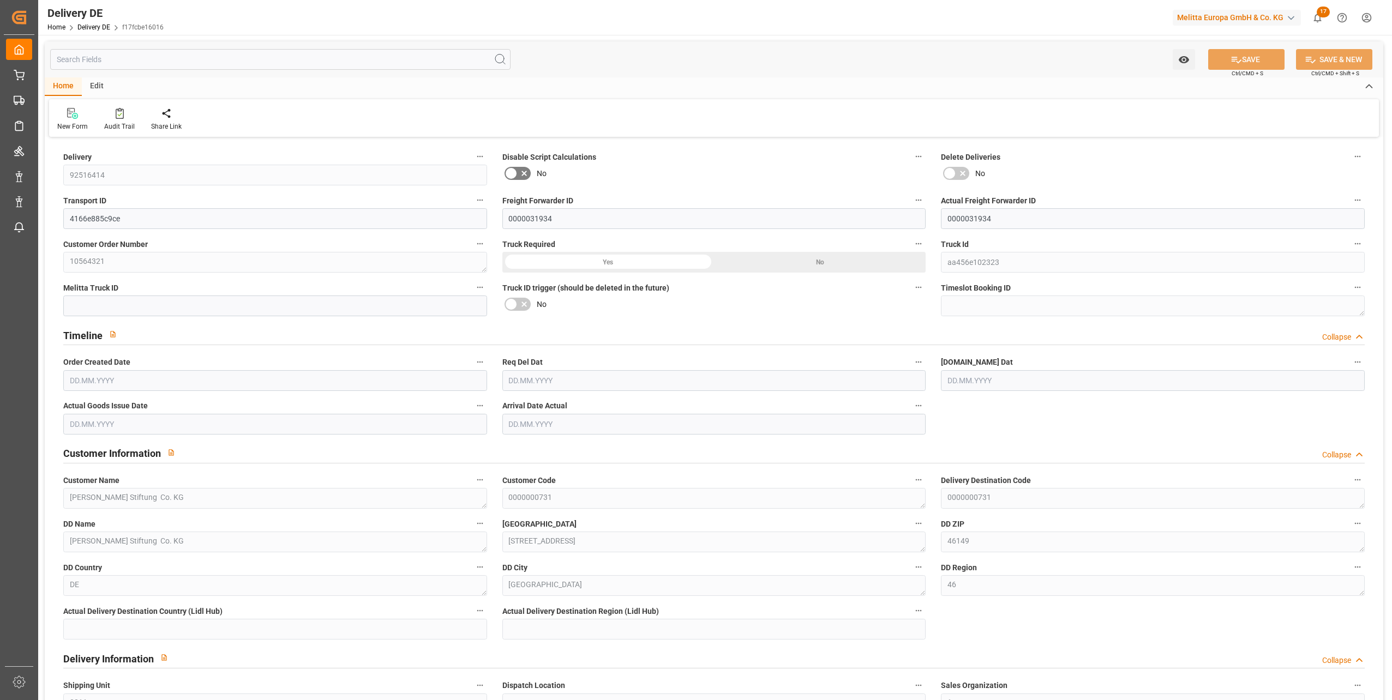
type input "[DATE]"
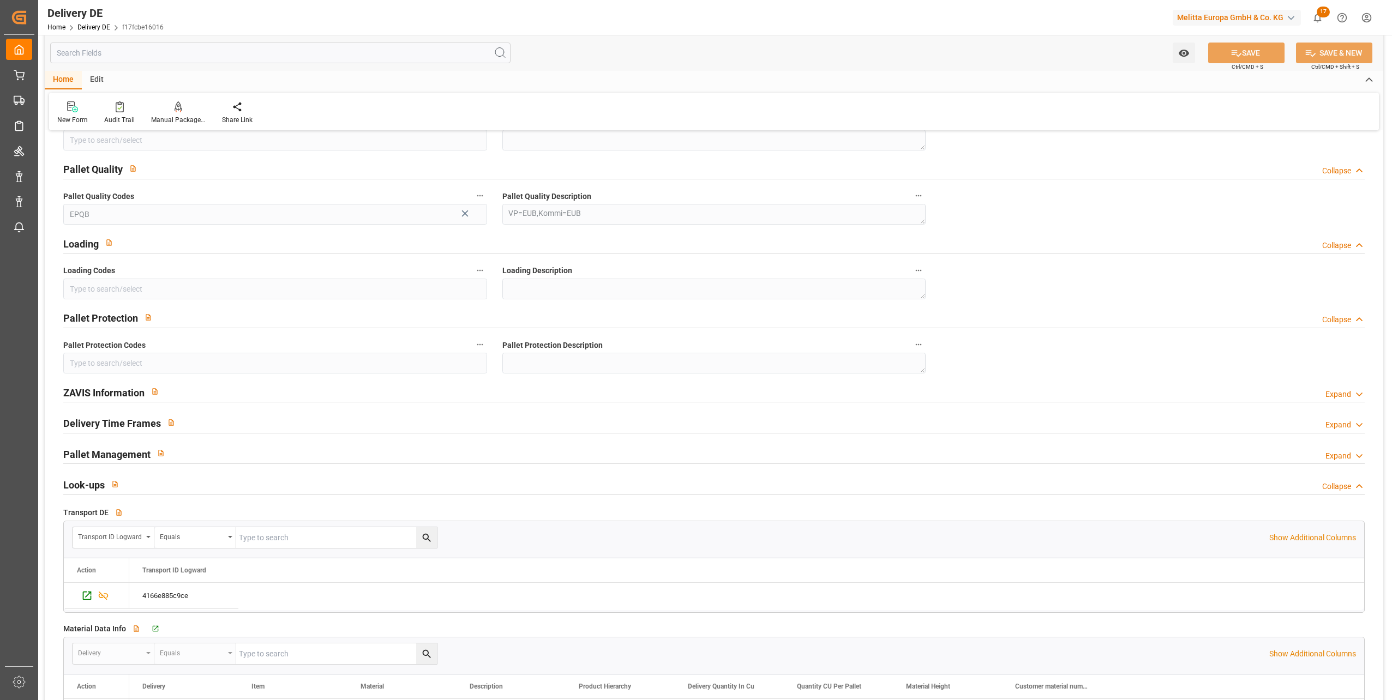
scroll to position [1418, 0]
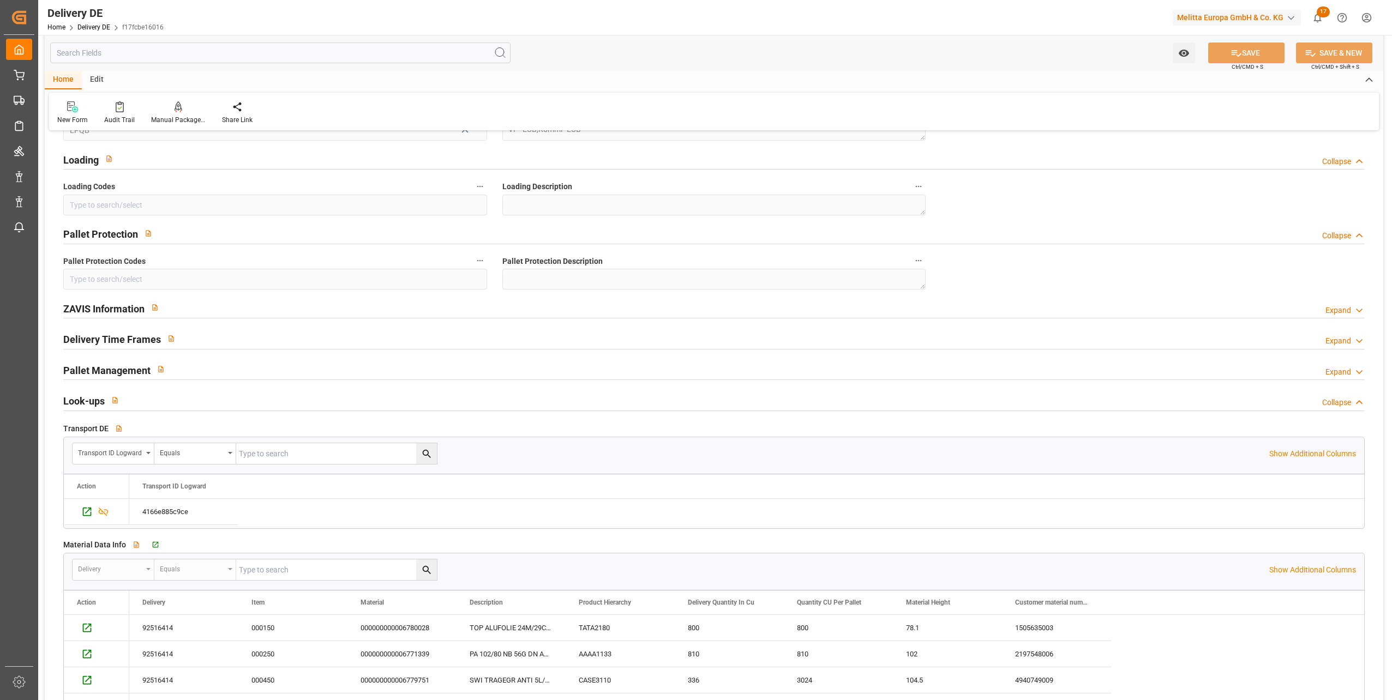
click at [1348, 312] on div "Expand" at bounding box center [1338, 310] width 26 height 11
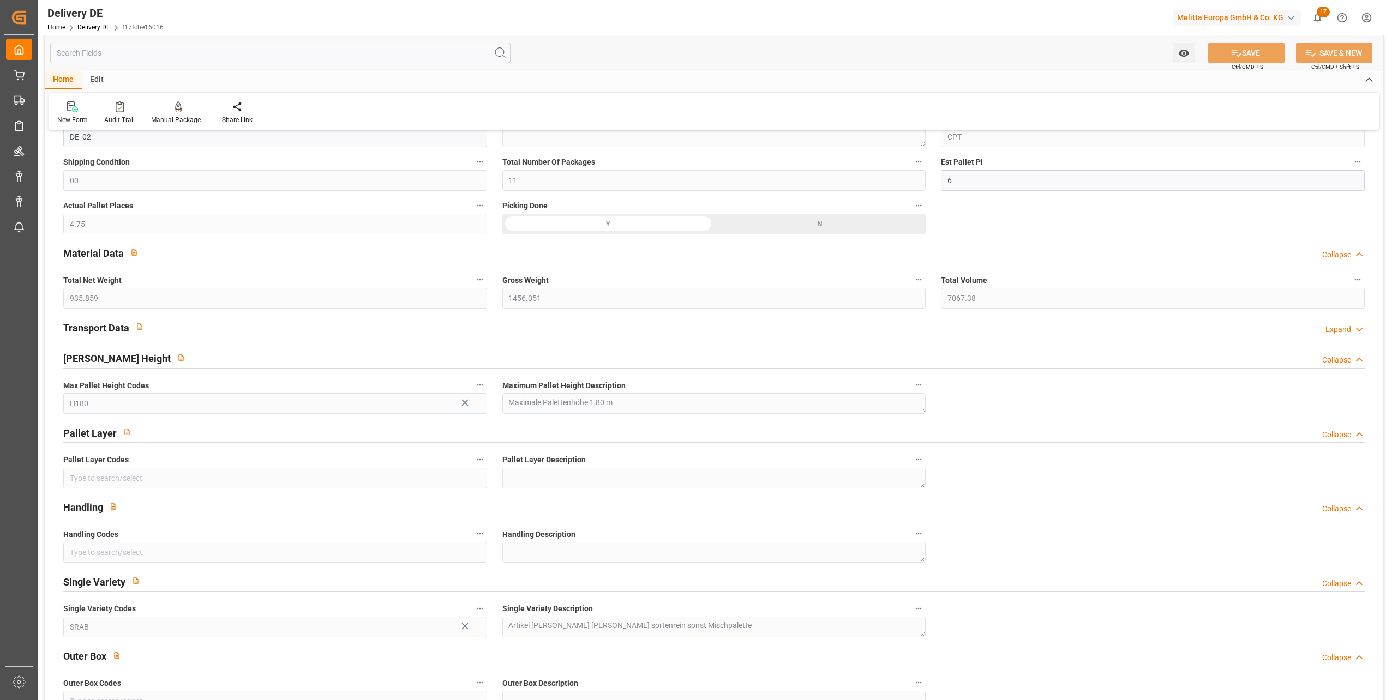
scroll to position [545, 0]
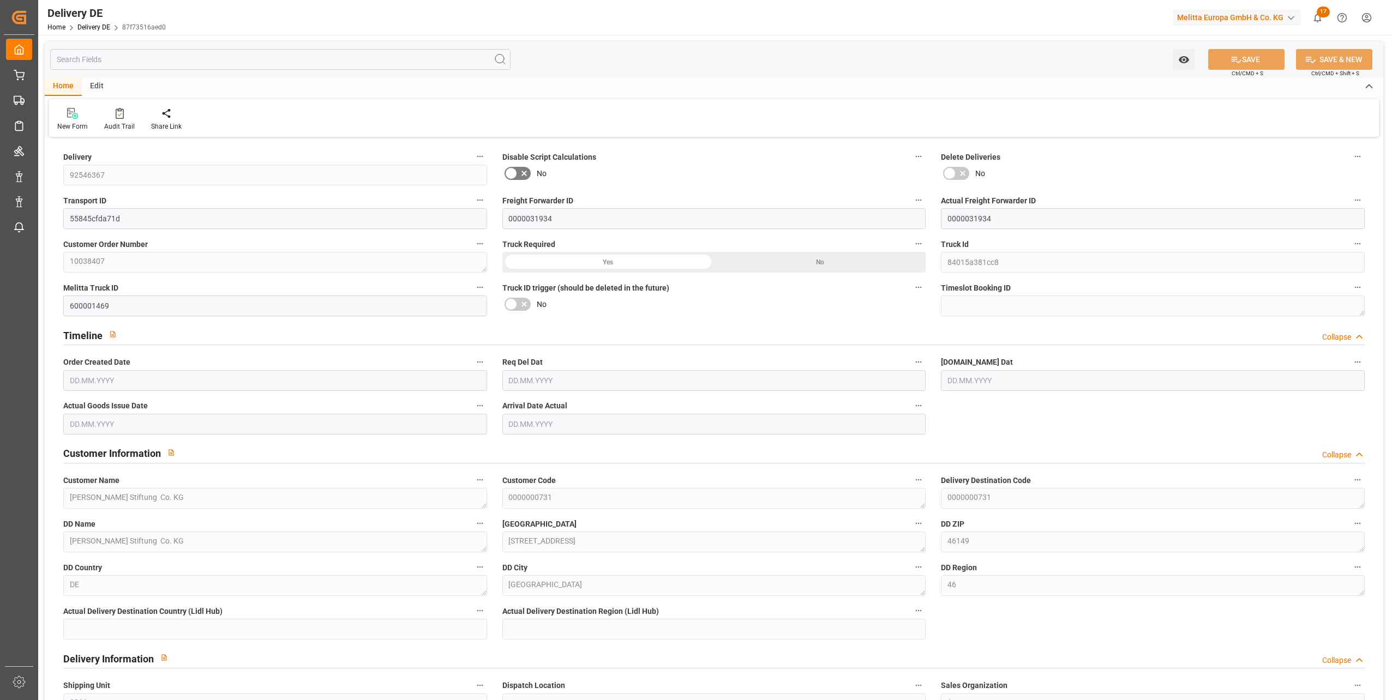
type input "35"
type input "17"
type input "16"
type input "2966.78"
type input "4813.566"
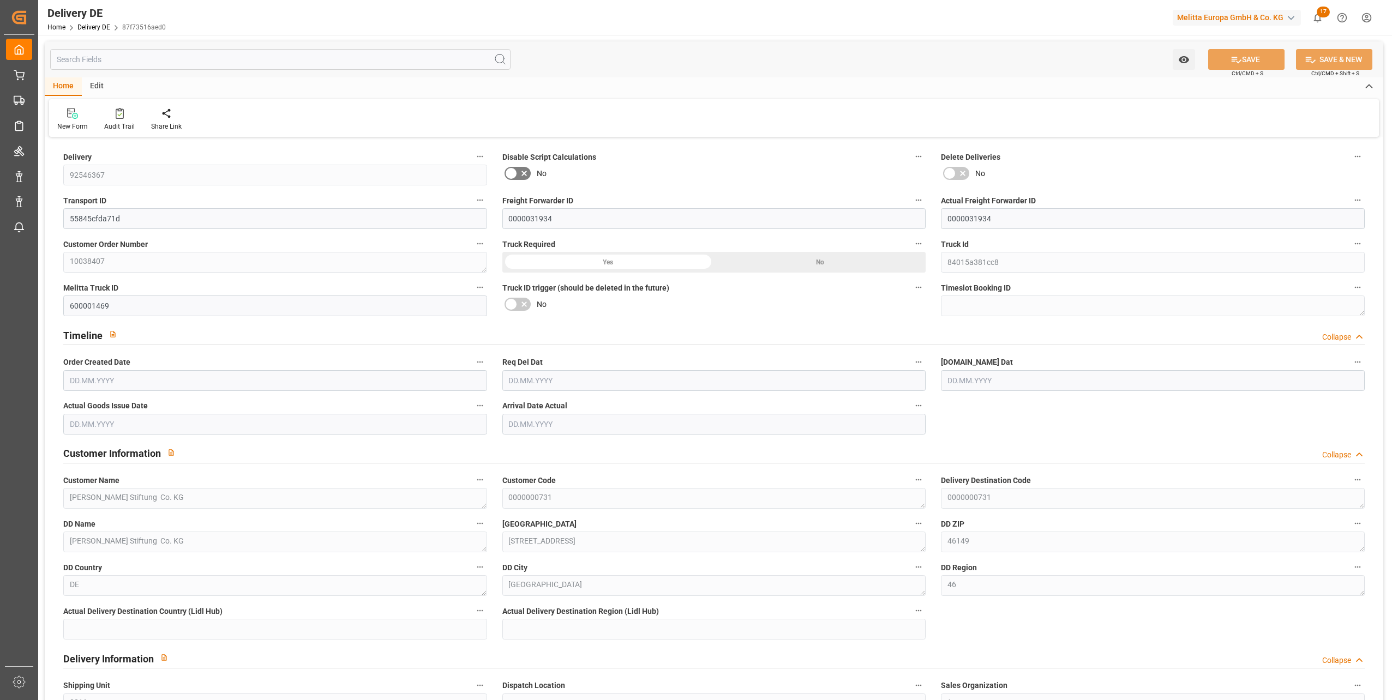
type input "26507.832"
type input "[DATE]"
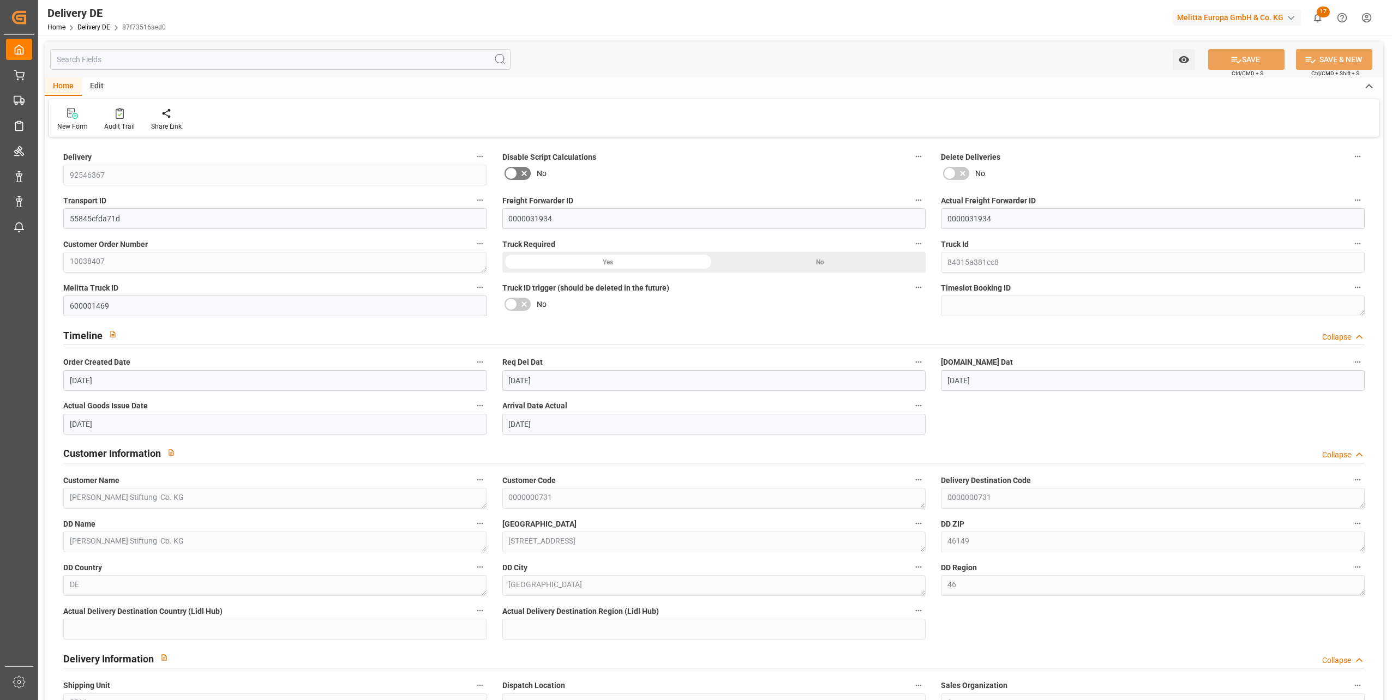
type input "[DATE]"
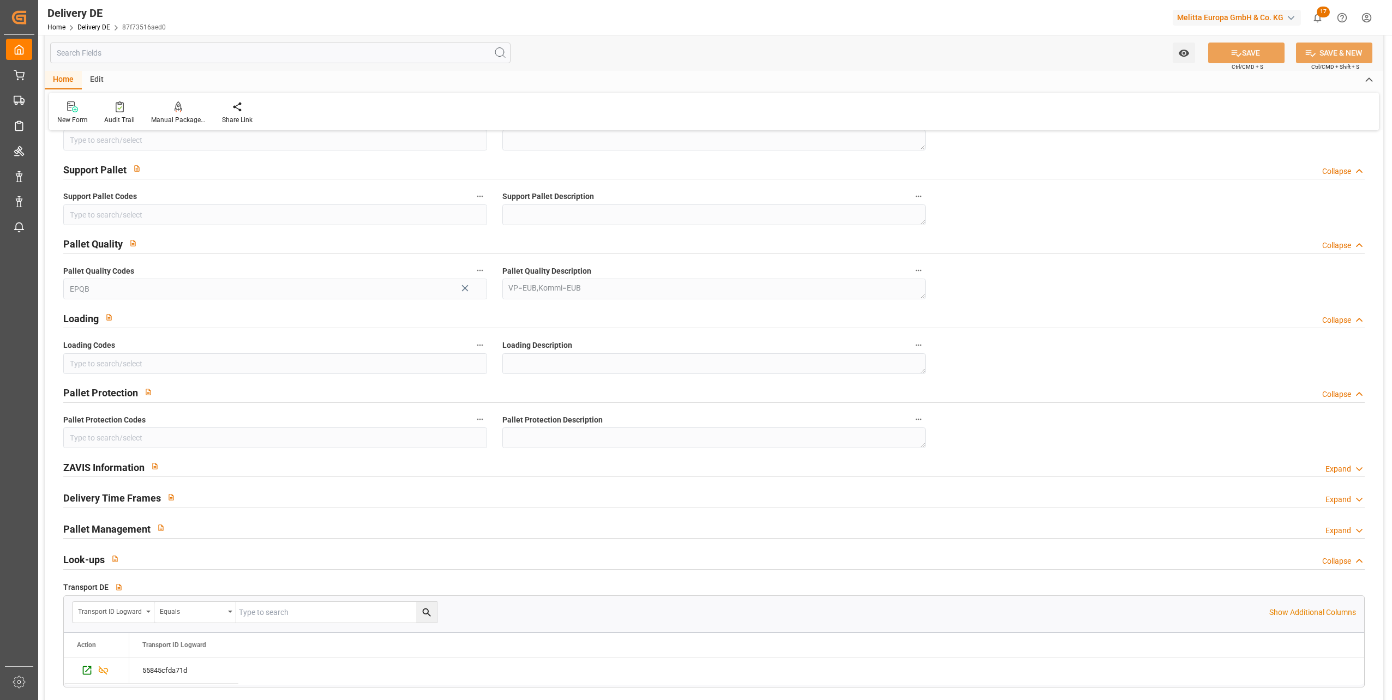
scroll to position [1309, 0]
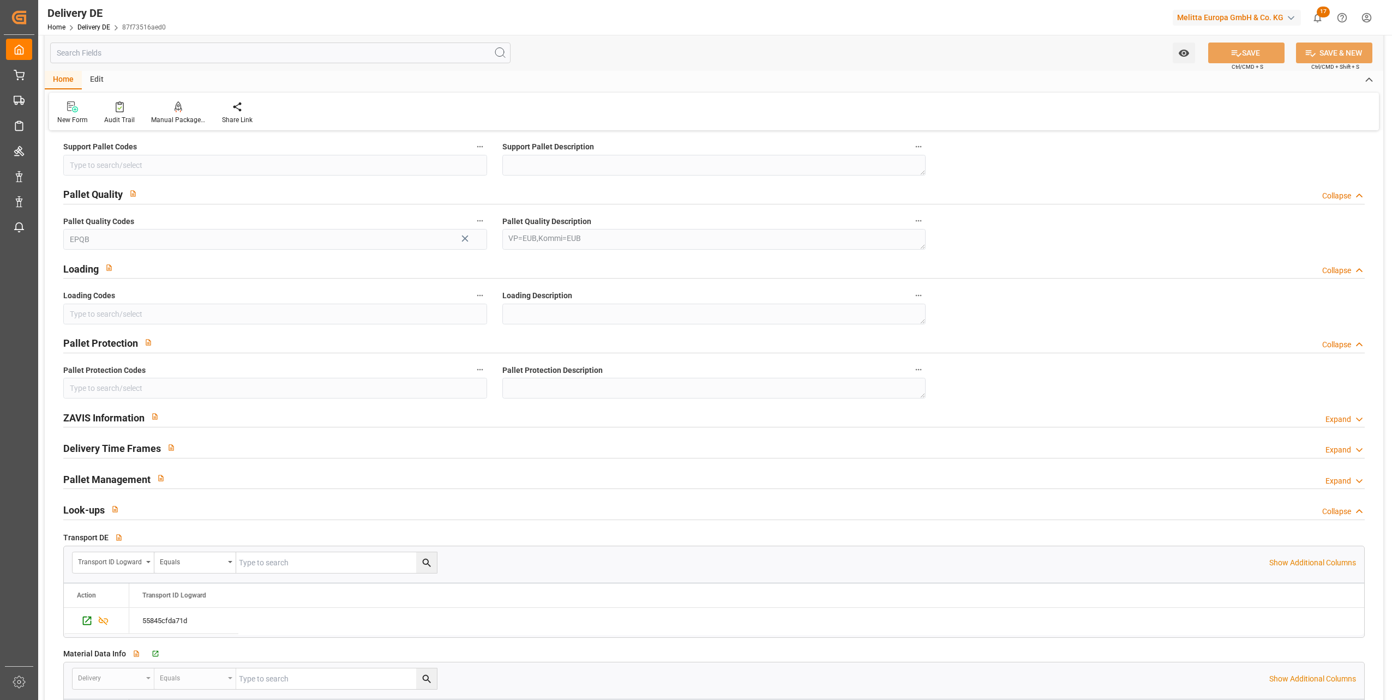
click at [1345, 418] on div "Expand" at bounding box center [1338, 419] width 26 height 11
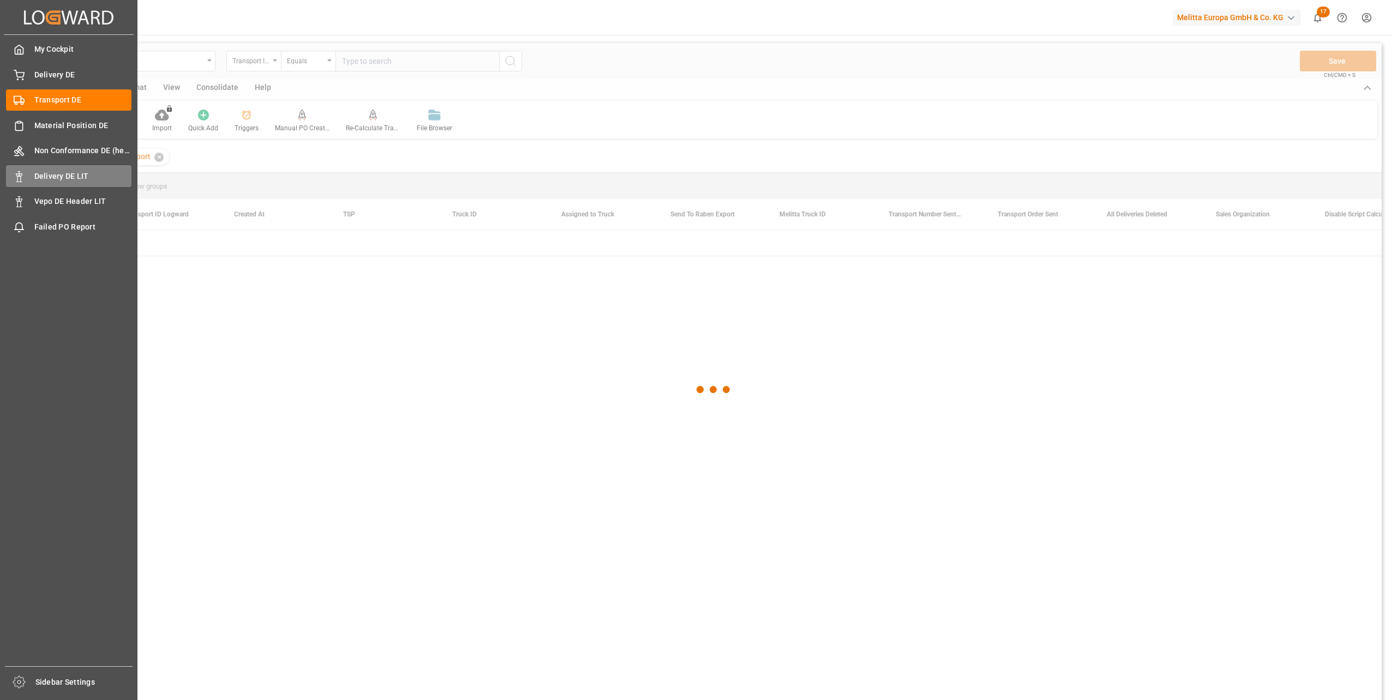
click at [69, 175] on span "Delivery DE LIT" at bounding box center [83, 176] width 98 height 11
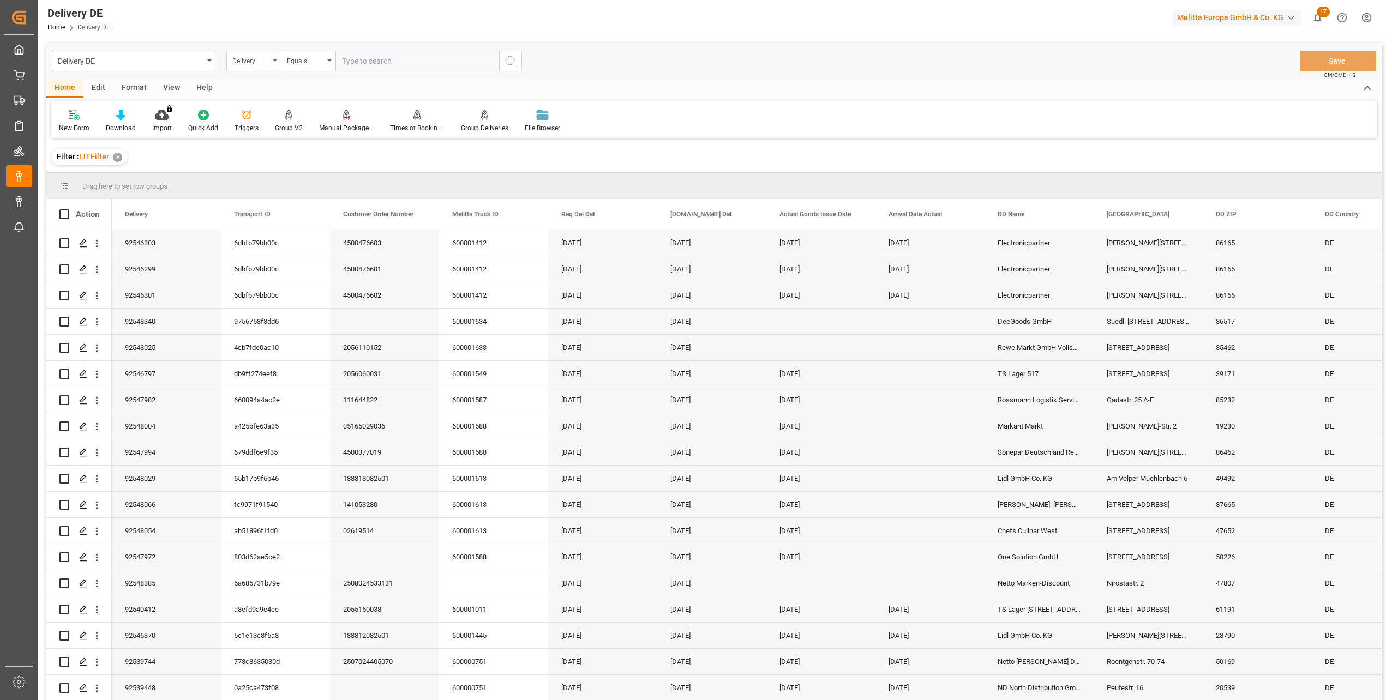
click at [250, 63] on div "Delivery" at bounding box center [250, 59] width 37 height 13
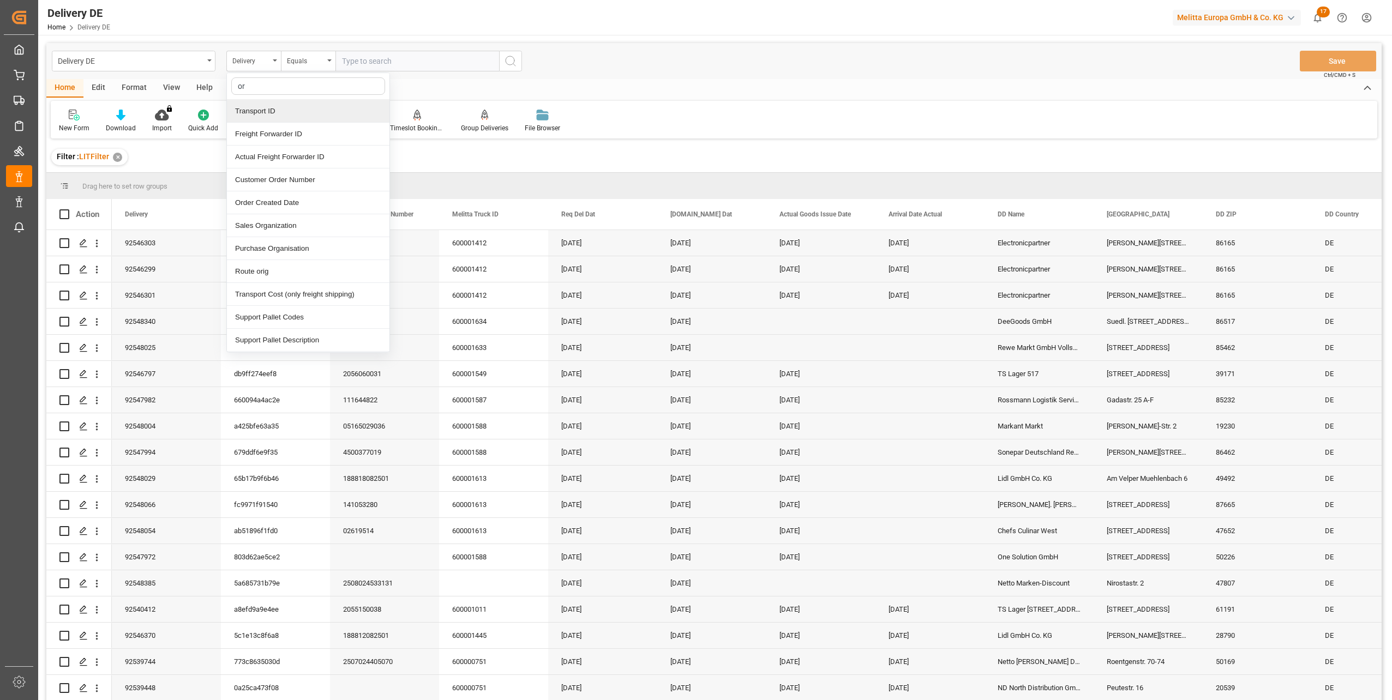
type input "ord"
click at [289, 130] on div "Order Created Date" at bounding box center [308, 134] width 163 height 23
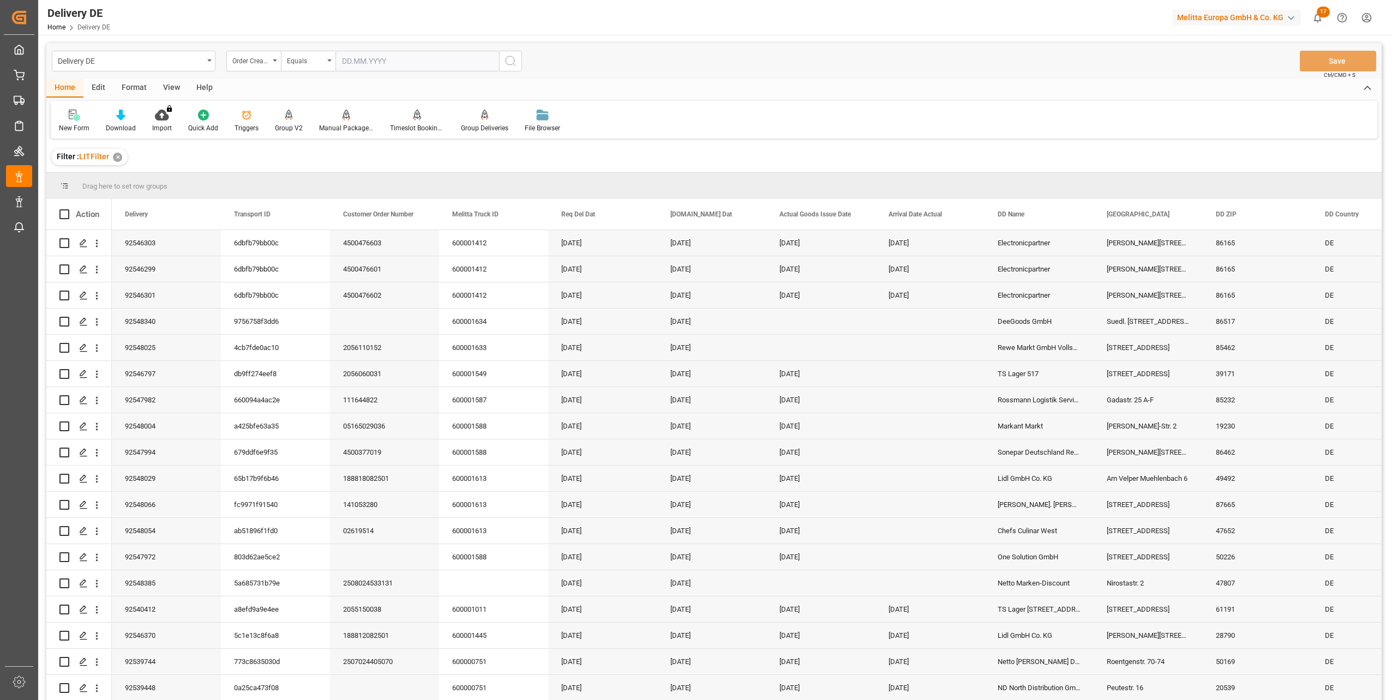
click at [517, 59] on icon "search button" at bounding box center [510, 61] width 13 height 13
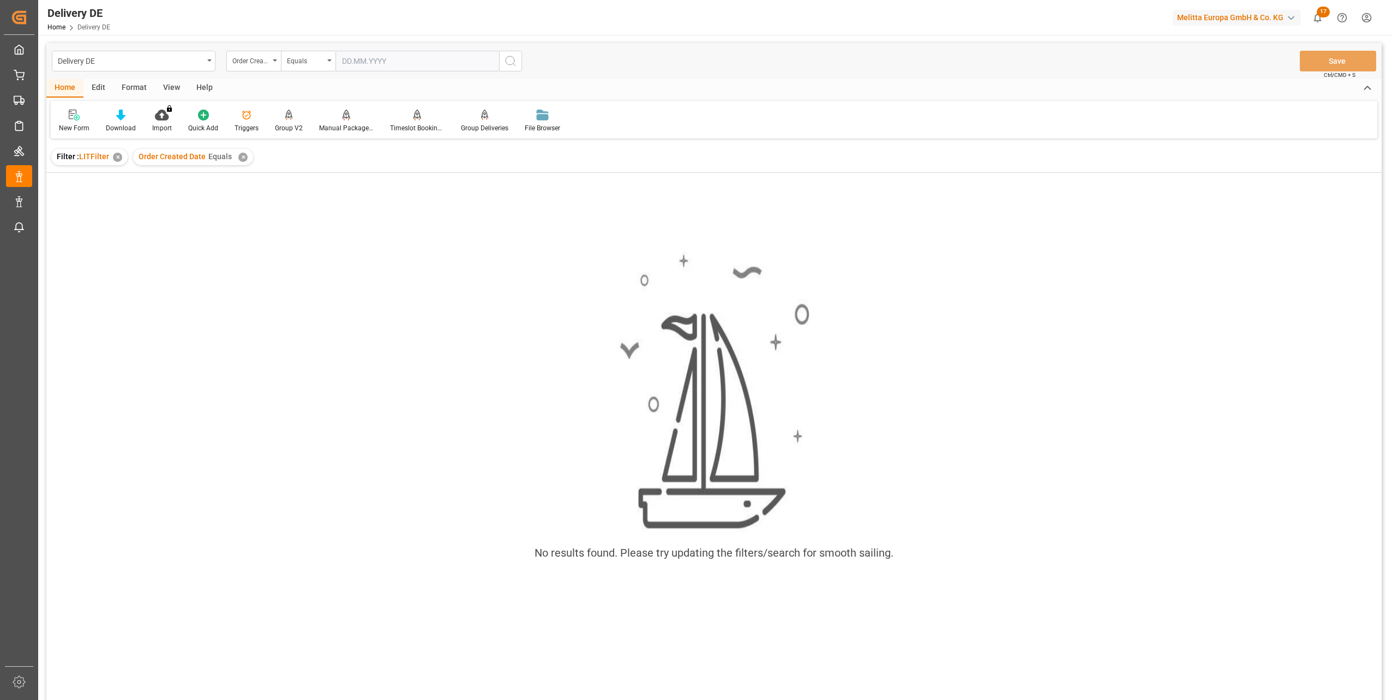
click at [244, 159] on div "✕" at bounding box center [242, 157] width 9 height 9
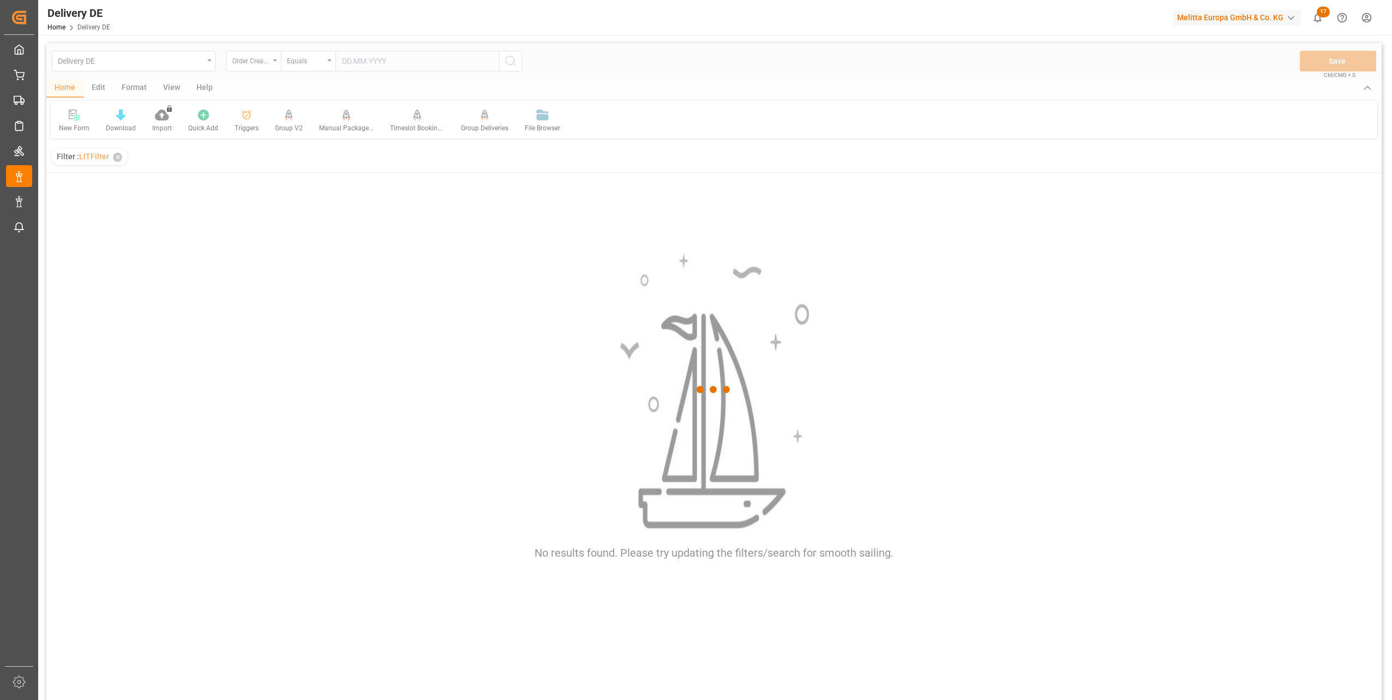
click at [399, 65] on div at bounding box center [713, 390] width 1335 height 694
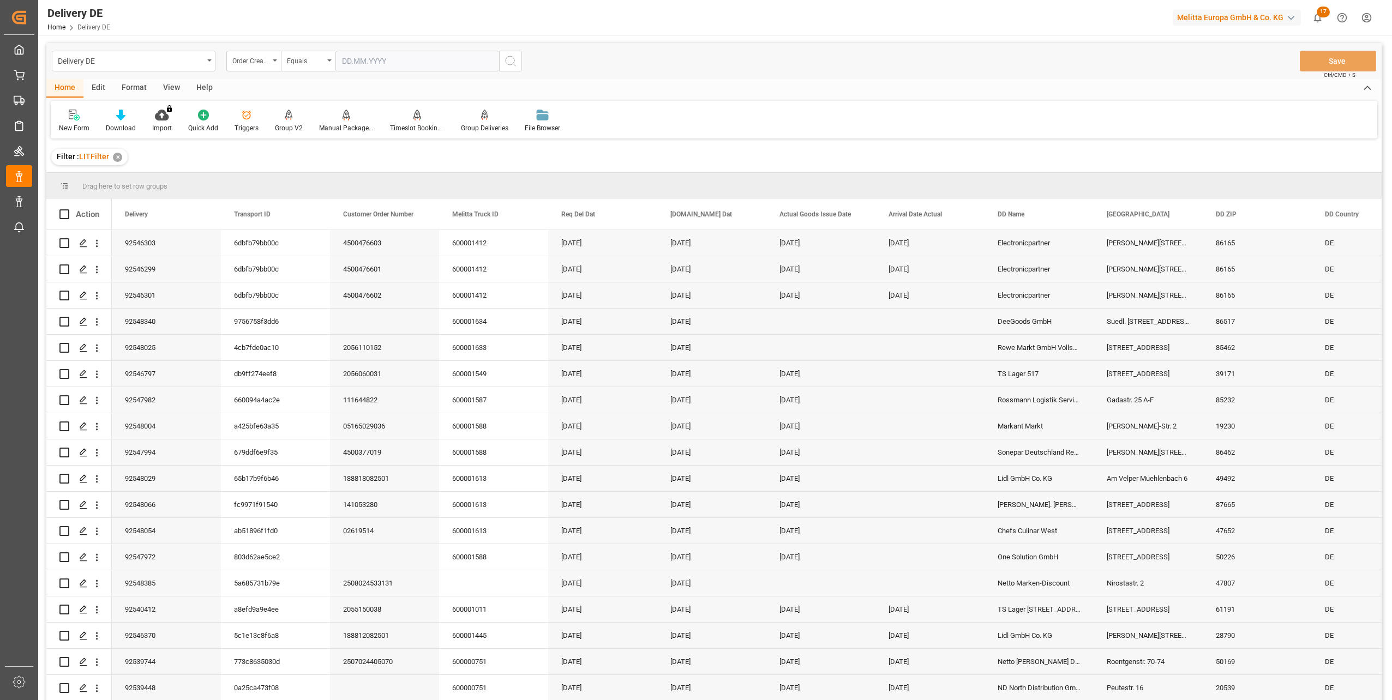
click at [399, 65] on input "text" at bounding box center [417, 61] width 164 height 21
click at [371, 172] on span "12" at bounding box center [370, 170] width 7 height 8
type input "[DATE]"
click at [515, 59] on icon "search button" at bounding box center [510, 61] width 13 height 13
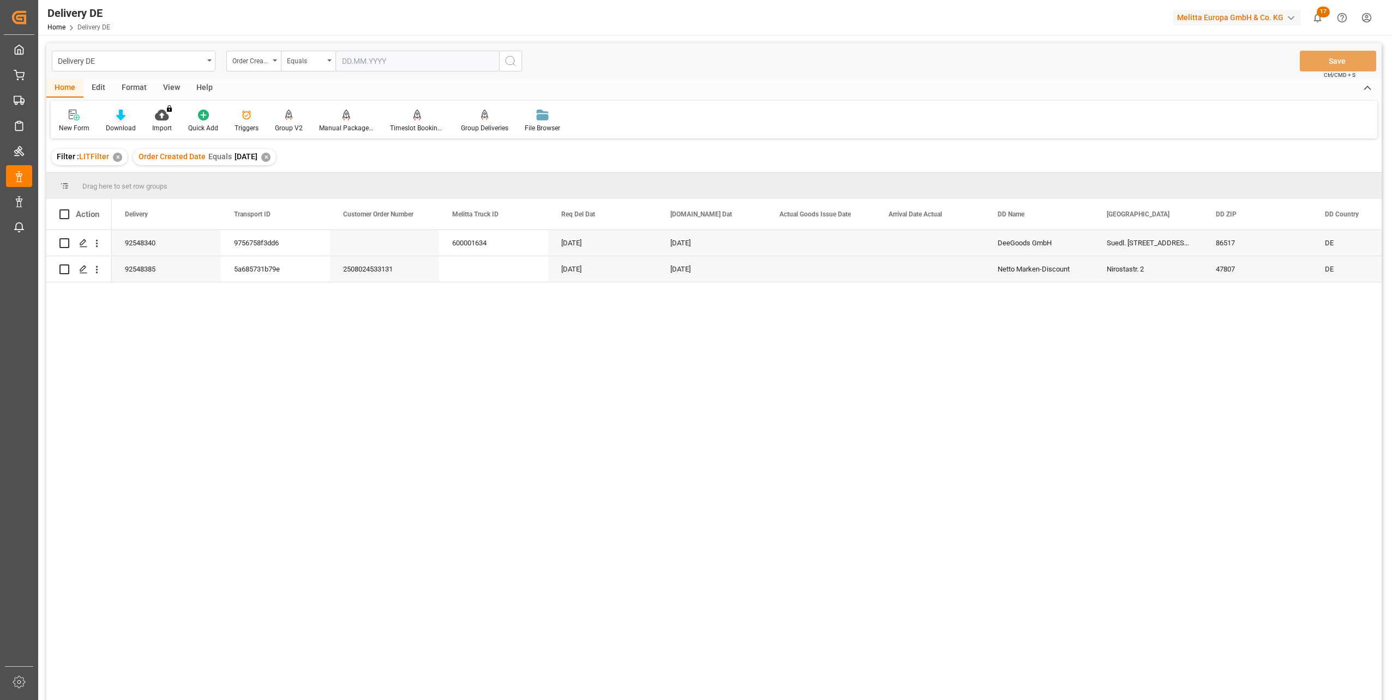
click at [118, 119] on icon at bounding box center [120, 115] width 9 height 11
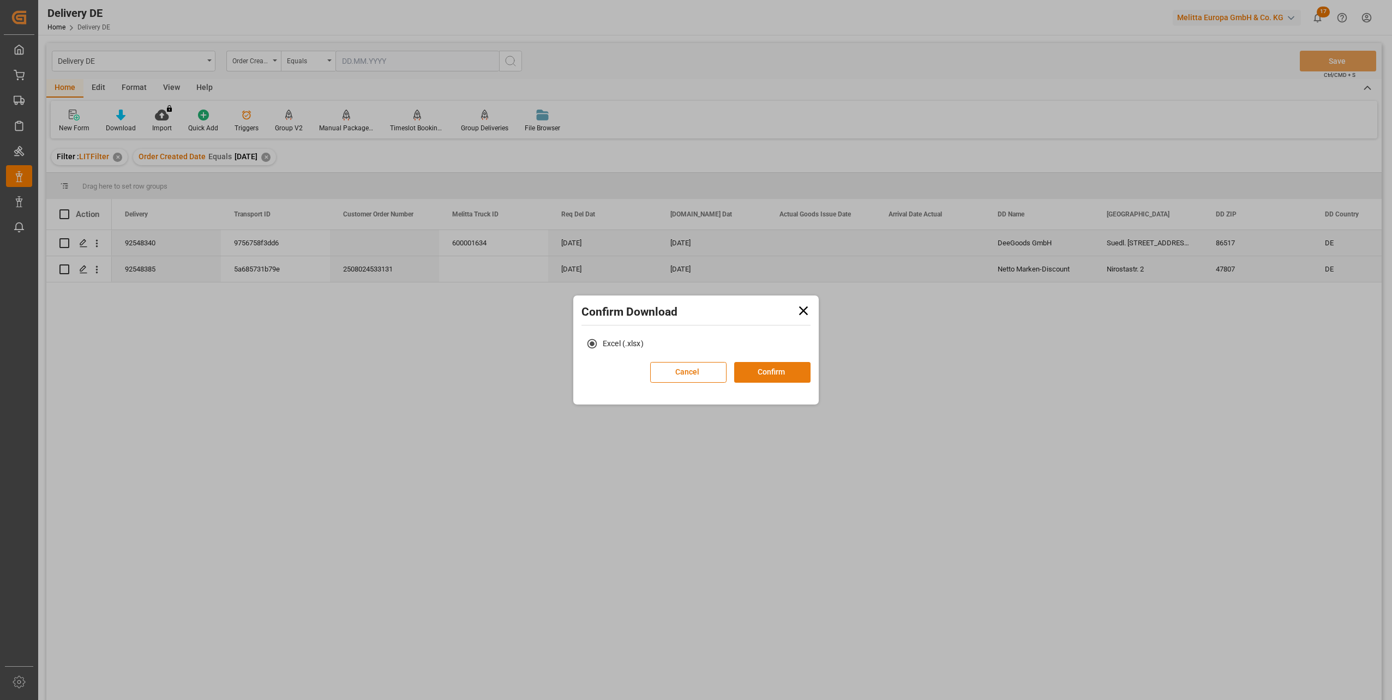
click at [790, 367] on button "Confirm" at bounding box center [772, 372] width 76 height 21
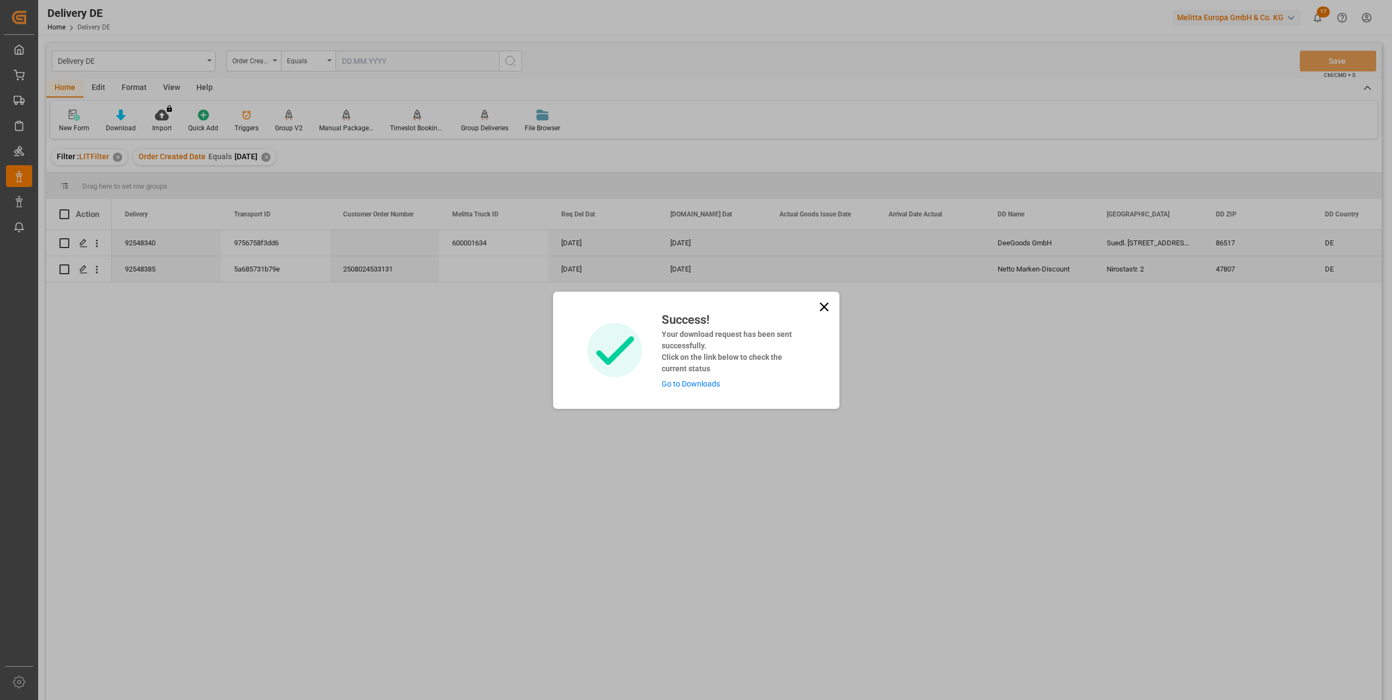
click at [700, 382] on link "Go to Downloads" at bounding box center [691, 384] width 58 height 9
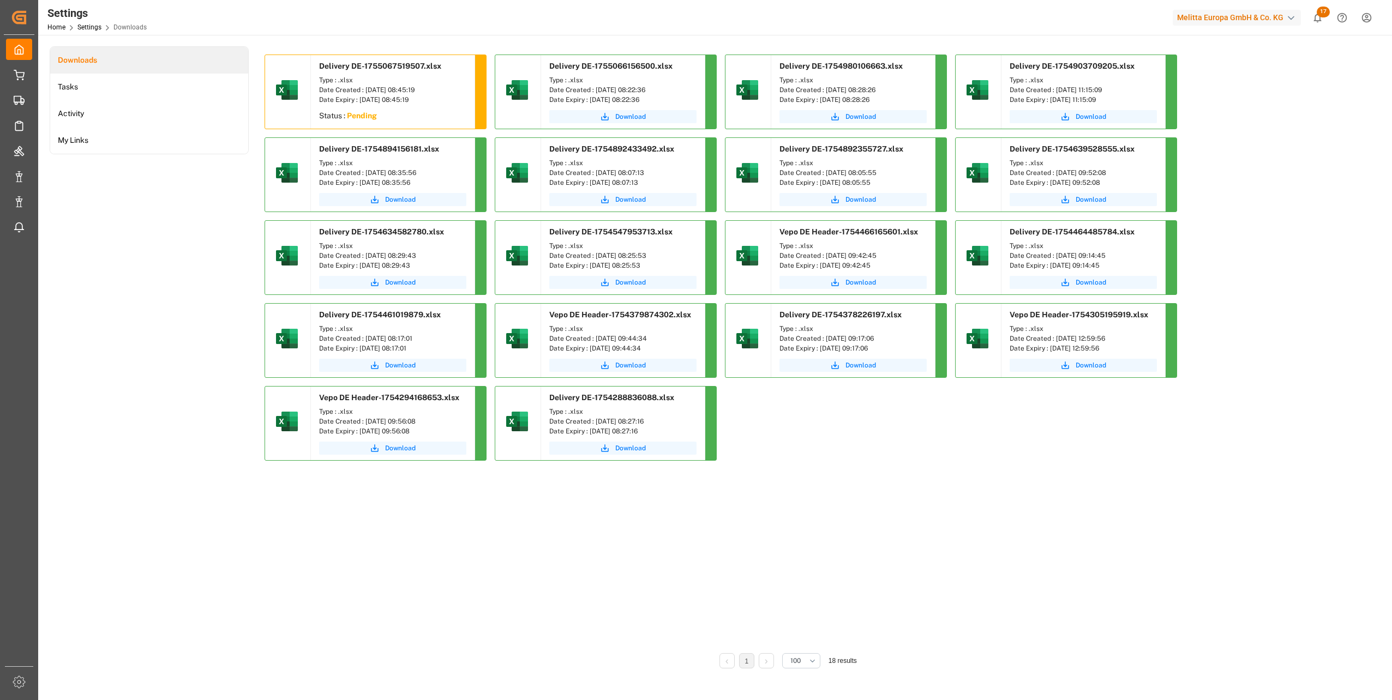
click at [547, 608] on div "Delivery DE-1755067519507.xlsx Type : .xlsx Date Created : 13.08.2025 08:45:19 …" at bounding box center [788, 350] width 1047 height 591
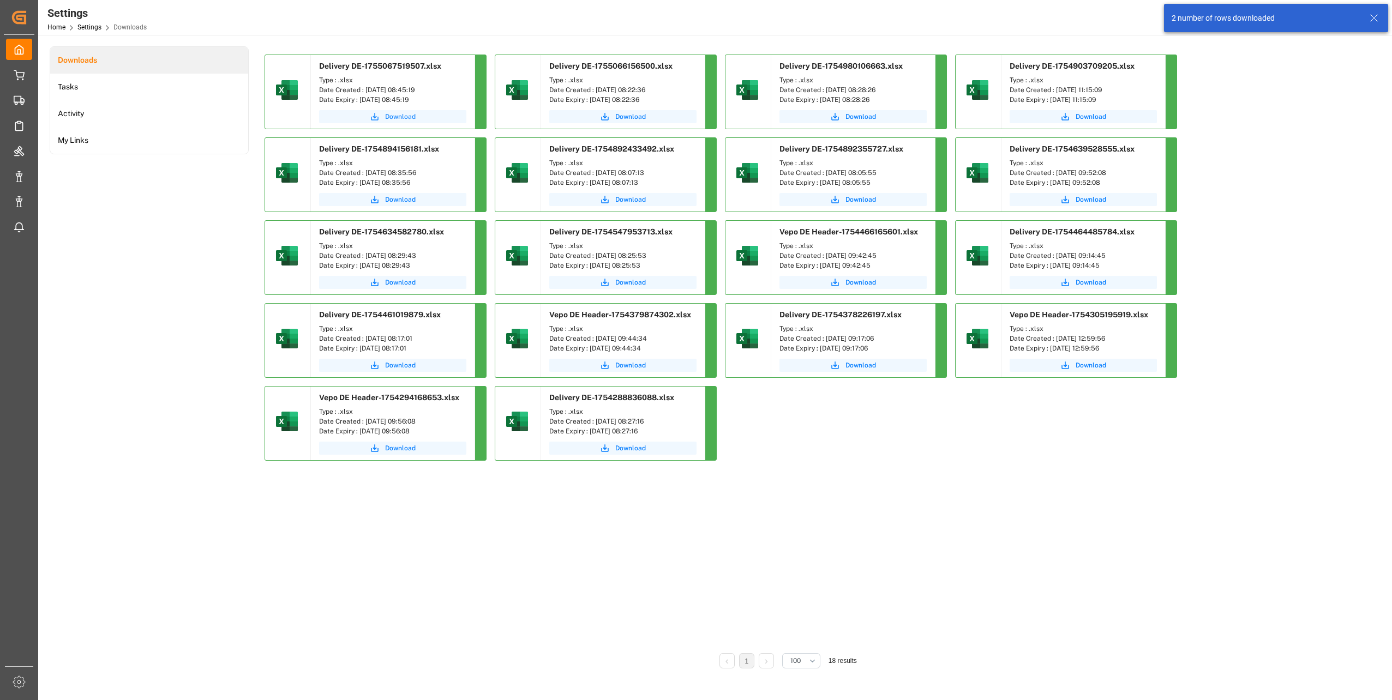
click at [395, 115] on span "Download" at bounding box center [400, 117] width 31 height 10
